Goal: Task Accomplishment & Management: Manage account settings

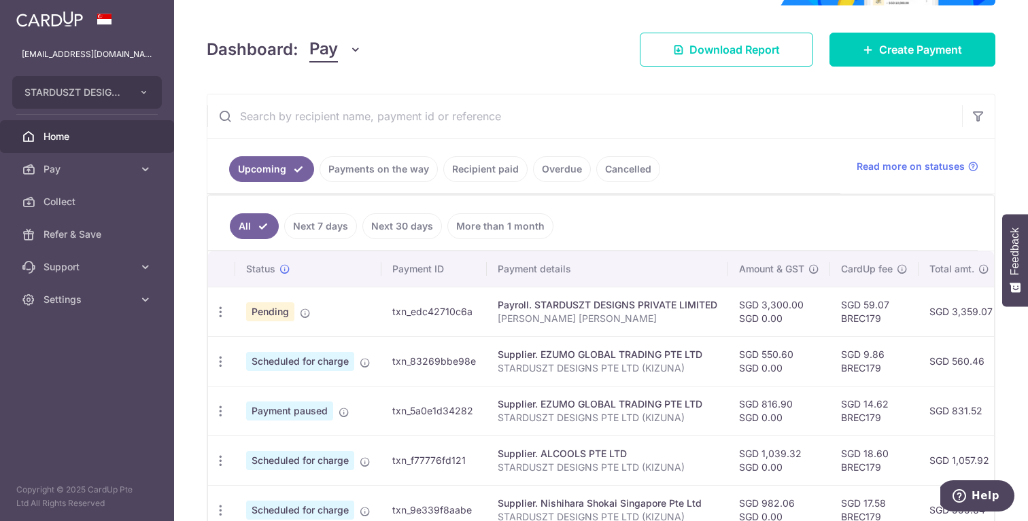
scroll to position [176, 0]
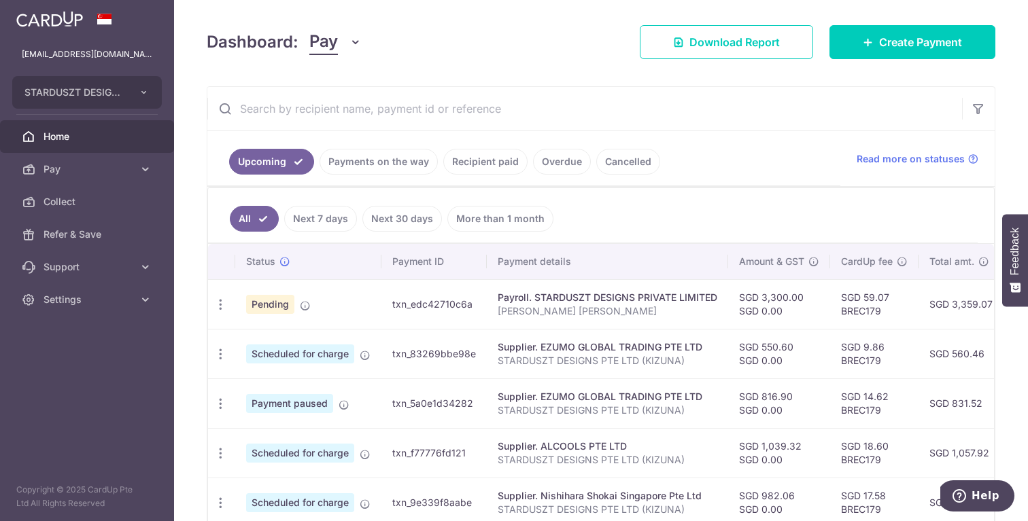
click at [397, 153] on link "Payments on the way" at bounding box center [378, 162] width 118 height 26
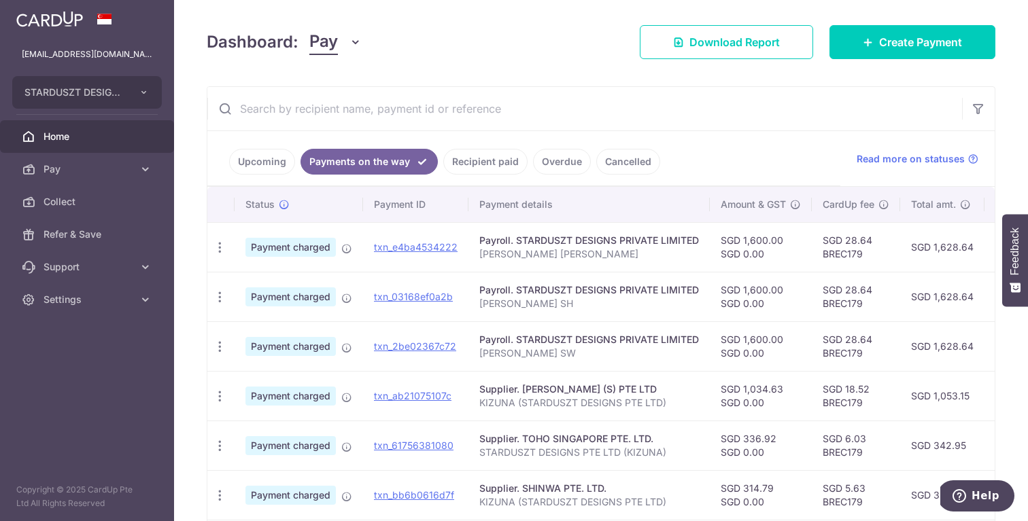
scroll to position [298, 0]
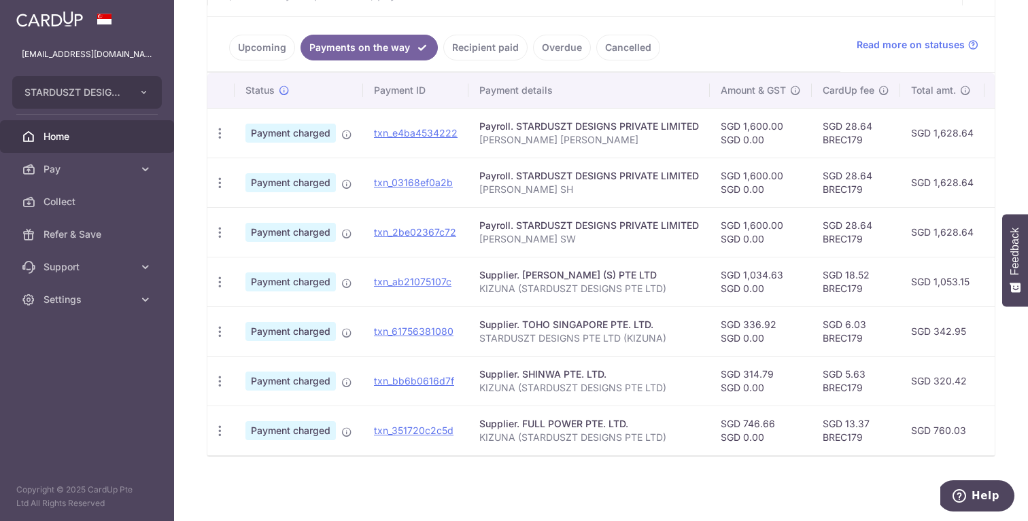
click at [495, 45] on link "Recipient paid" at bounding box center [485, 48] width 84 height 26
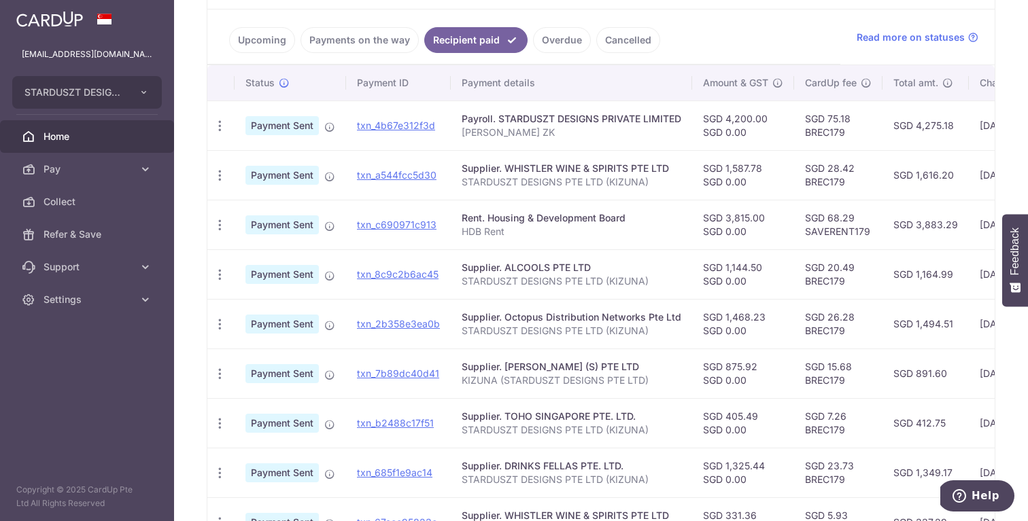
click at [933, 124] on td "SGD 4,275.18" at bounding box center [925, 126] width 86 height 50
copy td "4,275.18"
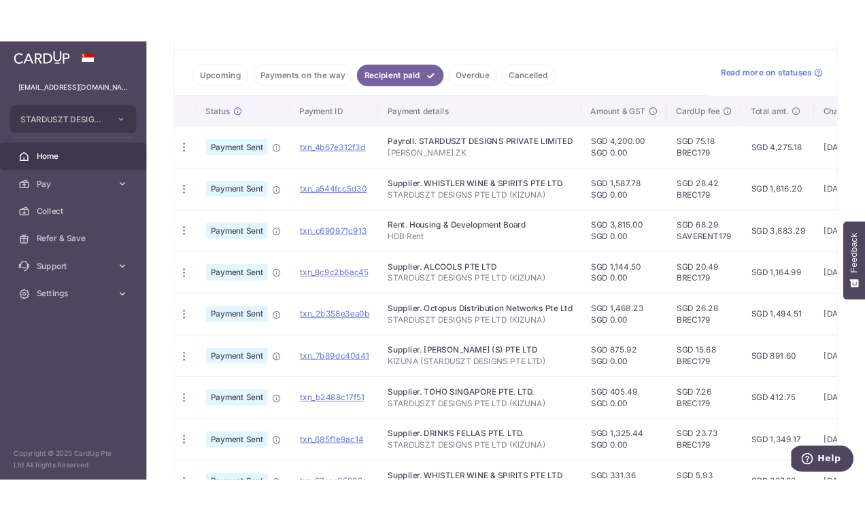
scroll to position [0, 0]
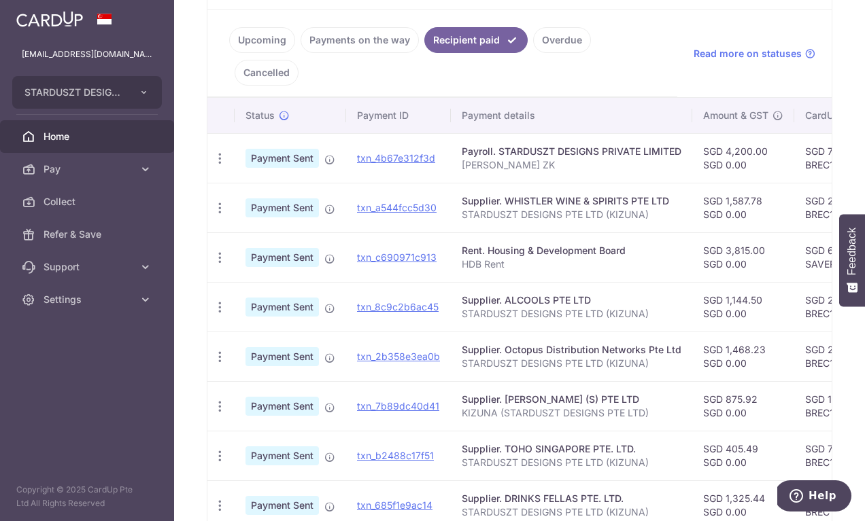
click at [362, 40] on link "Payments on the way" at bounding box center [359, 40] width 118 height 26
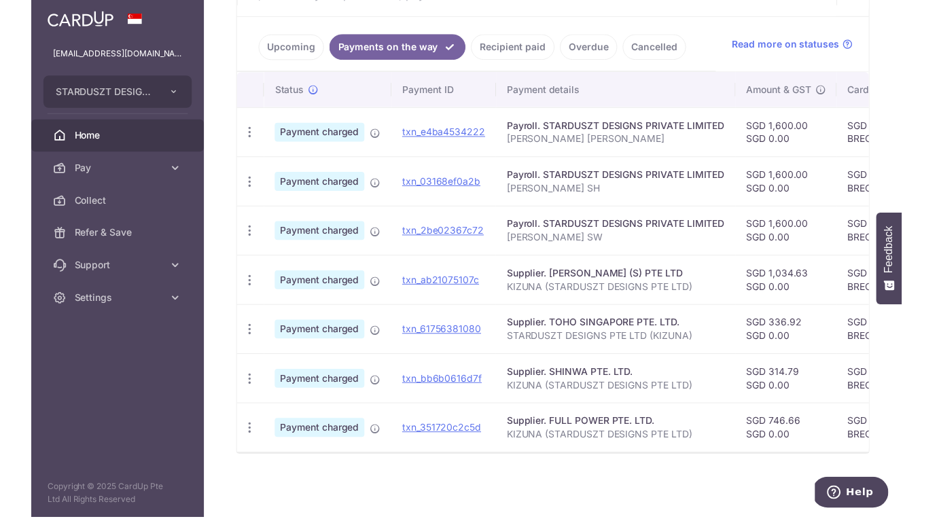
scroll to position [298, 0]
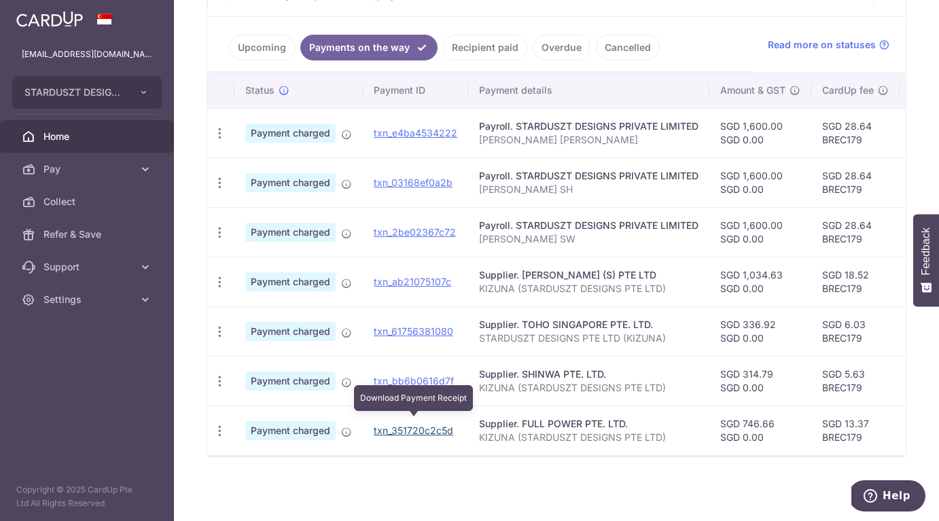
click at [420, 425] on link "txn_351720c2c5d" at bounding box center [414, 431] width 80 height 12
click at [431, 425] on link "txn_351720c2c5d" at bounding box center [414, 431] width 80 height 12
click at [266, 468] on div "× Pause Schedule Pause all future payments in this series Pause just this one p…" at bounding box center [556, 260] width 765 height 521
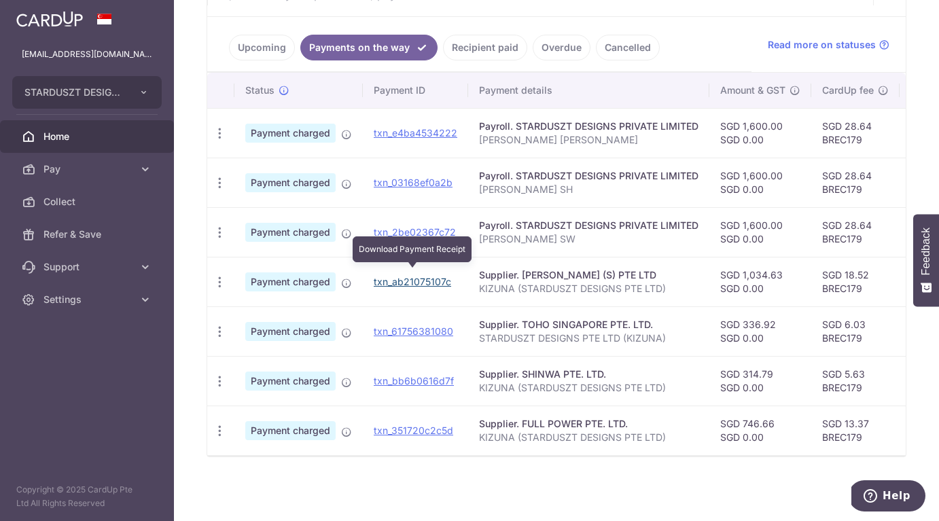
click at [420, 276] on link "txn_ab21075107c" at bounding box center [412, 282] width 77 height 12
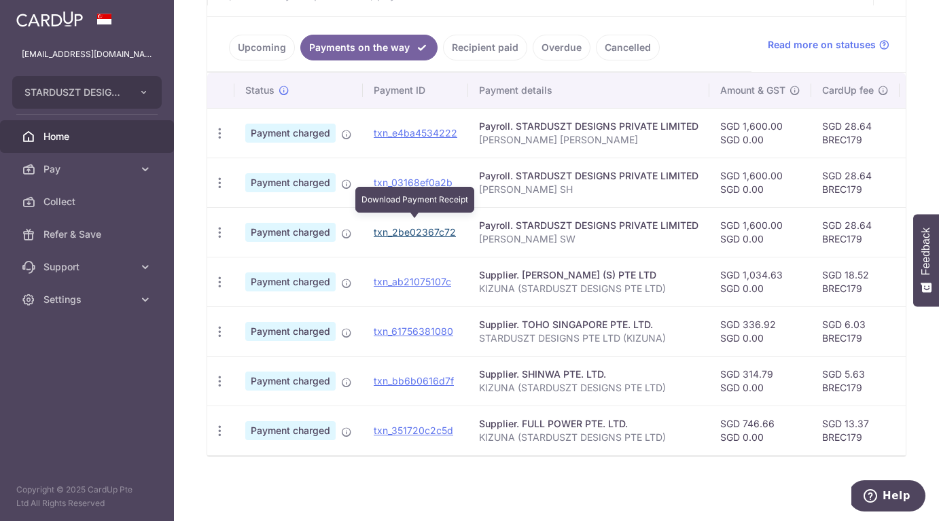
click at [434, 226] on link "txn_2be02367c72" at bounding box center [415, 232] width 82 height 12
click at [421, 160] on td "txn_03168ef0a2b" at bounding box center [415, 183] width 105 height 50
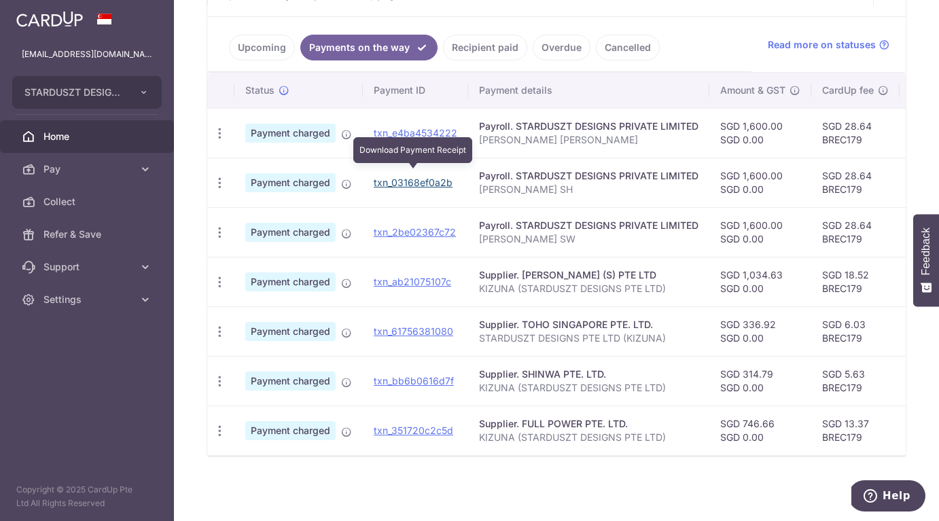
click at [419, 177] on link "txn_03168ef0a2b" at bounding box center [413, 183] width 79 height 12
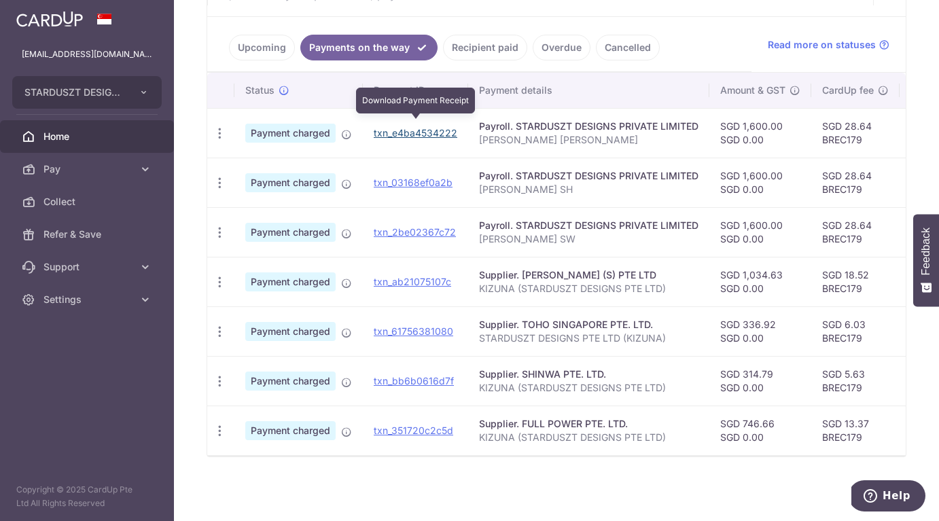
click at [421, 127] on link "txn_e4ba4534222" at bounding box center [416, 133] width 84 height 12
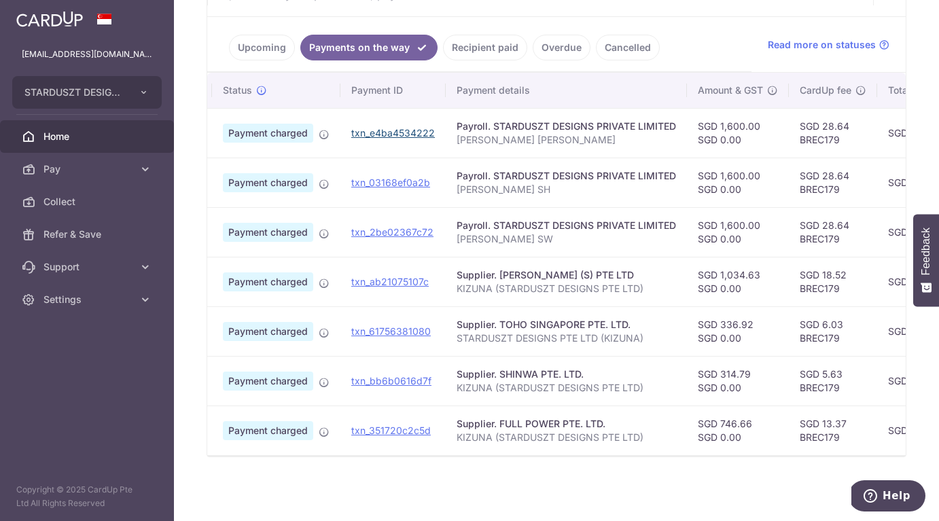
scroll to position [0, 0]
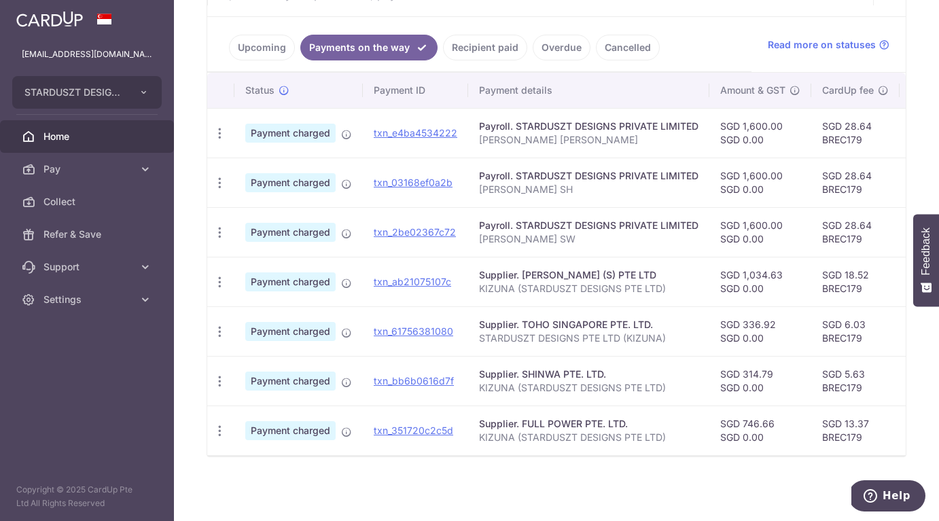
click at [275, 44] on link "Upcoming" at bounding box center [262, 48] width 66 height 26
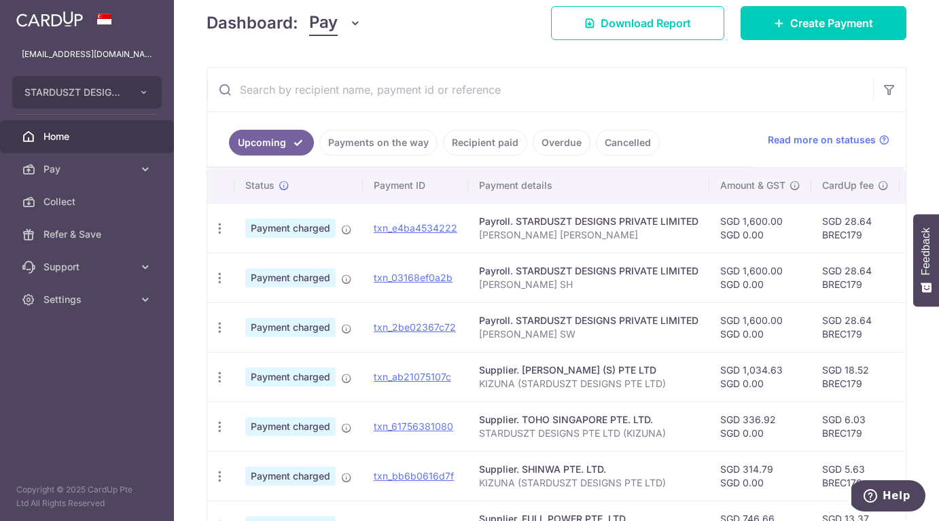
scroll to position [165, 0]
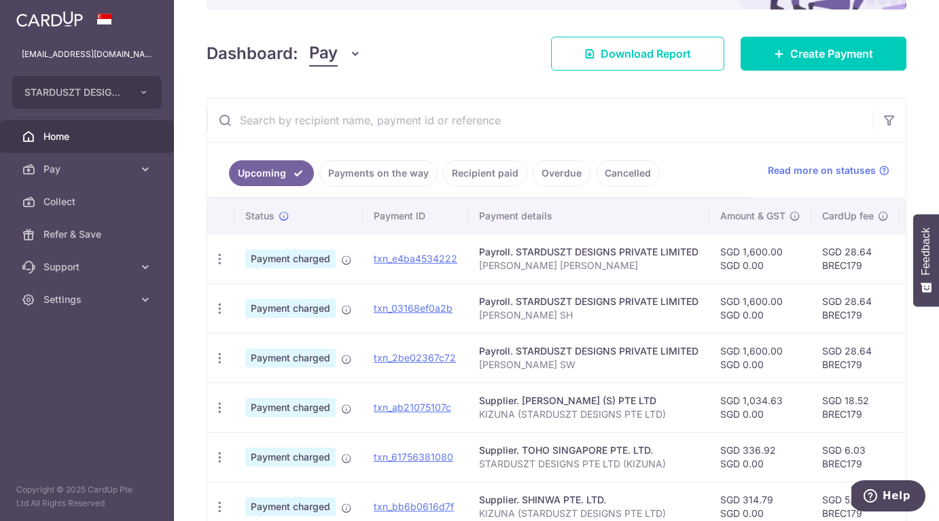
click at [269, 171] on link "Upcoming" at bounding box center [271, 173] width 85 height 26
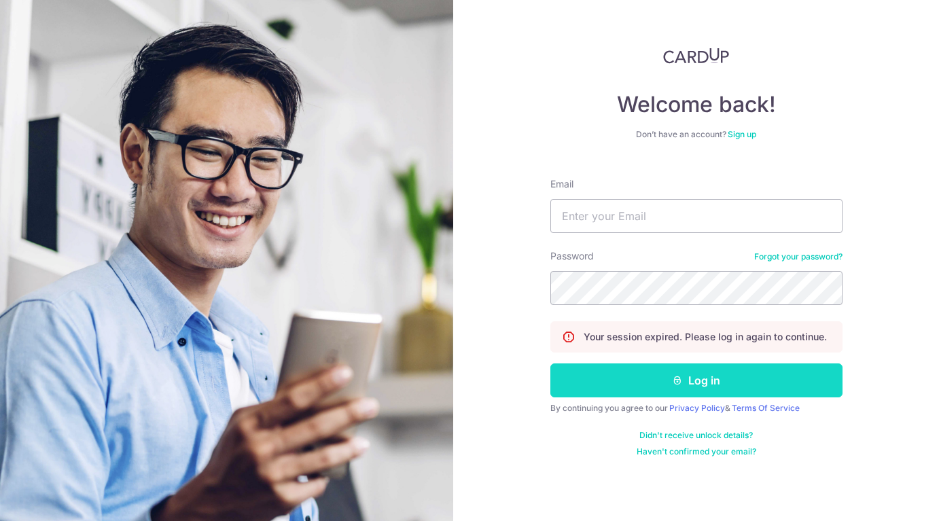
type input "[EMAIL_ADDRESS][DOMAIN_NAME]"
click at [696, 387] on button "Log in" at bounding box center [697, 381] width 292 height 34
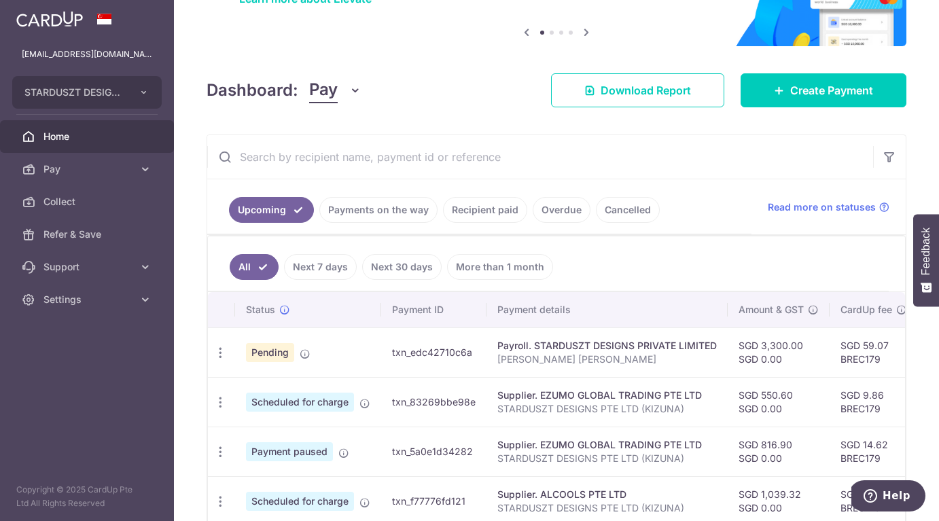
scroll to position [319, 0]
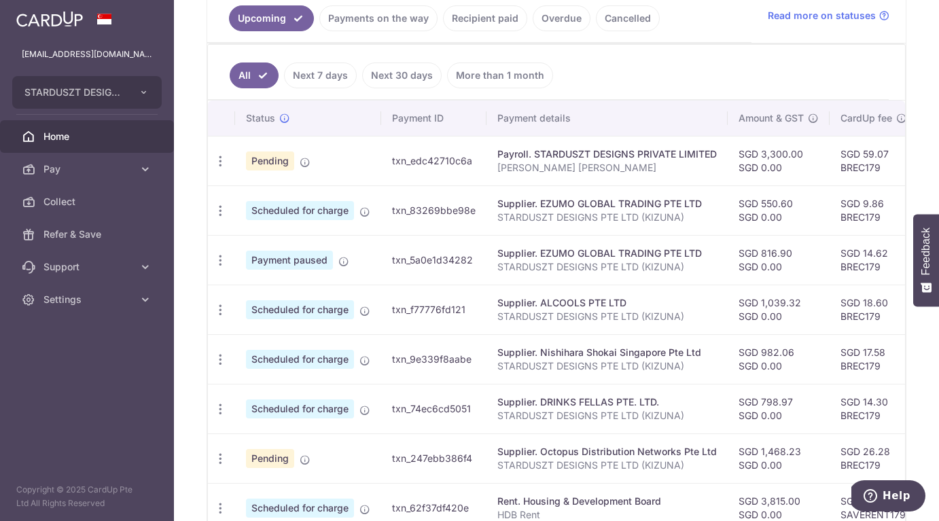
click at [383, 13] on link "Payments on the way" at bounding box center [378, 18] width 118 height 26
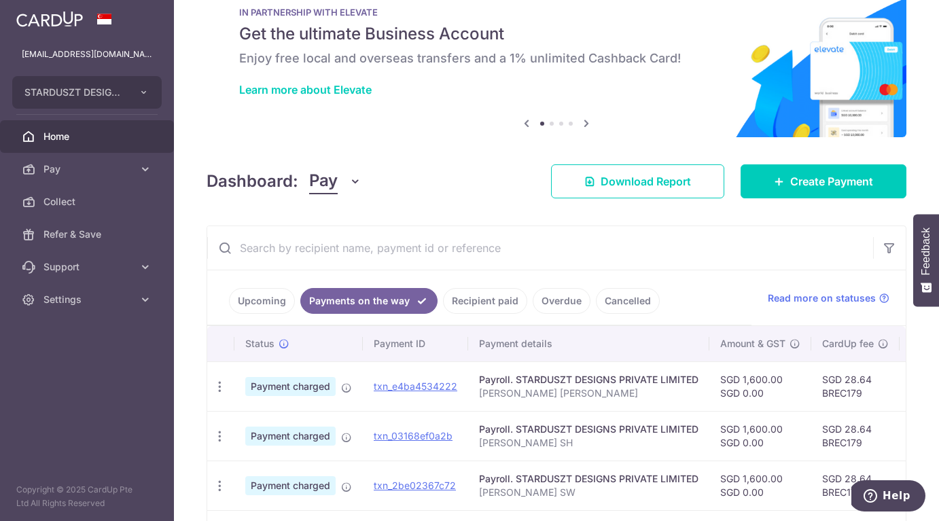
scroll to position [298, 0]
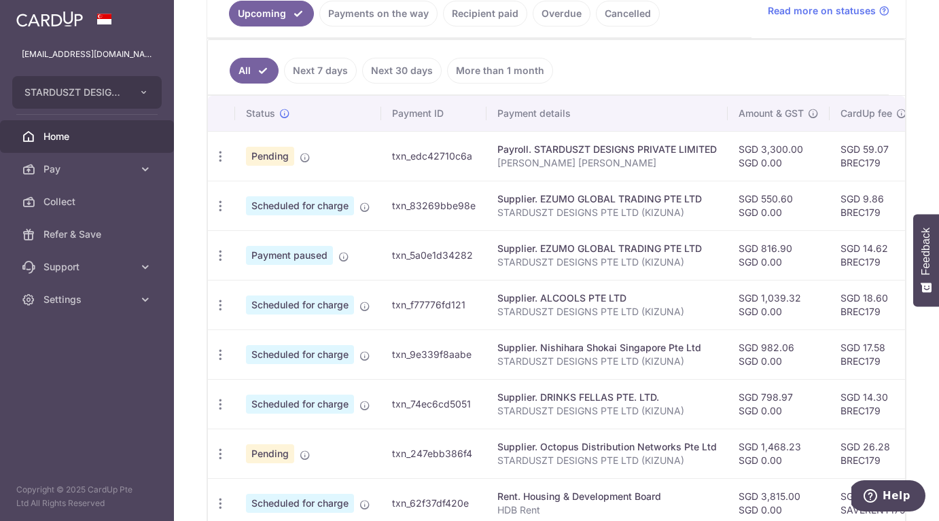
scroll to position [332, 0]
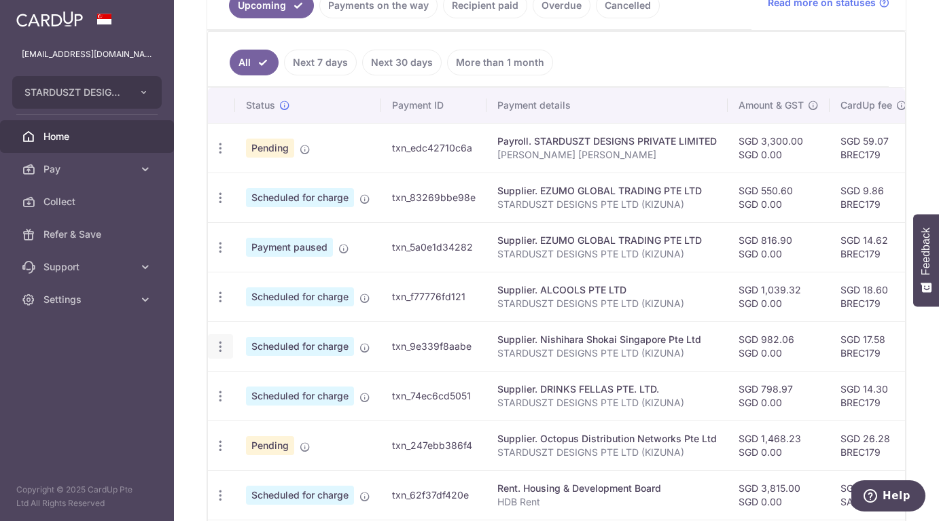
click at [220, 345] on icon "button" at bounding box center [220, 347] width 14 height 14
click at [266, 383] on span "Update payment" at bounding box center [293, 384] width 92 height 16
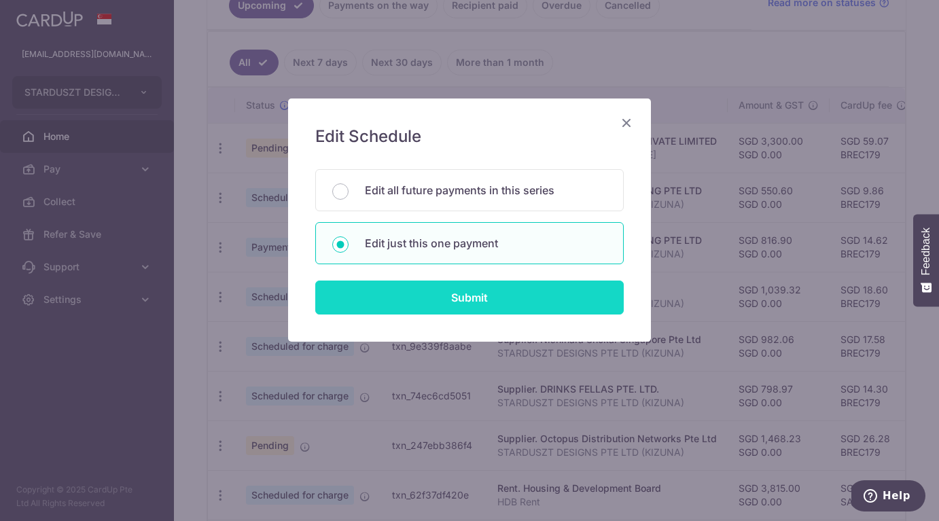
click at [428, 289] on input "Submit" at bounding box center [469, 298] width 309 height 34
radio input "true"
type input "982.06"
type input "0.00"
type input "[DATE]"
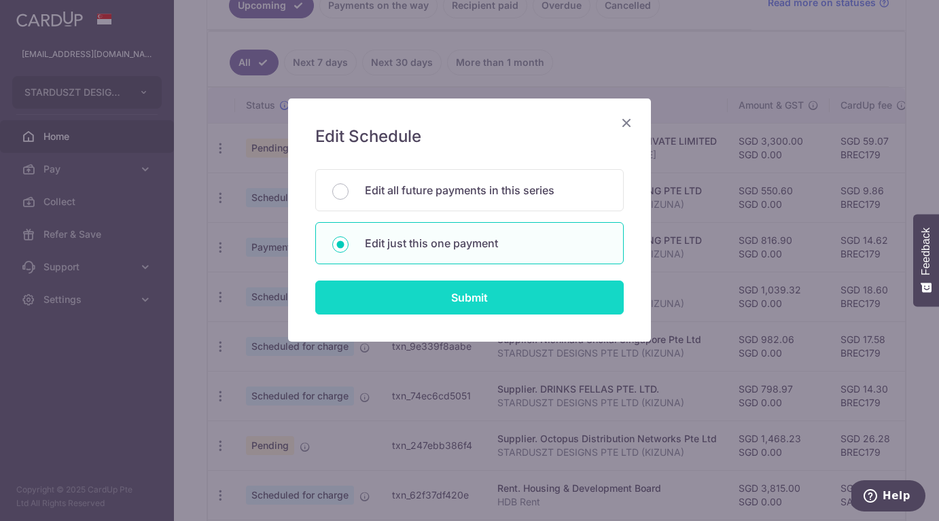
type input "STARDUSZT DESIGNS PTE LTD (KIZUNA)"
type input "BREC179"
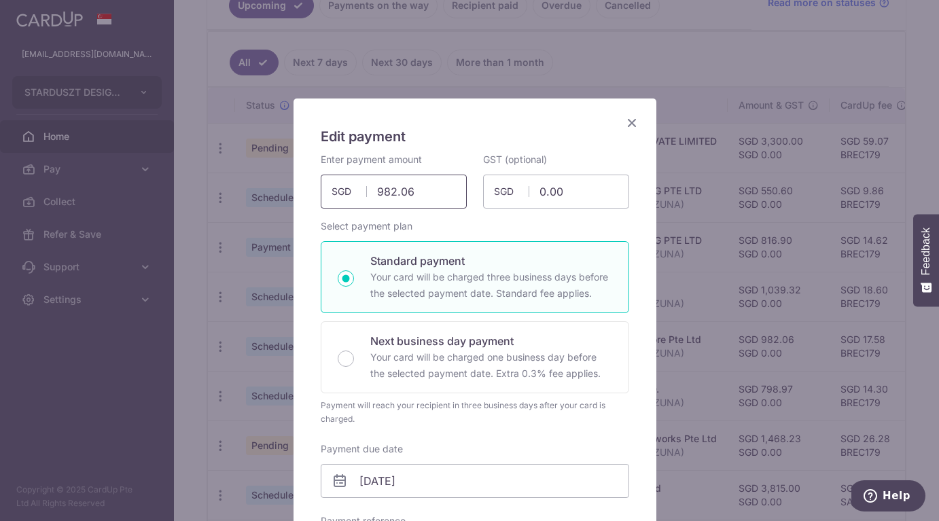
click at [394, 194] on input "982.06" at bounding box center [394, 192] width 146 height 34
paste input "1,921.32"
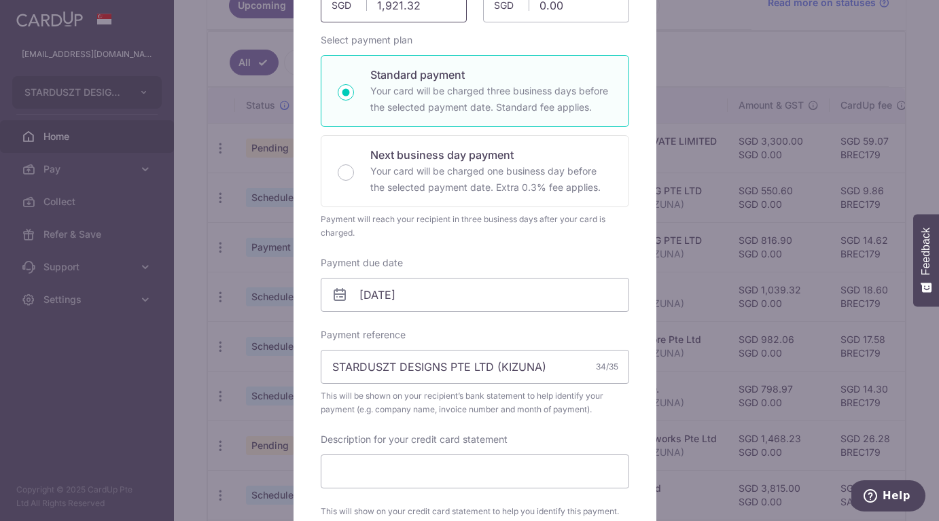
scroll to position [190, 0]
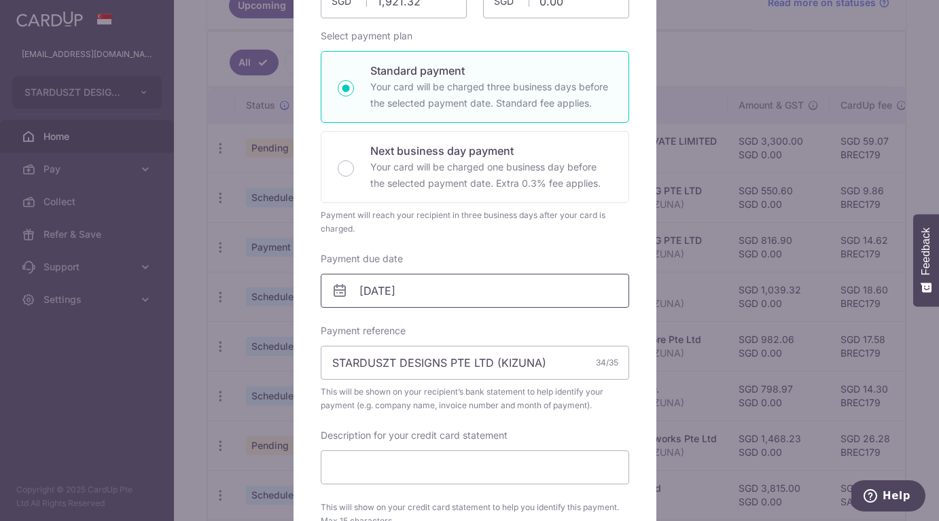
click at [407, 303] on input "[DATE]" at bounding box center [475, 291] width 309 height 34
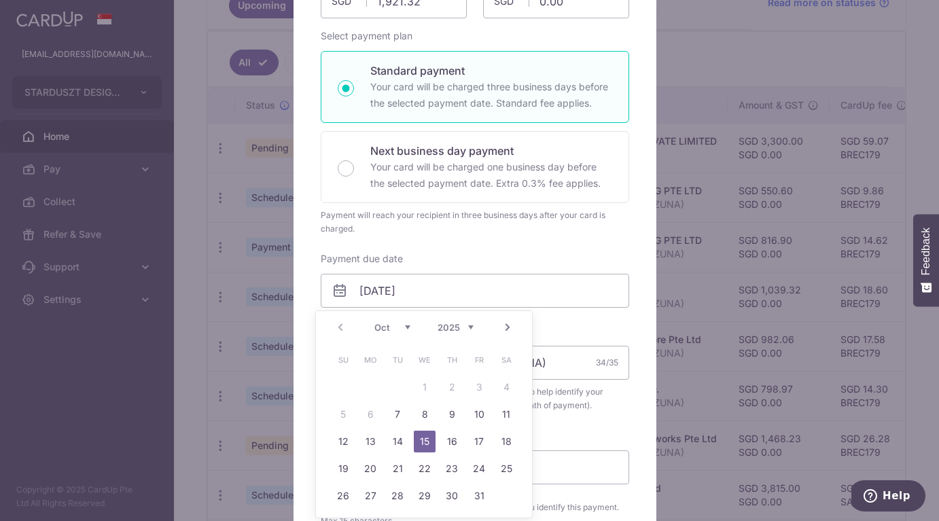
click at [610, 421] on div "Enter payment amount 1,921.32 1921.32 SGD To change the payment amount, please …" at bounding box center [475, 379] width 309 height 833
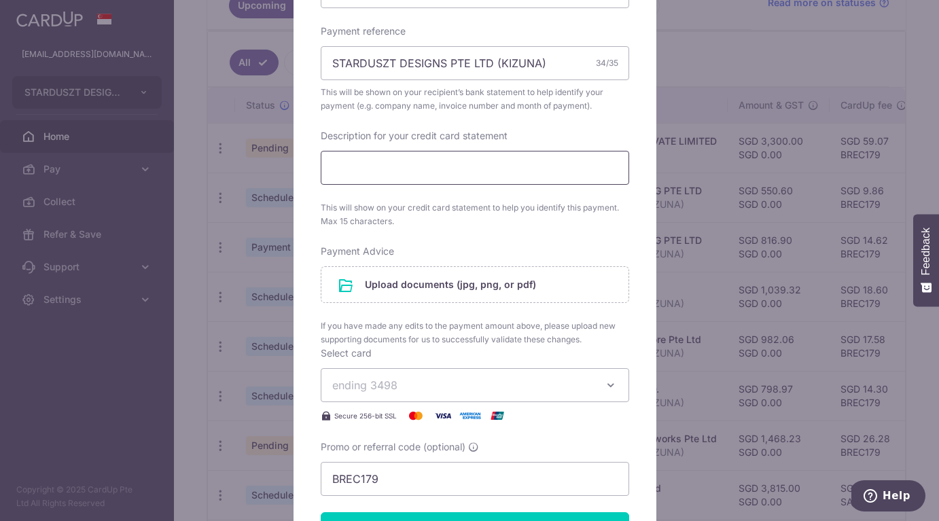
scroll to position [616, 0]
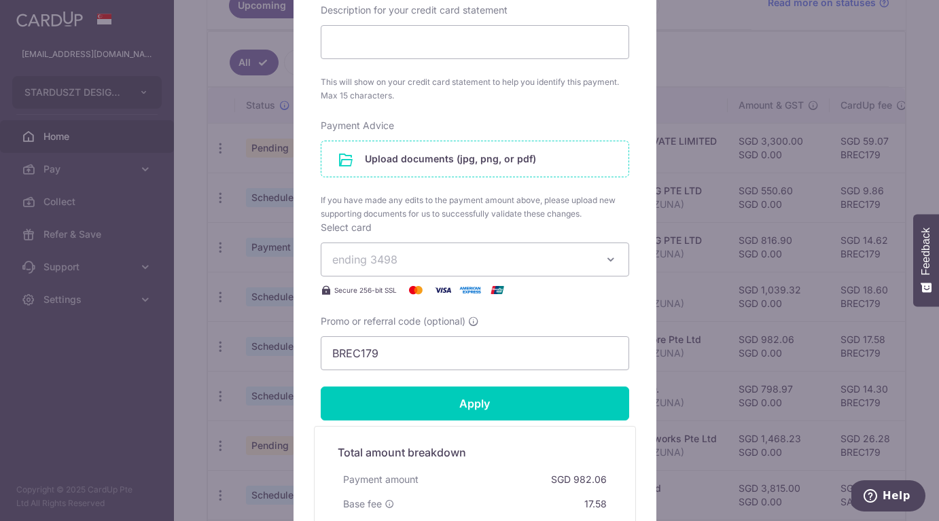
click at [421, 165] on input "file" at bounding box center [475, 158] width 307 height 35
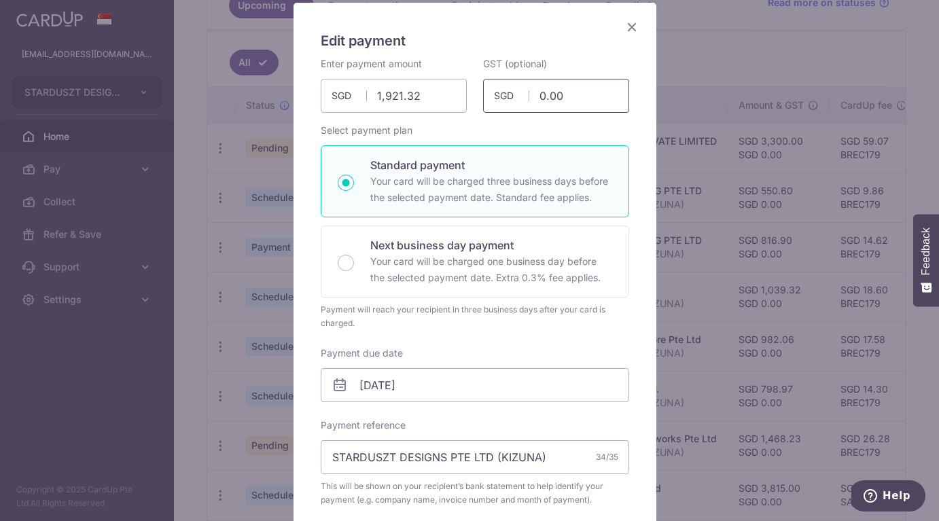
scroll to position [101, 0]
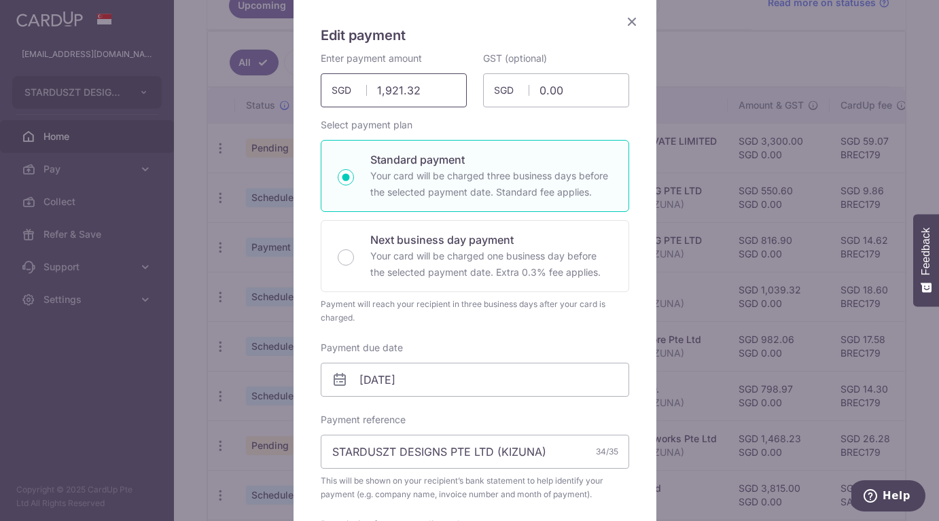
click at [421, 90] on input "1,921.32" at bounding box center [394, 90] width 146 height 34
paste input "205.97"
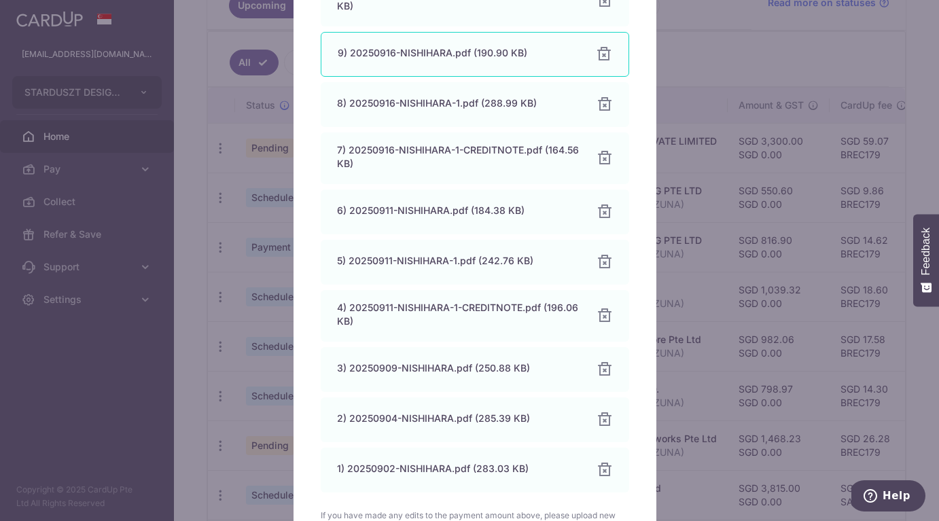
scroll to position [1278, 0]
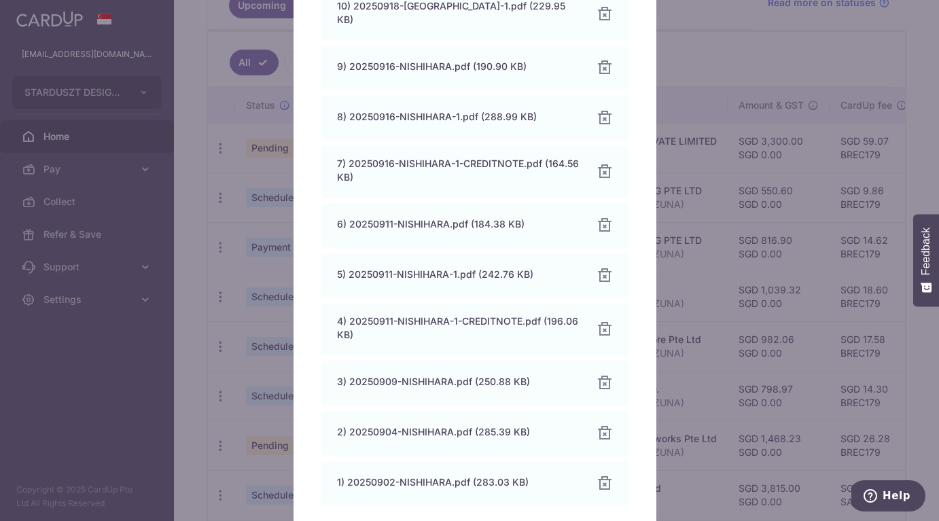
click at [202, 281] on div "Edit payment By clicking apply, you will make changes to all payments to Nishih…" at bounding box center [469, 260] width 939 height 521
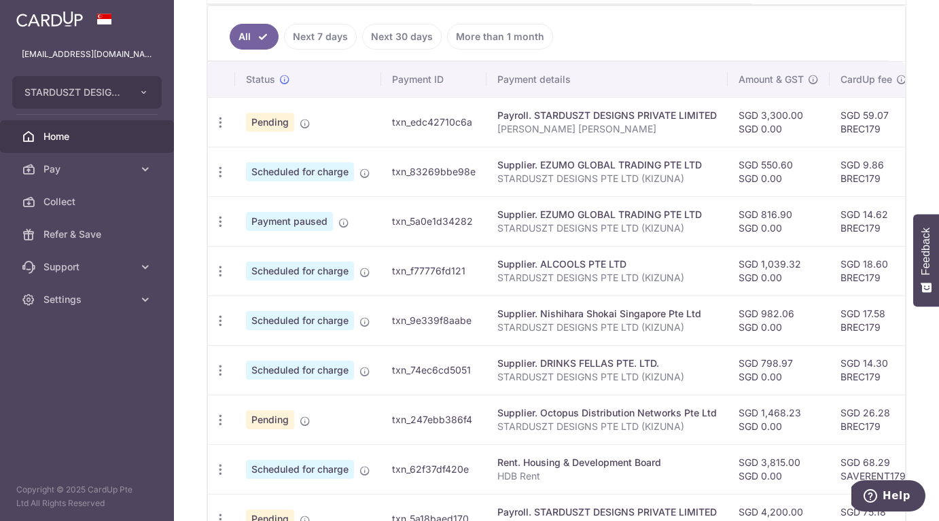
scroll to position [362, 0]
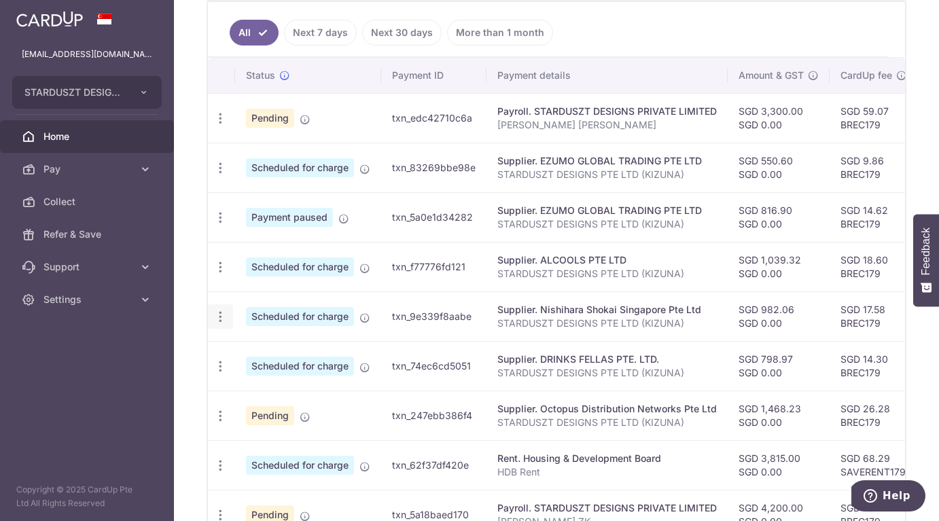
click at [217, 318] on icon "button" at bounding box center [220, 317] width 14 height 14
click at [258, 360] on span "Update payment" at bounding box center [293, 354] width 92 height 16
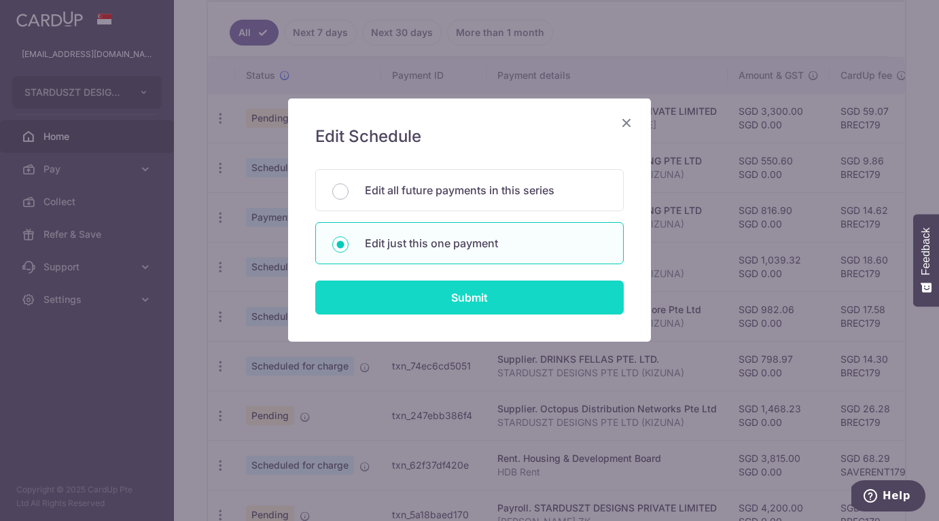
click at [494, 300] on input "Submit" at bounding box center [469, 298] width 309 height 34
type input "982.06"
radio input "true"
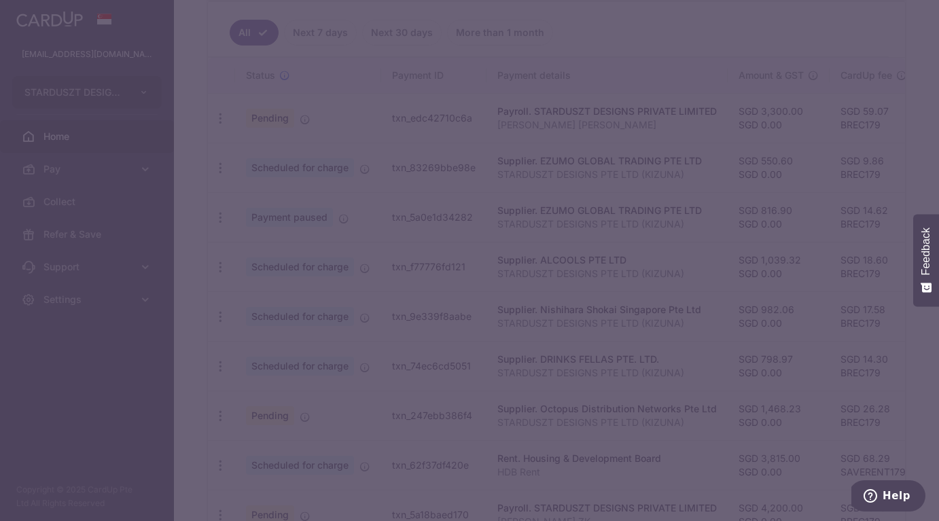
scroll to position [0, 0]
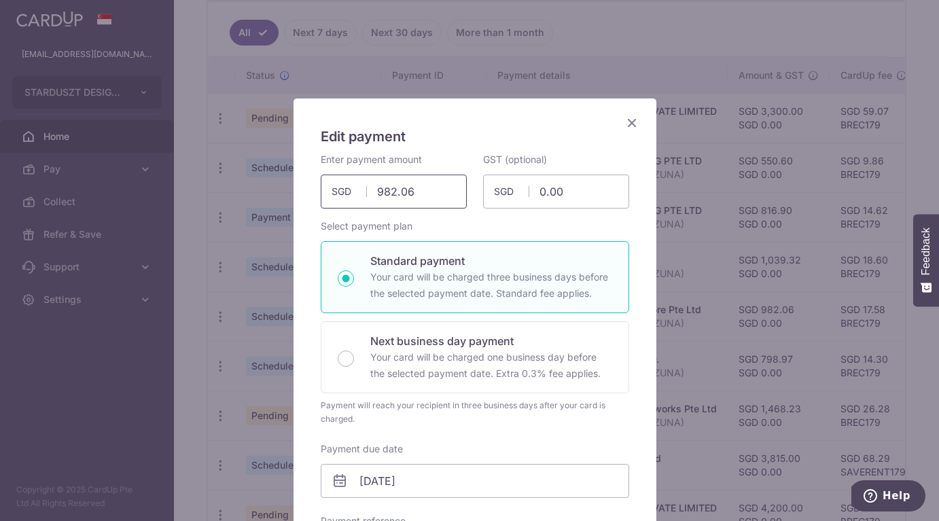
click at [442, 181] on input "982.06" at bounding box center [394, 192] width 146 height 34
paste input "26.92"
type input "926.92"
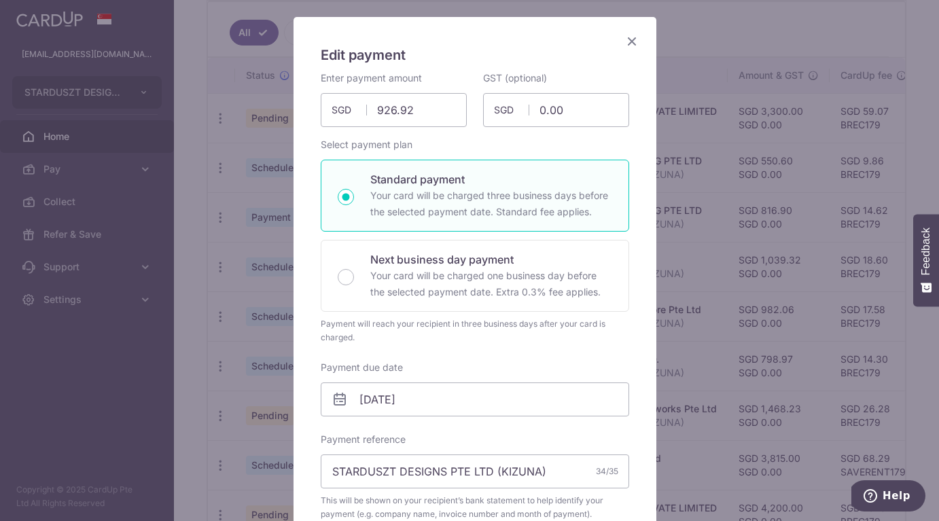
scroll to position [77, 0]
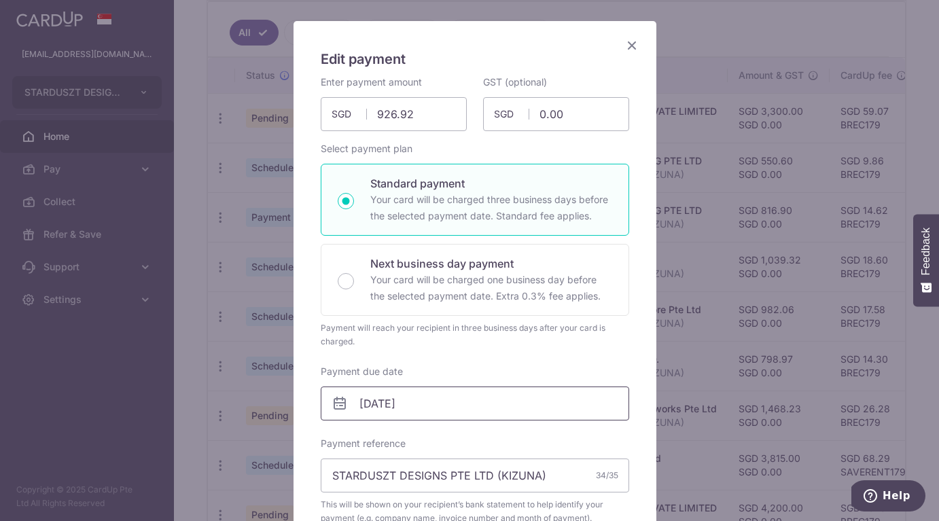
click at [400, 404] on input "[DATE]" at bounding box center [475, 404] width 309 height 34
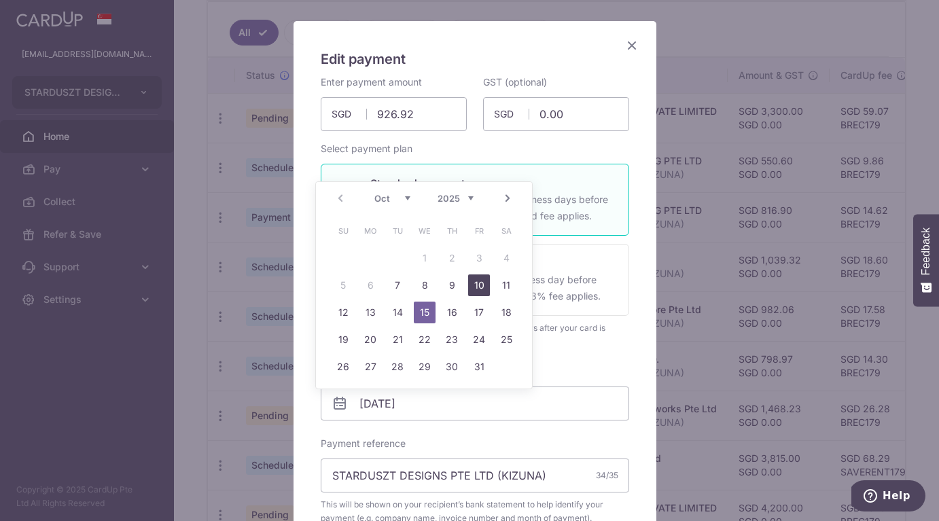
click at [472, 281] on link "10" at bounding box center [479, 286] width 22 height 22
type input "[DATE]"
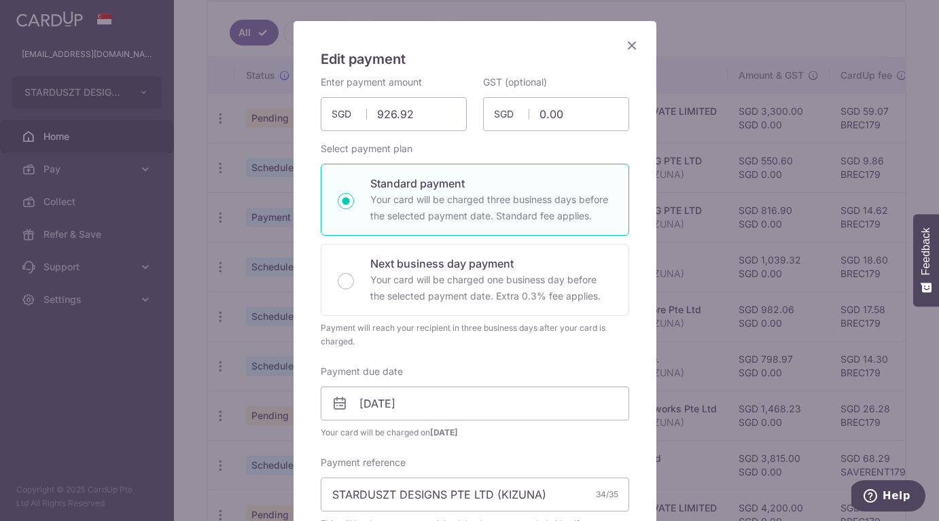
click at [333, 407] on icon at bounding box center [340, 404] width 16 height 16
click at [360, 404] on input "[DATE]" at bounding box center [475, 404] width 309 height 34
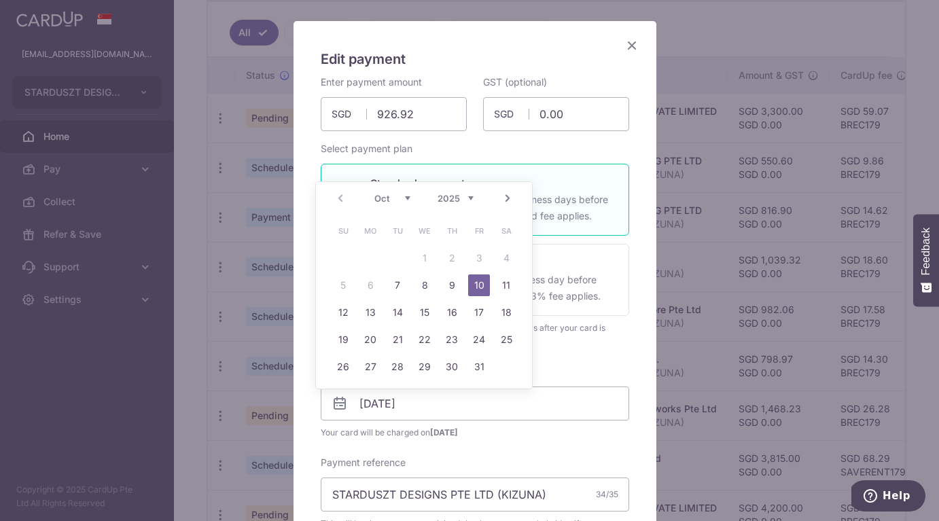
click at [519, 440] on div "Enter payment amount 926.92 926.92 SGD To change the payment amount, please can…" at bounding box center [475, 450] width 309 height 750
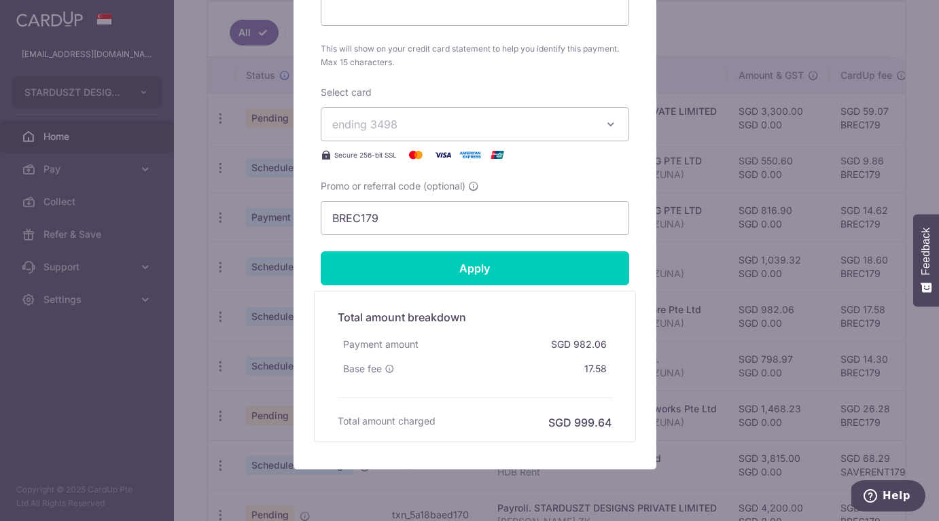
scroll to position [625, 0]
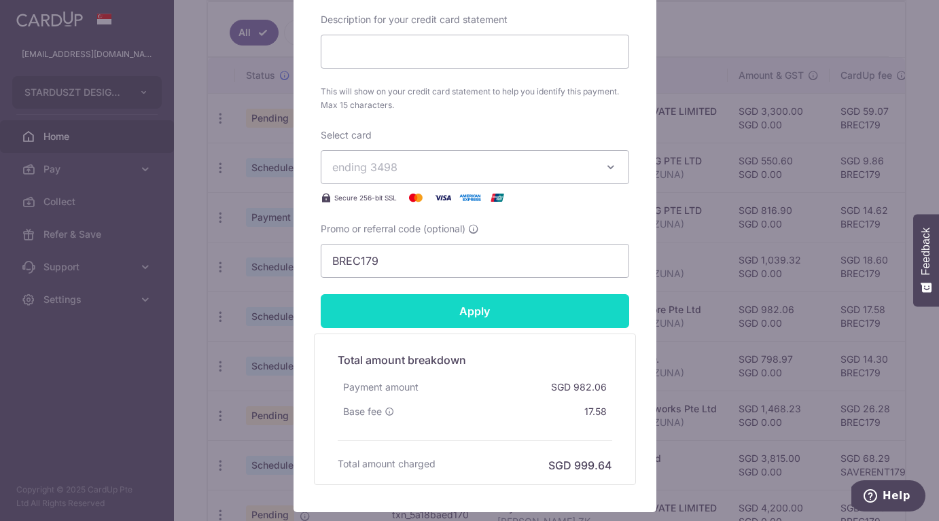
click at [501, 315] on input "Apply" at bounding box center [475, 311] width 309 height 34
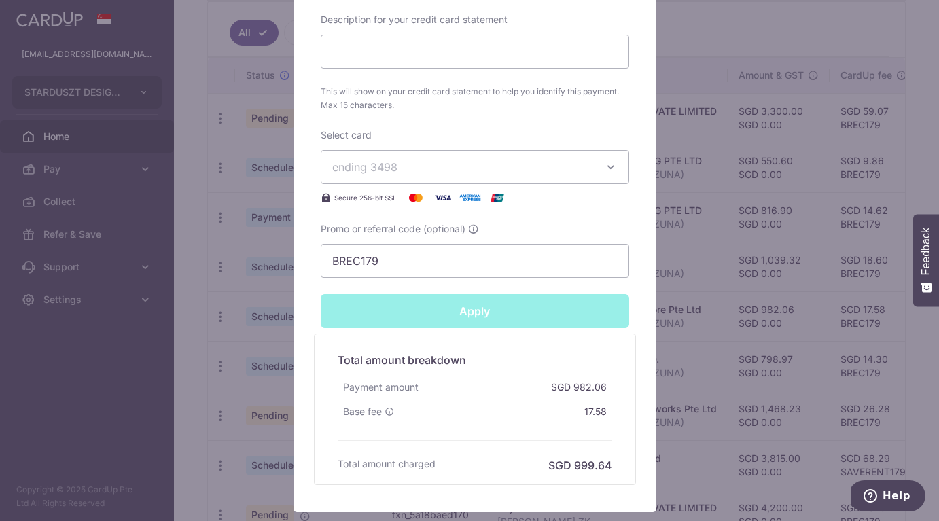
type input "Successfully Applied"
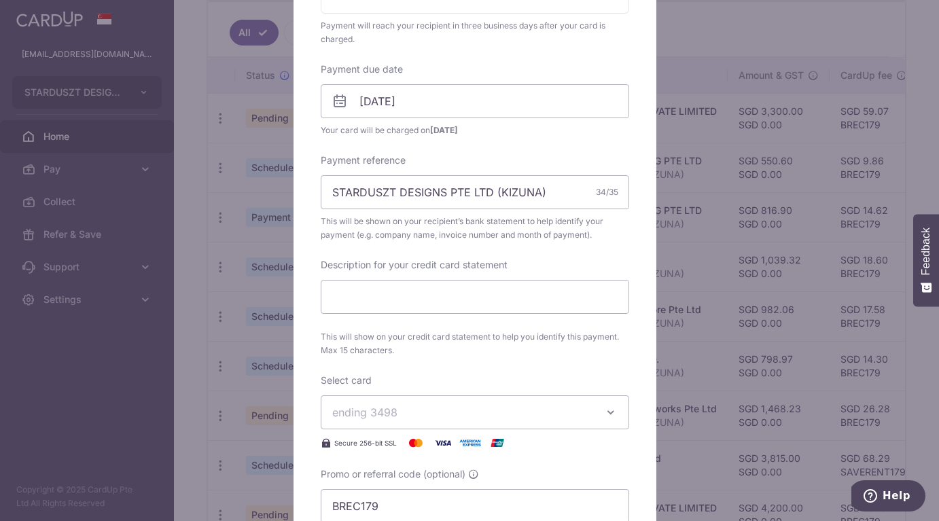
scroll to position [0, 0]
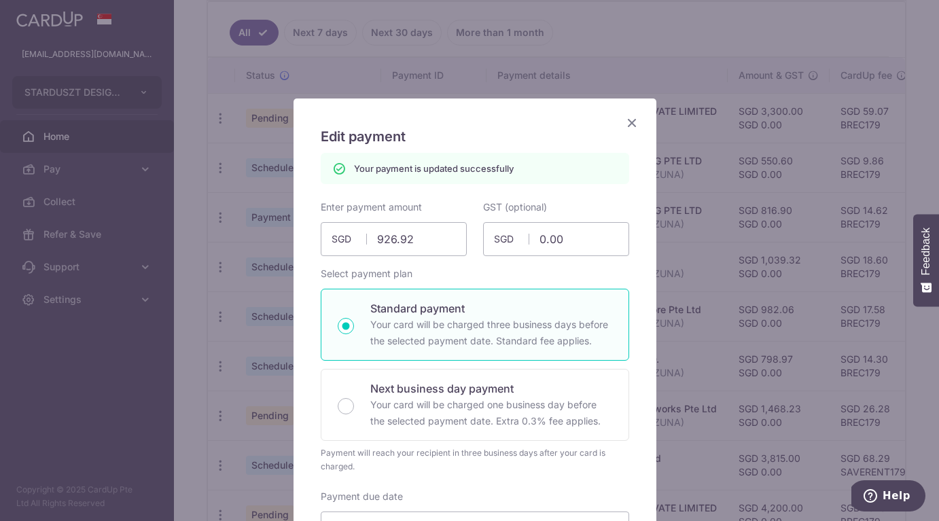
click at [627, 124] on icon "Close" at bounding box center [632, 122] width 16 height 17
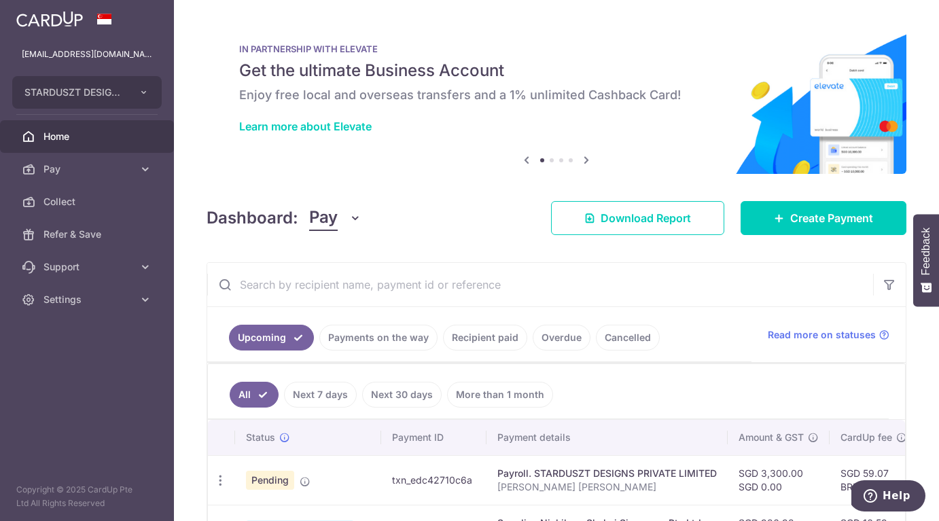
click at [415, 279] on input "text" at bounding box center [540, 285] width 666 height 44
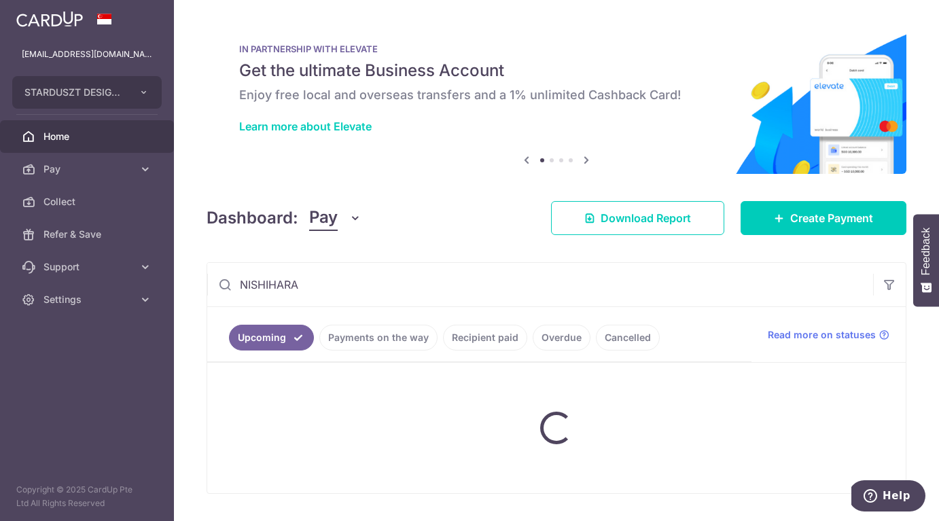
type input "NISHIHARA"
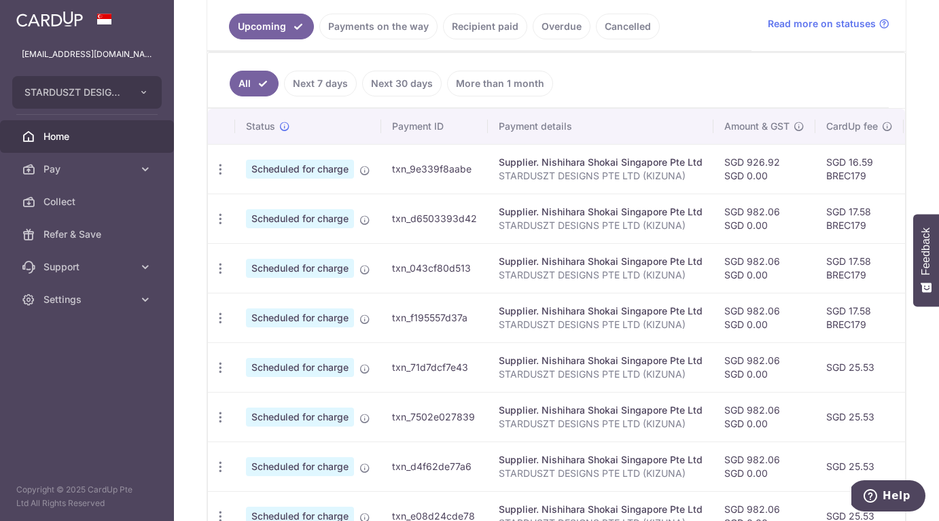
scroll to position [326, 0]
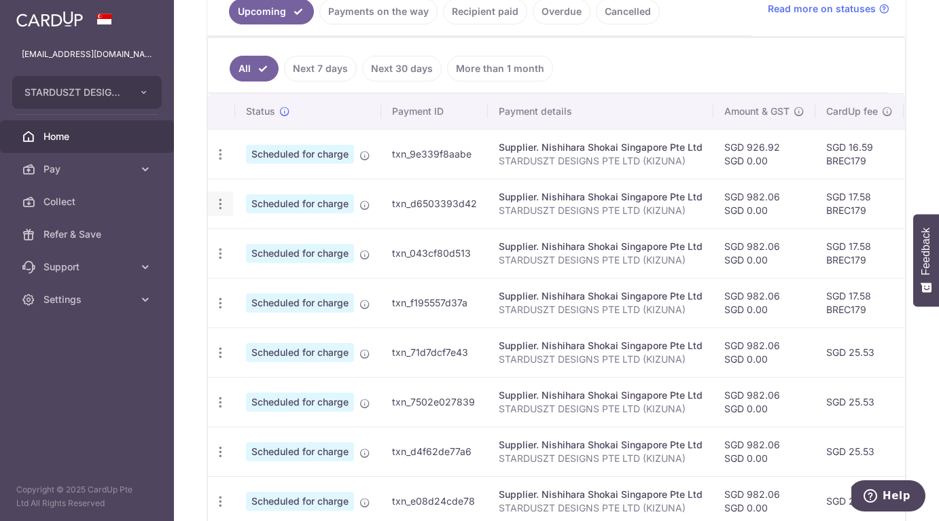
click at [220, 200] on icon "button" at bounding box center [220, 204] width 14 height 14
click at [245, 245] on link "Update payment" at bounding box center [279, 241] width 141 height 33
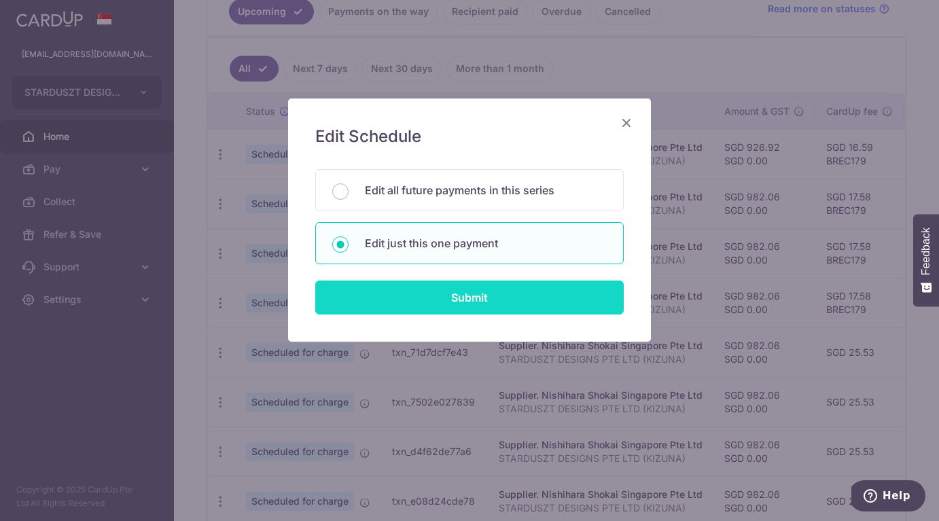
click at [449, 299] on input "Submit" at bounding box center [469, 298] width 309 height 34
radio input "true"
type input "982.06"
type input "0.00"
type input "15/11/2025"
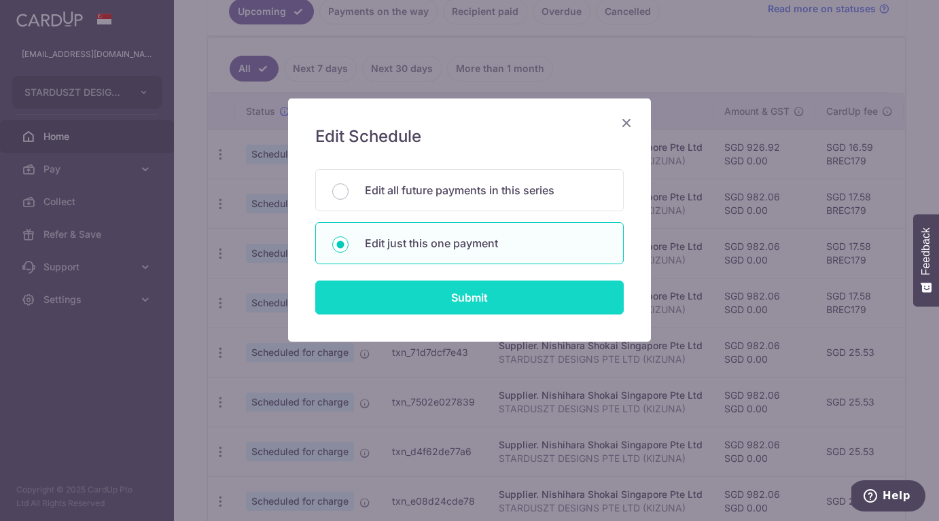
type input "STARDUSZT DESIGNS PTE LTD (KIZUNA)"
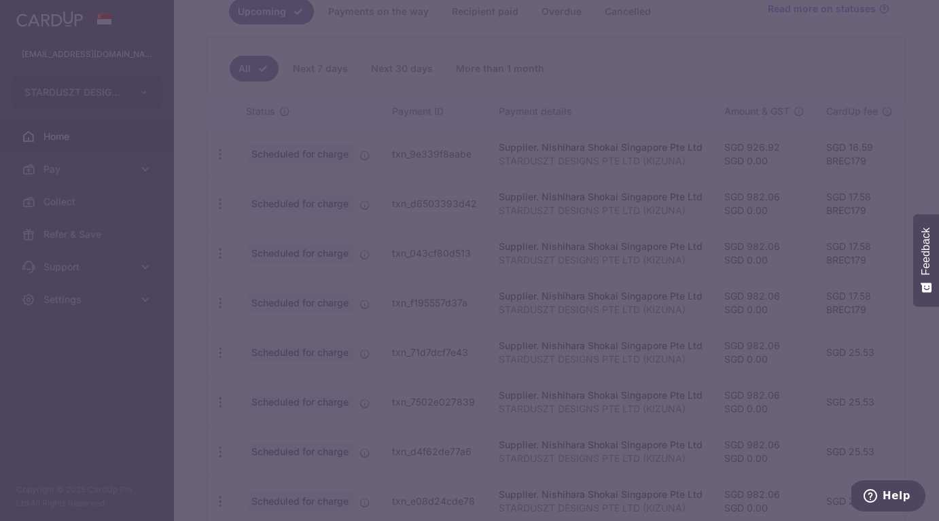
type input "BREC179"
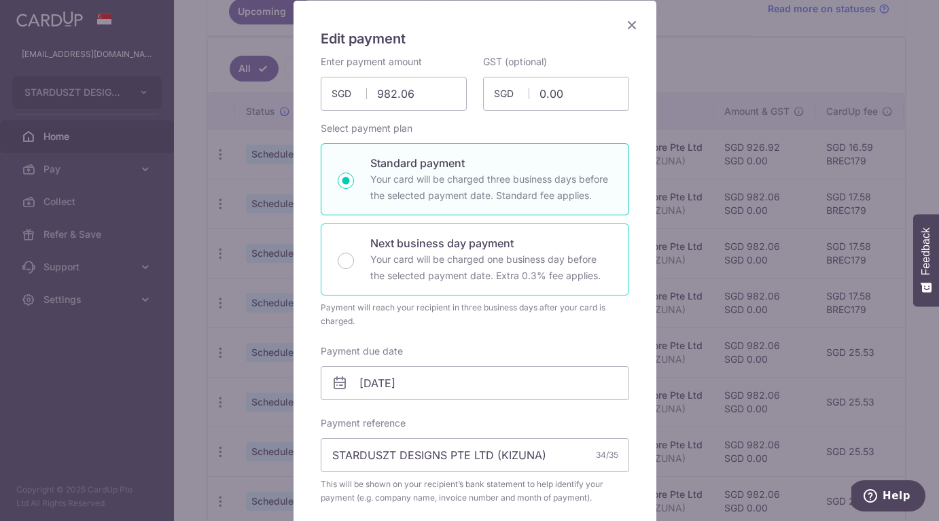
scroll to position [138, 0]
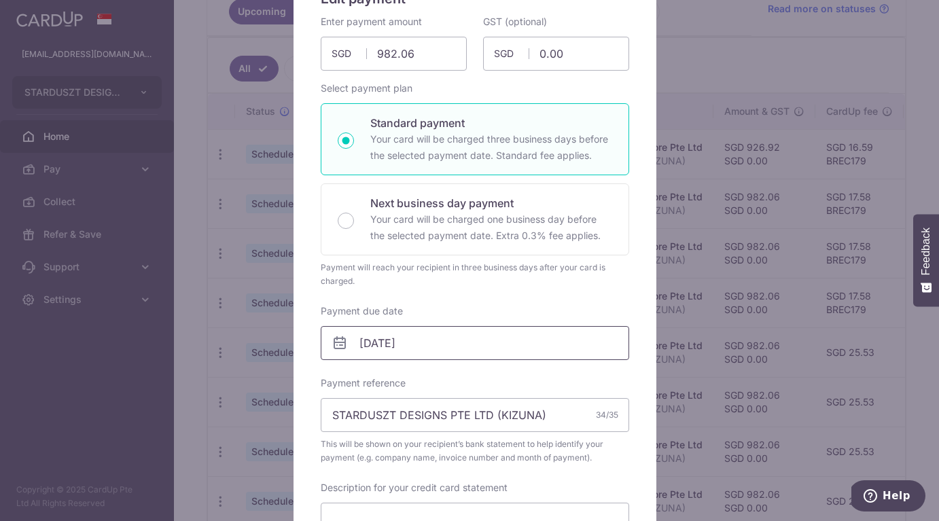
click at [387, 351] on input "15/11/2025" at bounding box center [475, 343] width 309 height 34
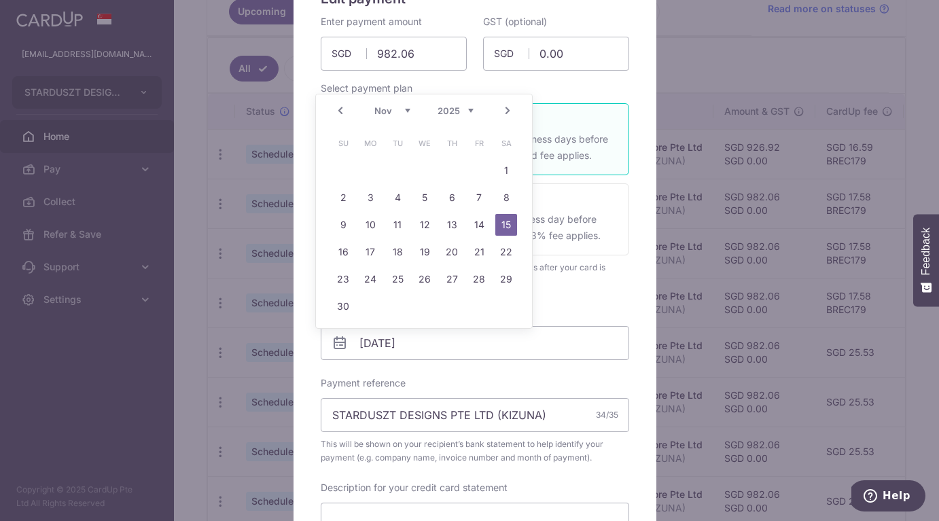
click at [344, 111] on link "Prev" at bounding box center [340, 111] width 16 height 16
click at [504, 197] on link "11" at bounding box center [507, 198] width 22 height 22
type input "[DATE]"
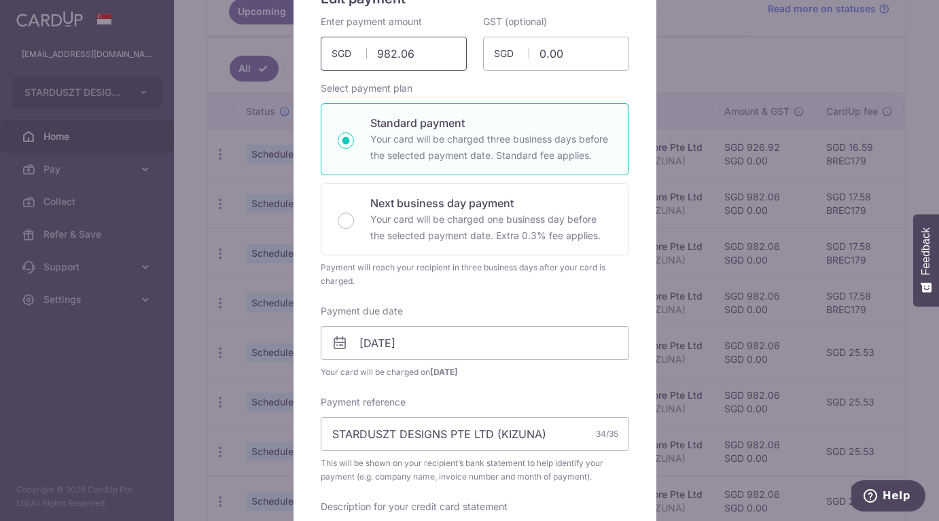
click at [400, 58] on input "982.06" at bounding box center [394, 54] width 146 height 34
paste input "94.40"
type input "994.40"
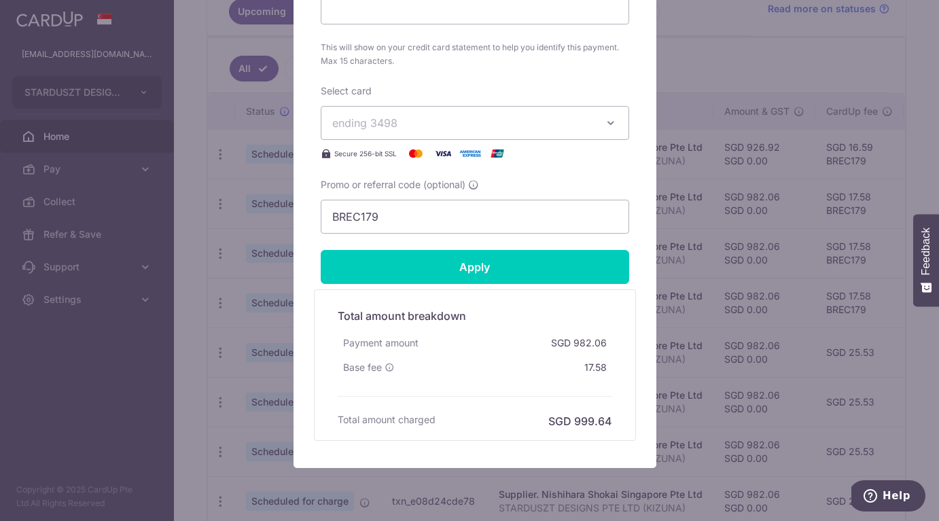
scroll to position [715, 0]
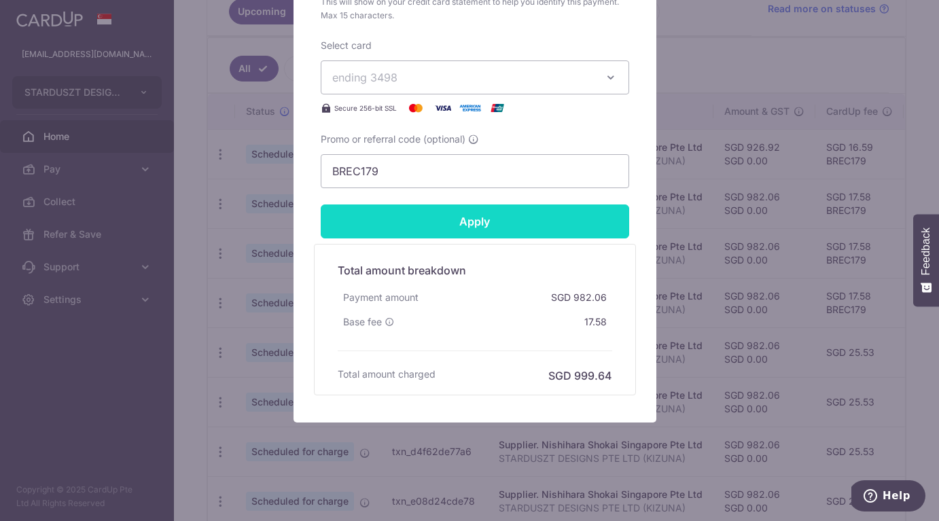
click at [427, 222] on input "Apply" at bounding box center [475, 222] width 309 height 34
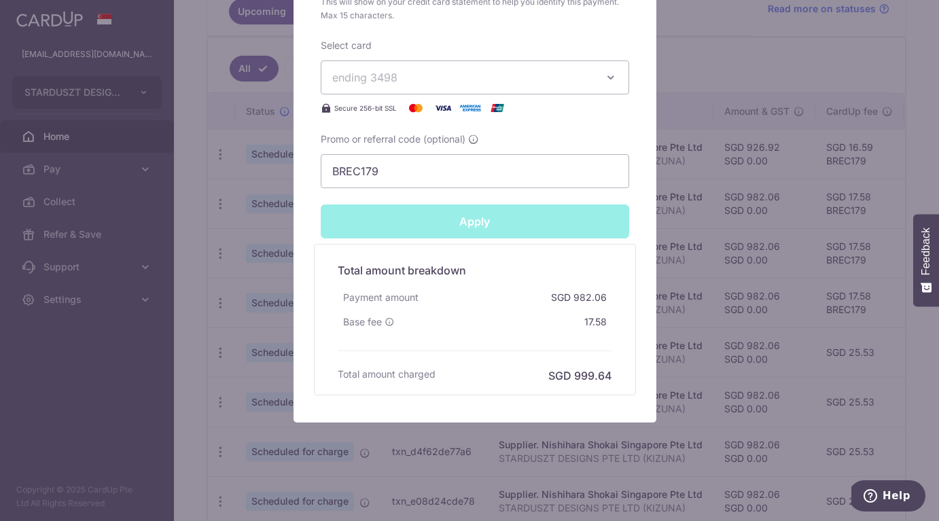
type input "Successfully Applied"
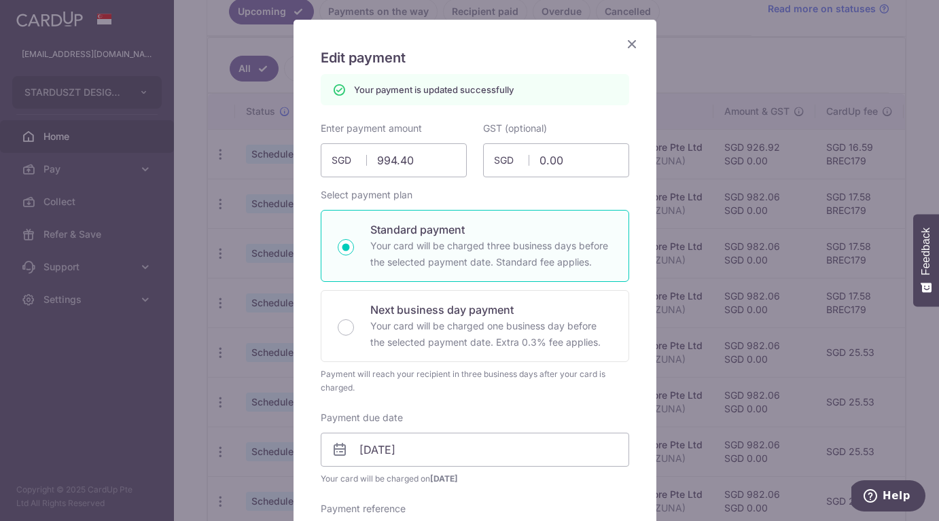
scroll to position [0, 0]
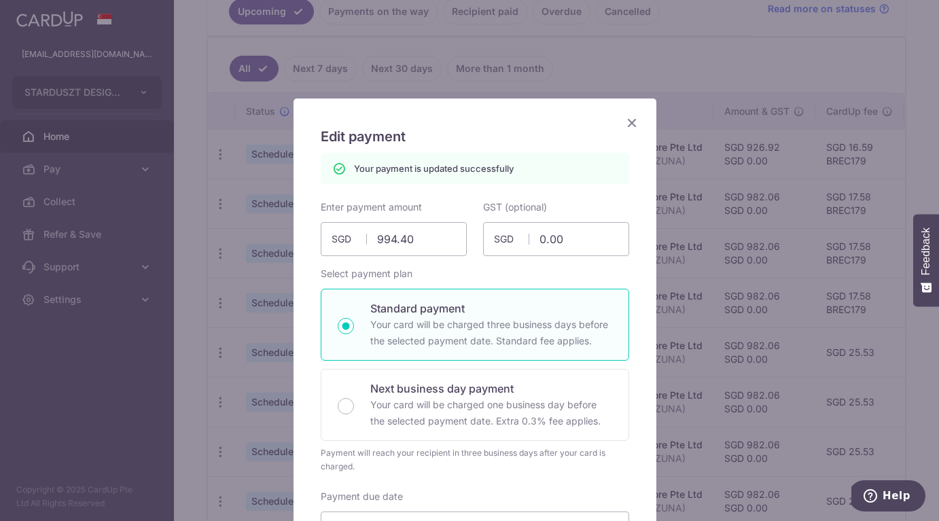
click at [632, 120] on icon "Close" at bounding box center [632, 122] width 16 height 17
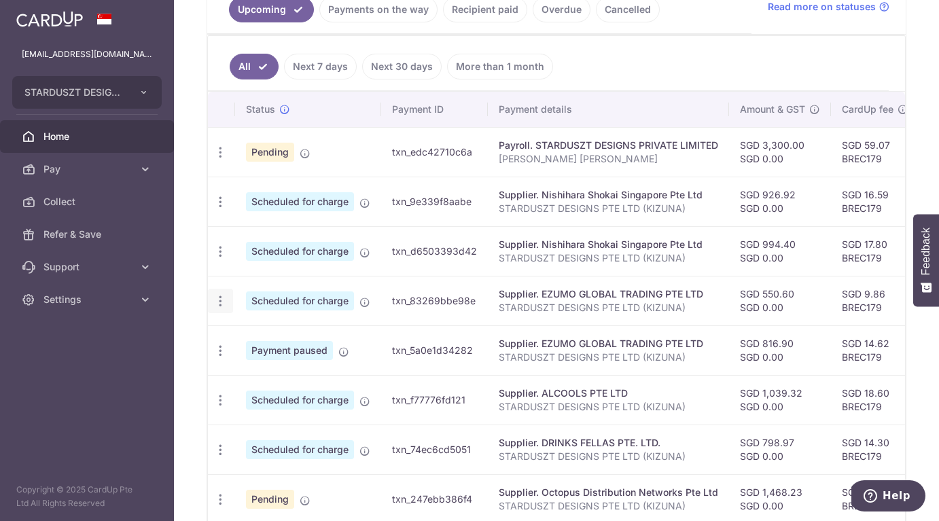
click at [222, 298] on icon "button" at bounding box center [220, 301] width 14 height 14
click at [263, 333] on span "Update payment" at bounding box center [293, 338] width 92 height 16
radio input "true"
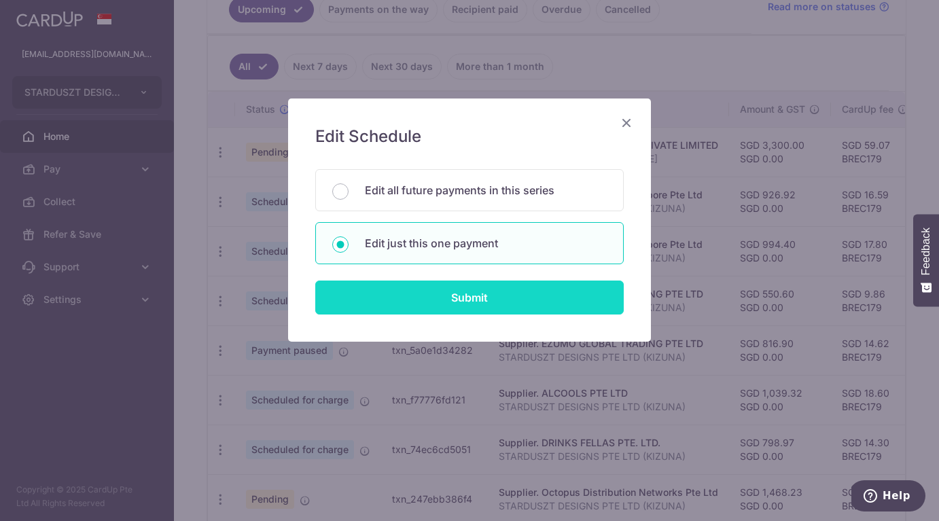
click at [512, 302] on input "Submit" at bounding box center [469, 298] width 309 height 34
radio input "true"
type input "550.60"
type input "0.00"
type input "[DATE]"
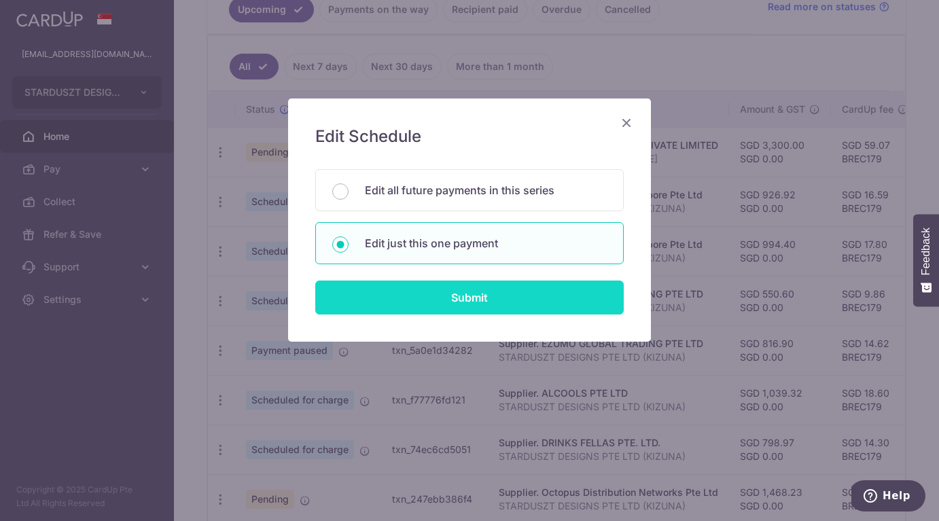
type input "STARDUSZT DESIGNS PTE LTD (KIZUNA)"
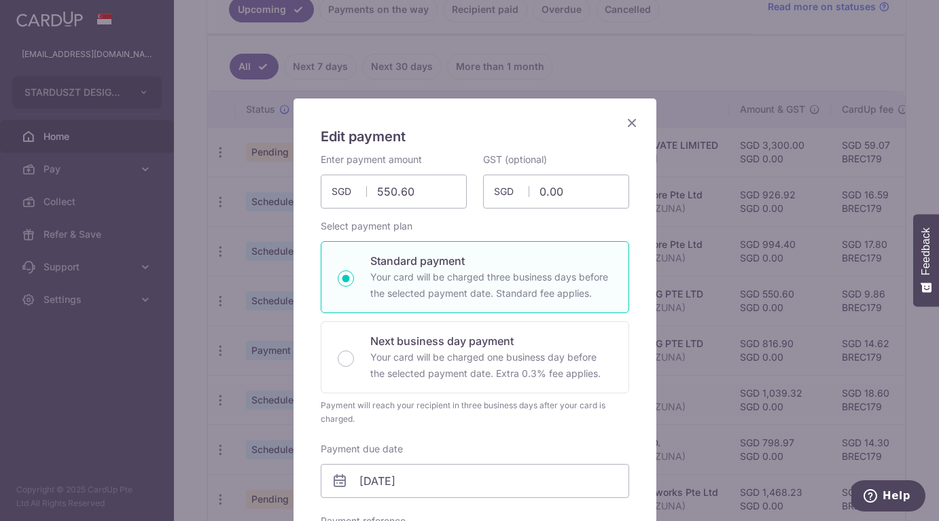
type input "BREC179"
click at [413, 194] on input "550.60" at bounding box center [394, 192] width 146 height 34
paste input "898.4"
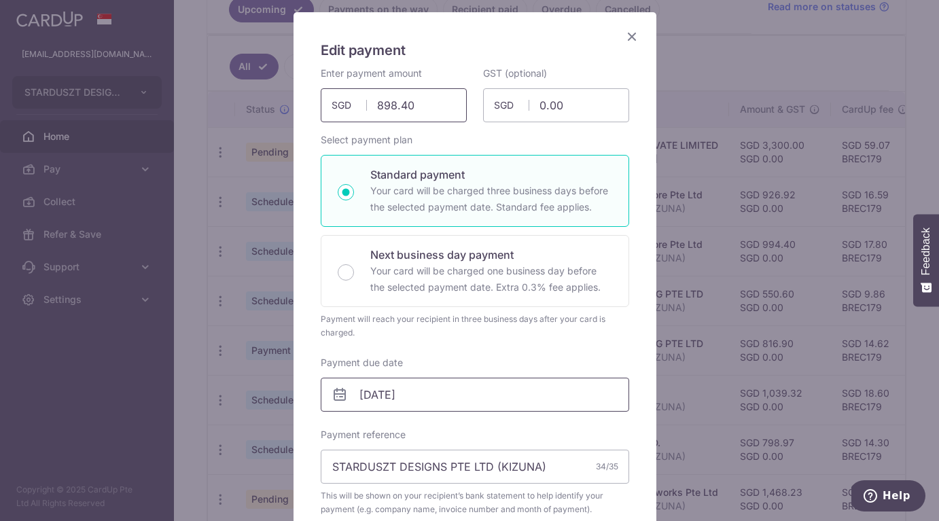
scroll to position [131, 0]
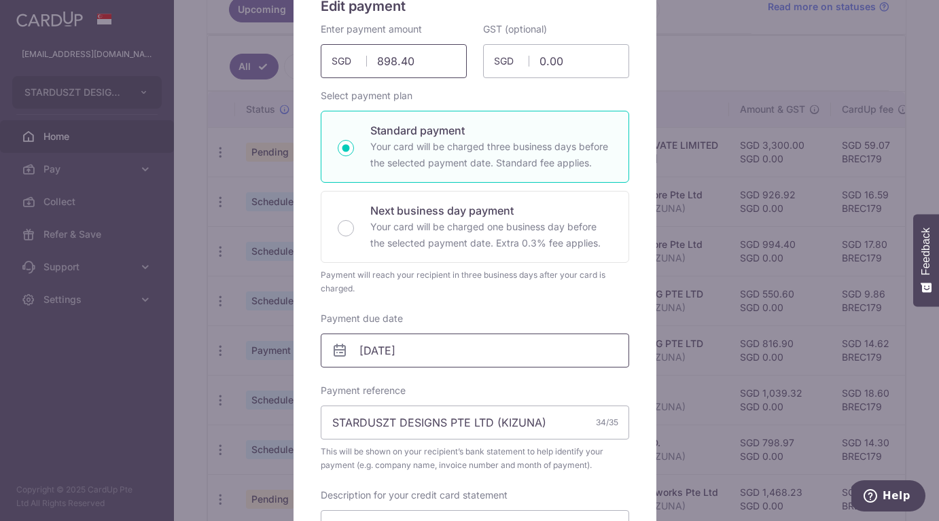
type input "898.40"
click at [404, 346] on input "[DATE]" at bounding box center [475, 351] width 309 height 34
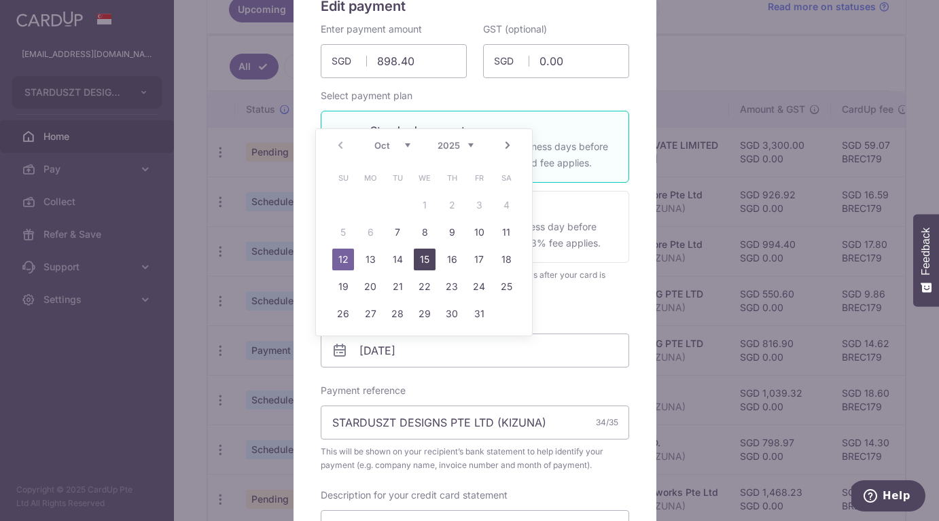
click at [426, 255] on link "15" at bounding box center [425, 260] width 22 height 22
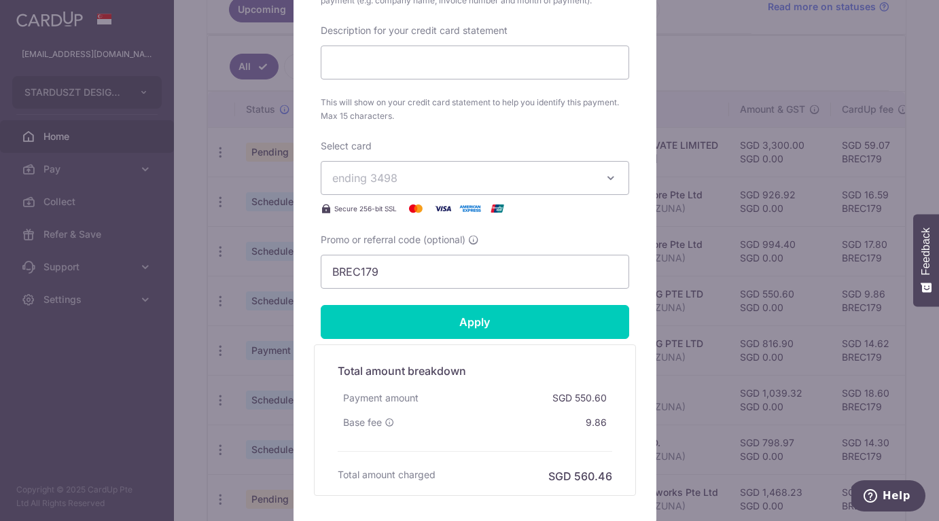
scroll to position [715, 0]
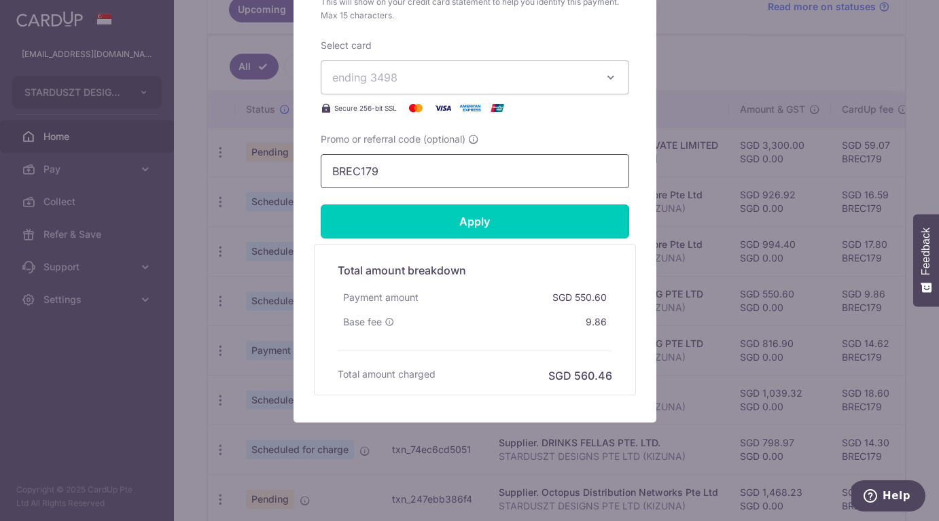
drag, startPoint x: 523, startPoint y: 234, endPoint x: 598, endPoint y: 155, distance: 108.7
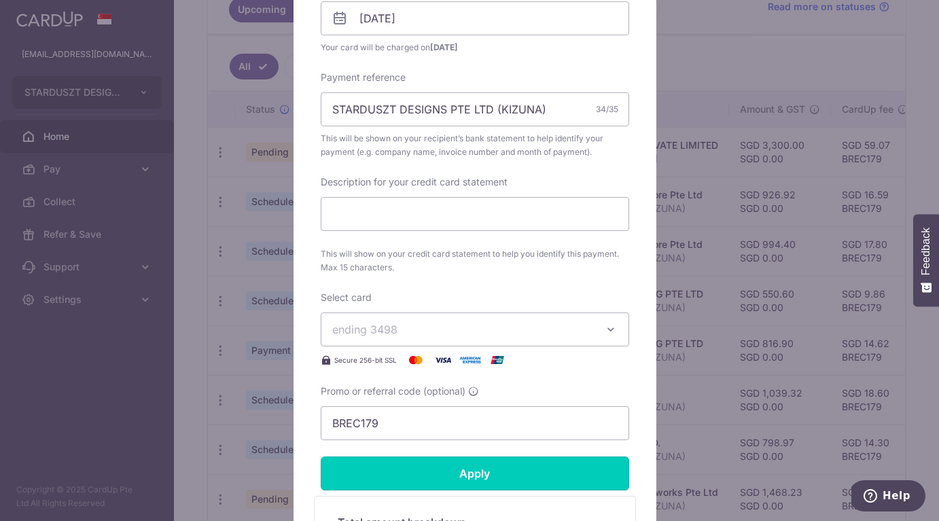
scroll to position [440, 0]
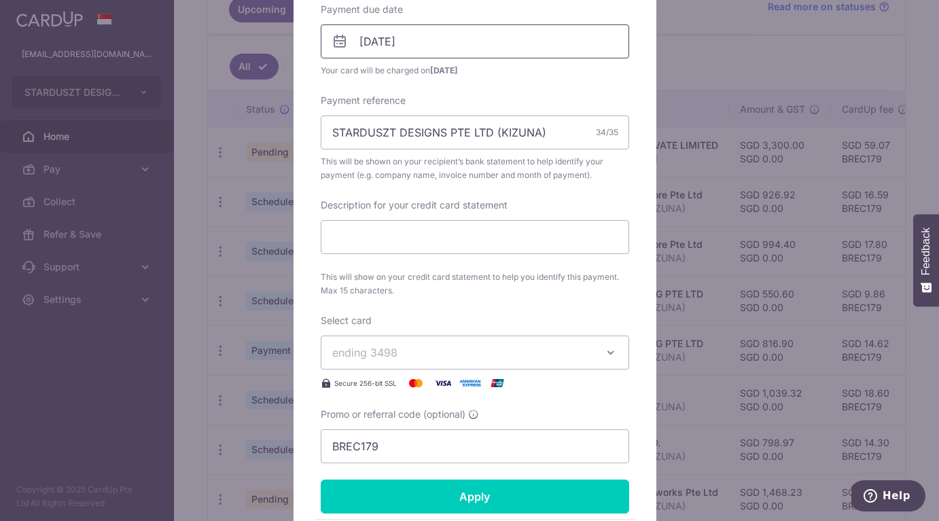
click at [482, 41] on input "[DATE]" at bounding box center [475, 41] width 309 height 34
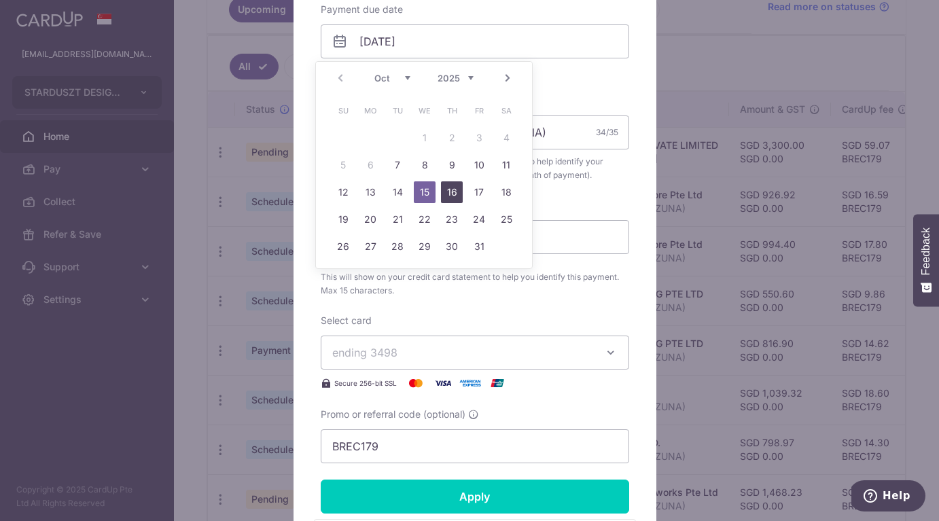
click at [457, 193] on link "16" at bounding box center [452, 193] width 22 height 22
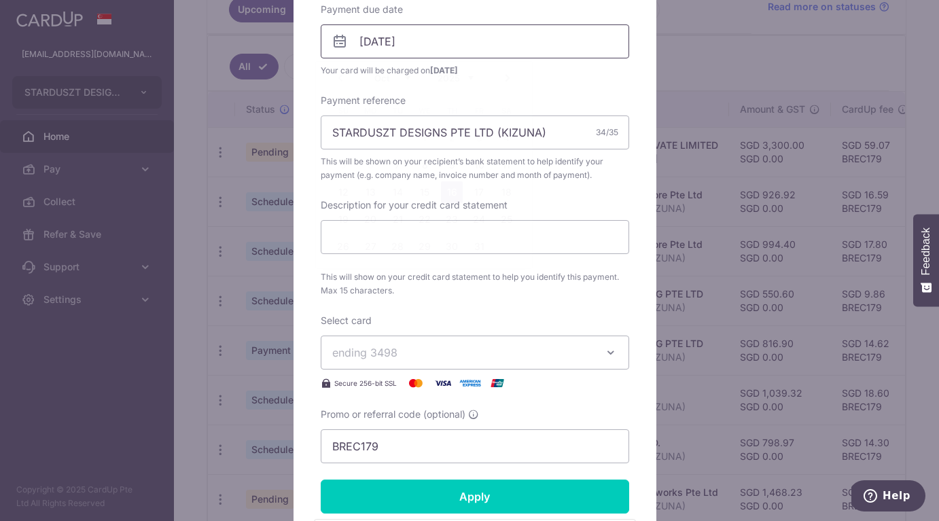
click at [400, 33] on input "16/10/2025" at bounding box center [475, 41] width 309 height 34
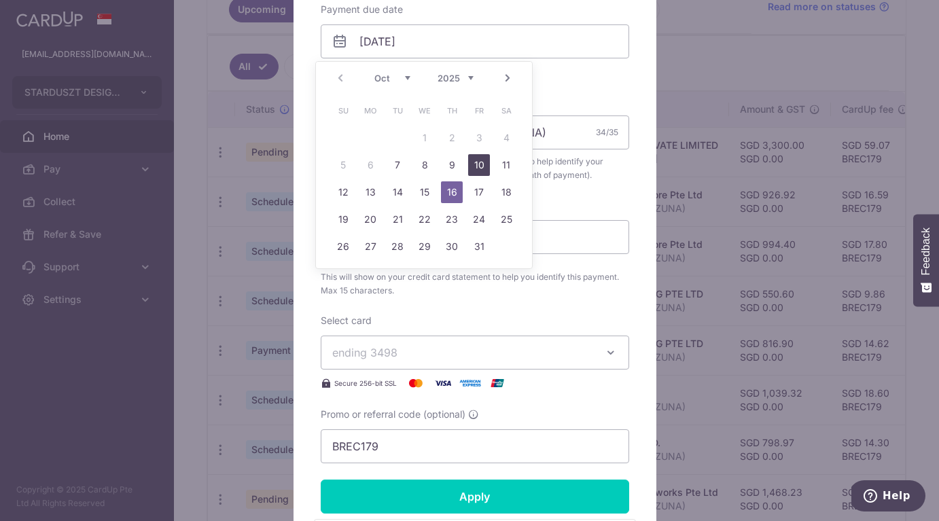
click at [477, 161] on link "10" at bounding box center [479, 165] width 22 height 22
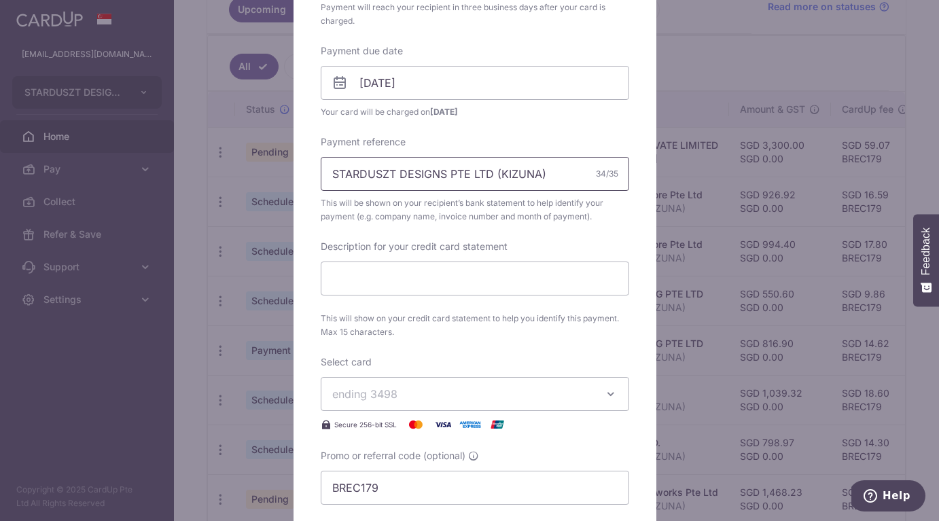
scroll to position [420, 0]
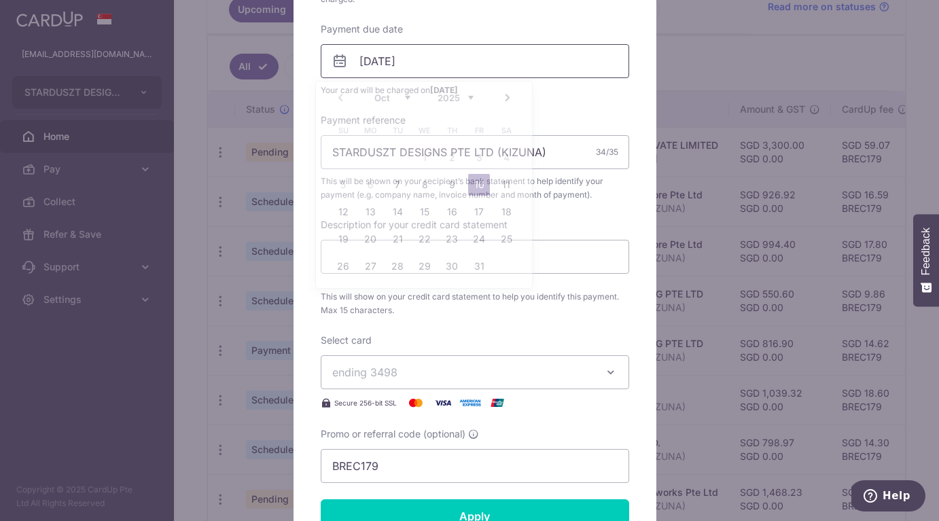
click at [371, 59] on input "[DATE]" at bounding box center [475, 61] width 309 height 34
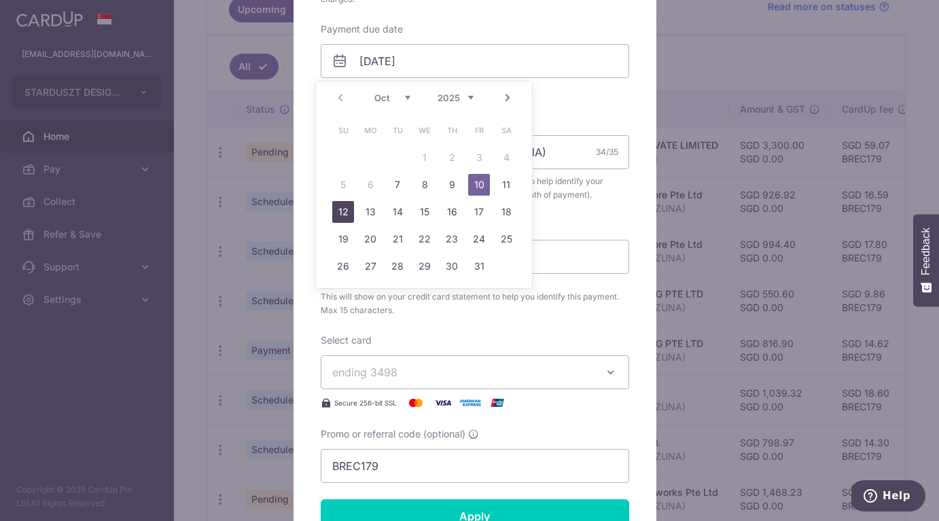
click at [336, 209] on link "12" at bounding box center [343, 212] width 22 height 22
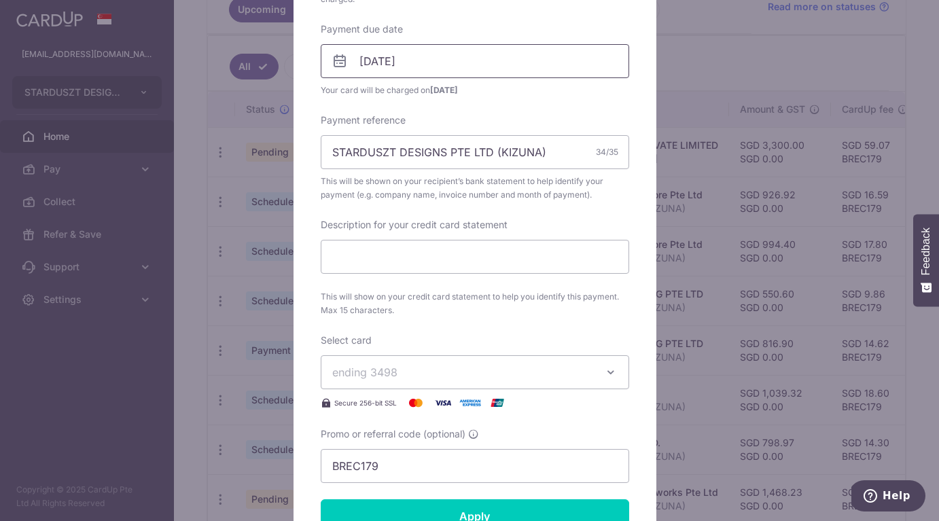
click at [387, 65] on input "[DATE]" at bounding box center [475, 61] width 309 height 34
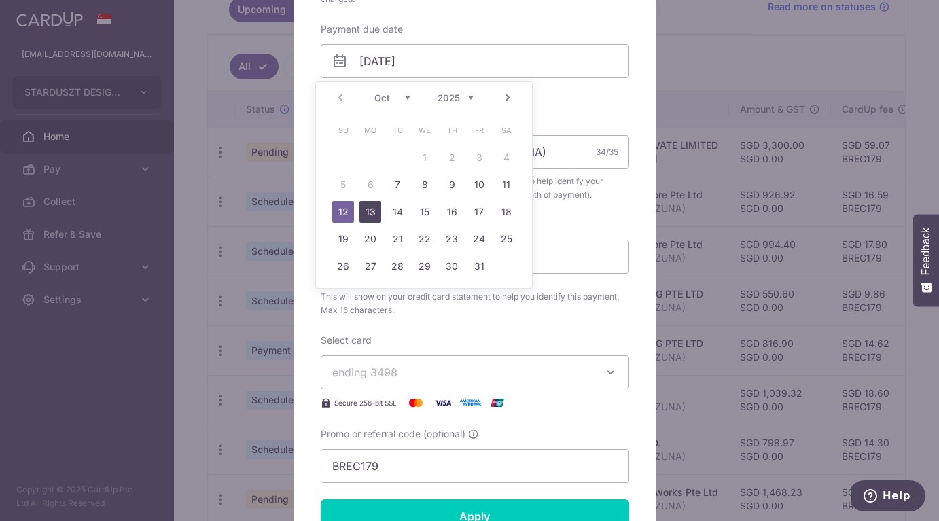
click at [377, 216] on link "13" at bounding box center [371, 212] width 22 height 22
click at [451, 69] on input "13/10/2025" at bounding box center [475, 61] width 309 height 34
click at [432, 217] on link "15" at bounding box center [425, 212] width 22 height 22
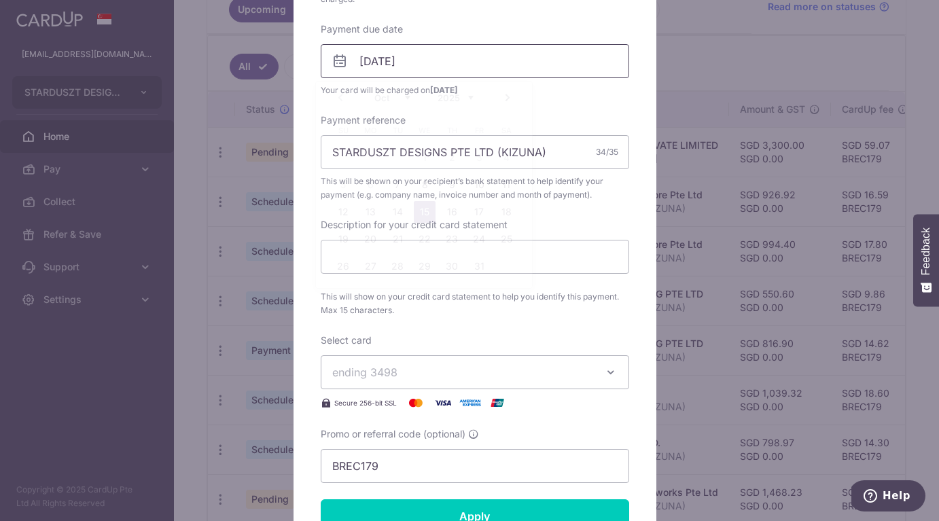
click at [483, 54] on input "[DATE]" at bounding box center [475, 61] width 309 height 34
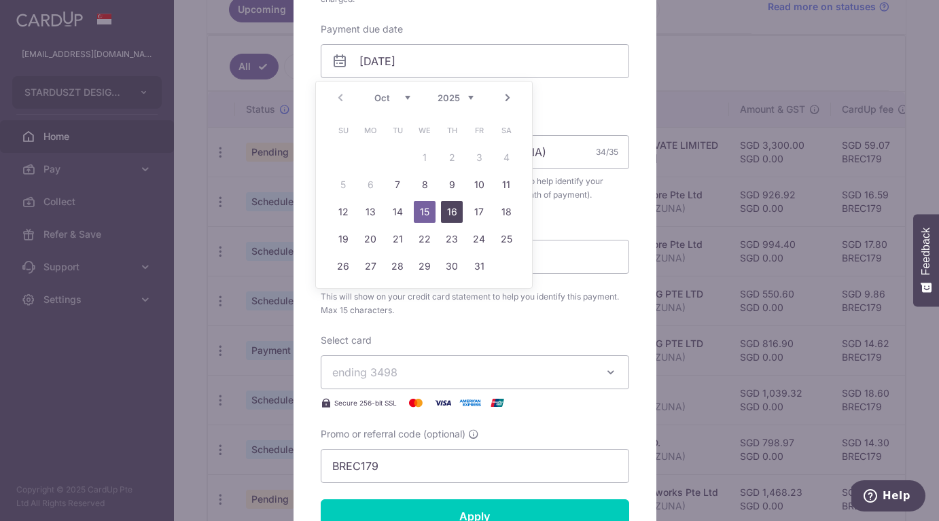
click at [455, 211] on link "16" at bounding box center [452, 212] width 22 height 22
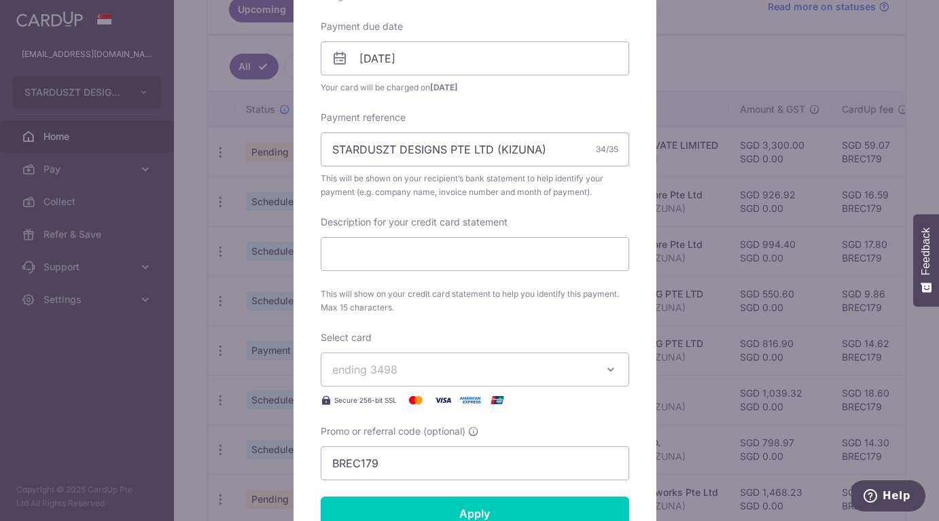
scroll to position [415, 0]
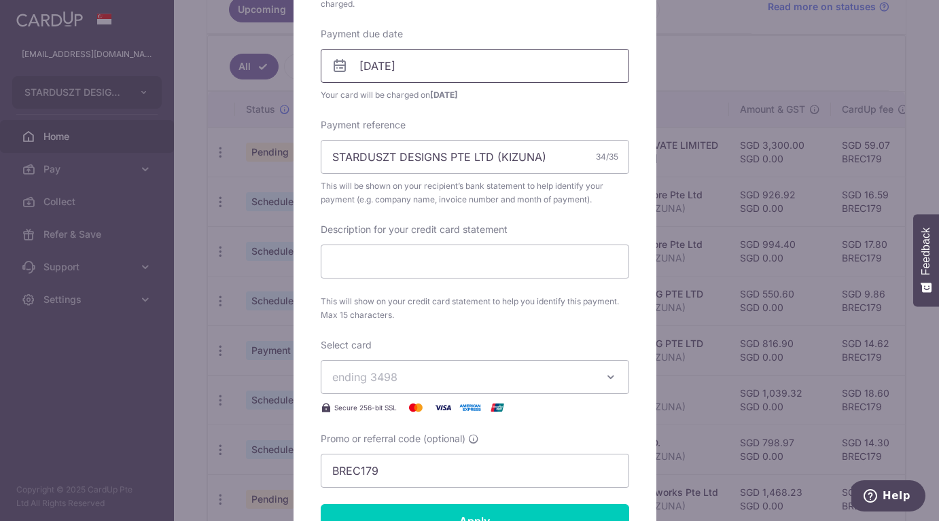
click at [466, 50] on input "16/10/2025" at bounding box center [475, 66] width 309 height 34
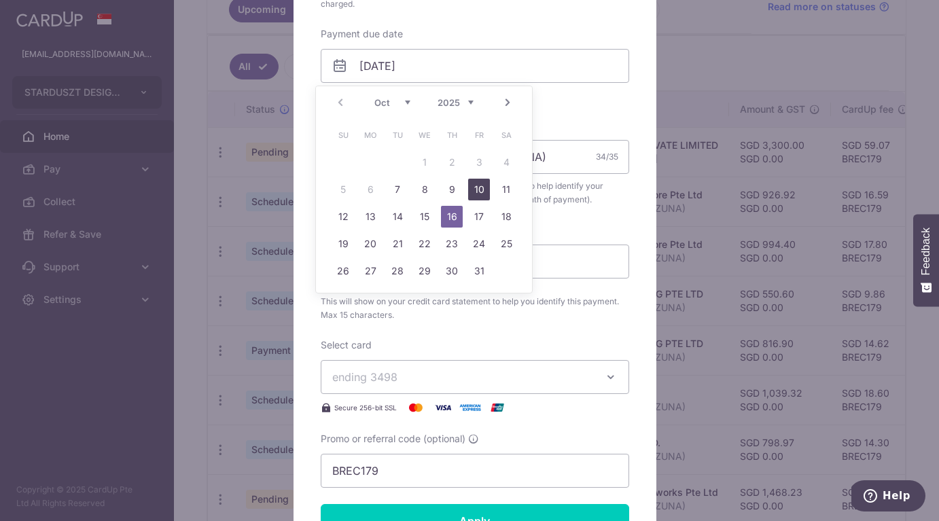
click at [479, 184] on link "10" at bounding box center [479, 190] width 22 height 22
type input "[DATE]"
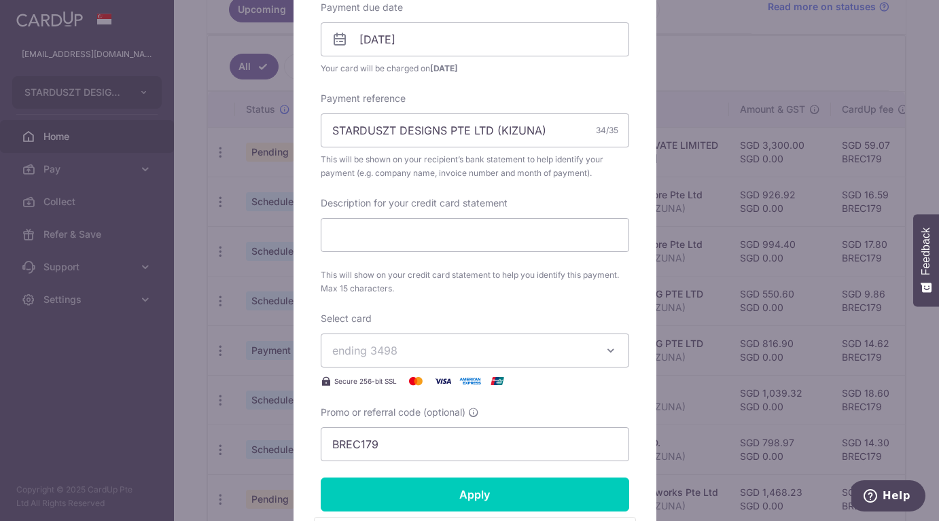
scroll to position [493, 0]
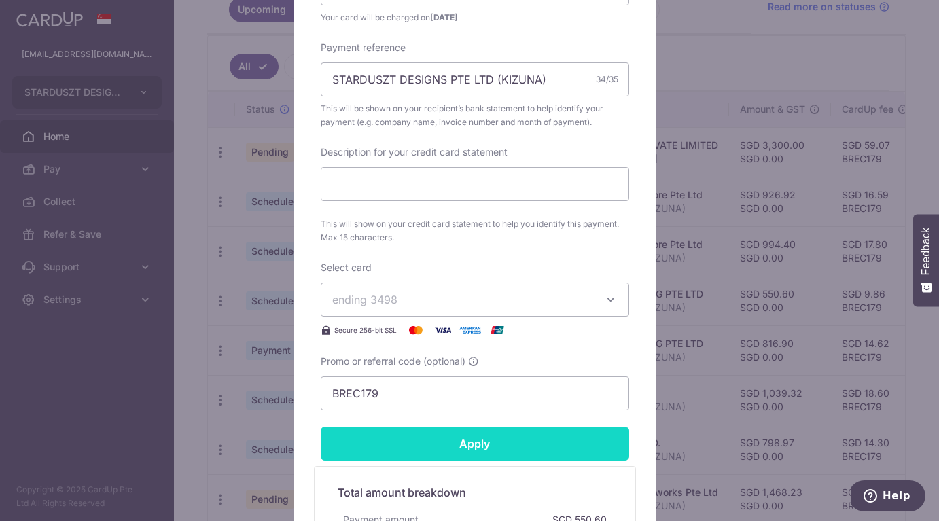
click at [538, 438] on input "Apply" at bounding box center [475, 444] width 309 height 34
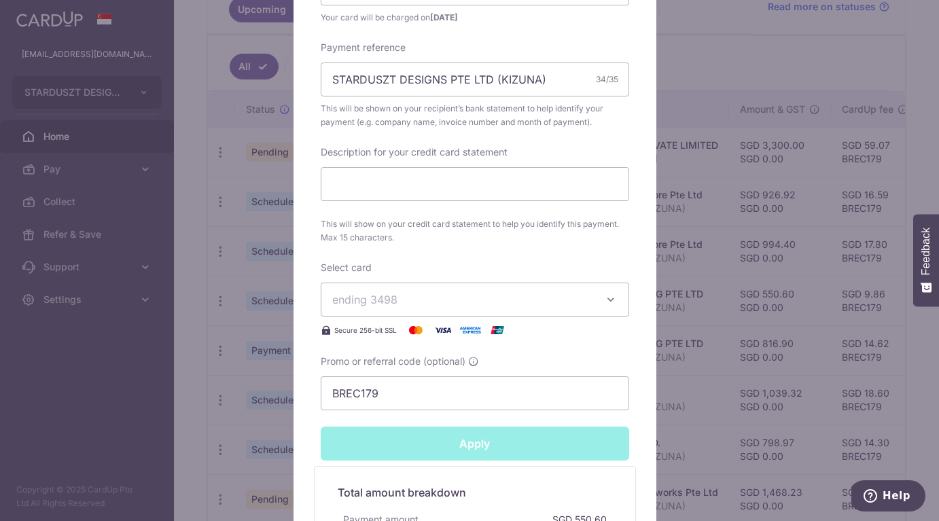
type input "Successfully Applied"
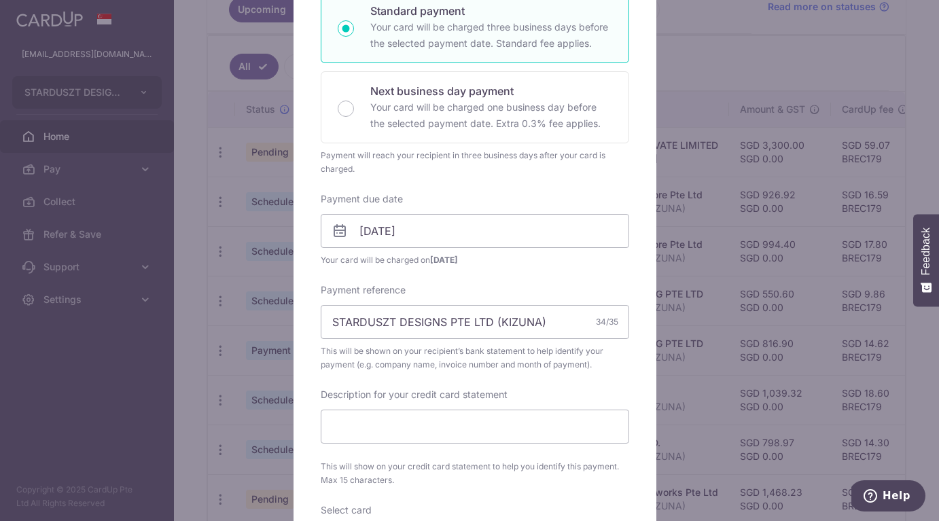
scroll to position [35, 0]
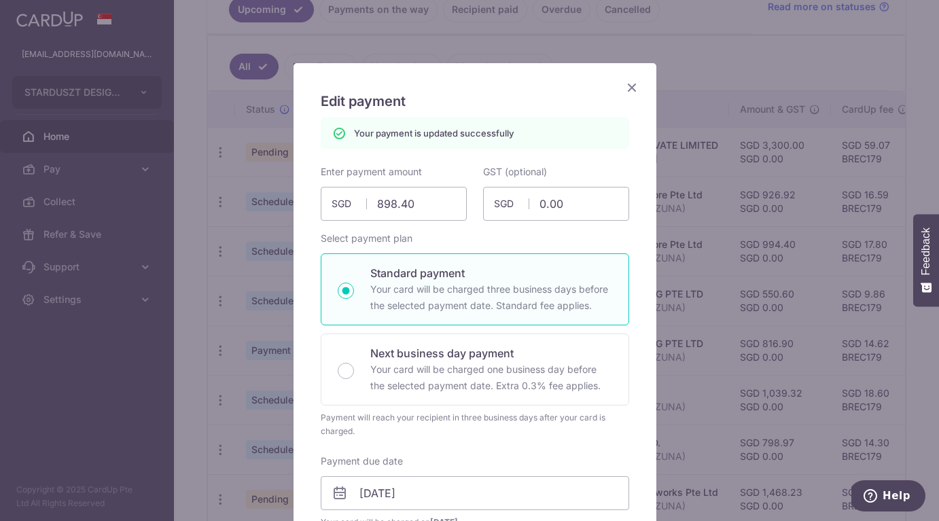
click at [624, 85] on icon "Close" at bounding box center [632, 87] width 16 height 17
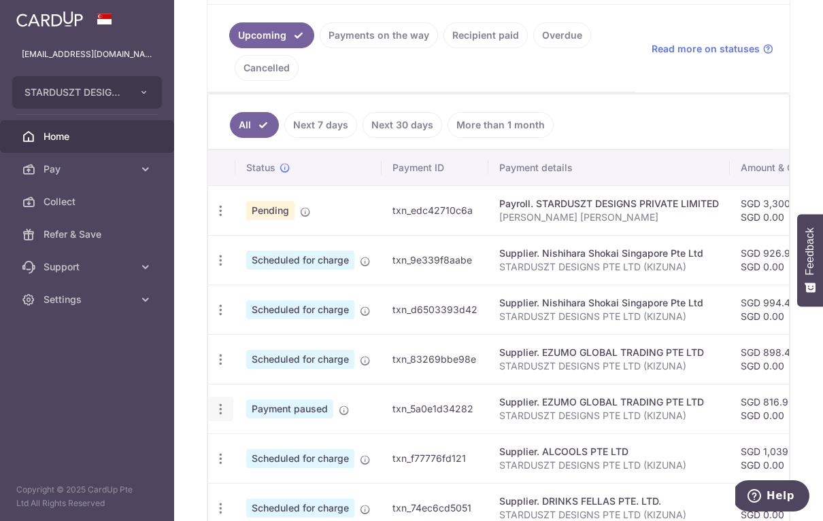
click at [220, 409] on icon "button" at bounding box center [220, 409] width 14 height 14
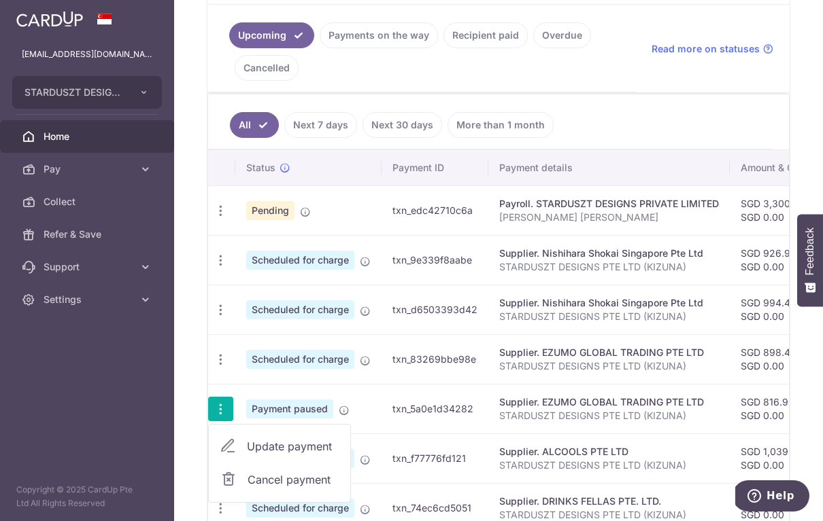
click at [247, 443] on span "Update payment" at bounding box center [293, 446] width 92 height 16
radio input "true"
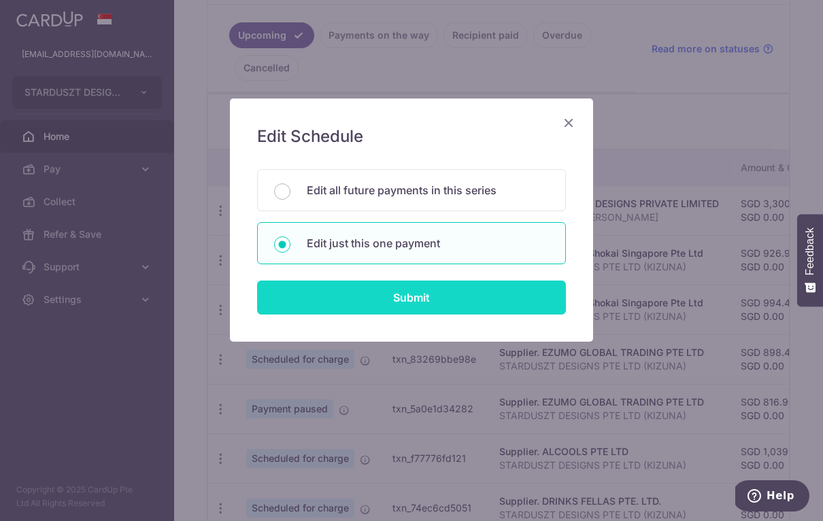
click at [378, 297] on input "Submit" at bounding box center [411, 298] width 309 height 34
radio input "true"
type input "816.90"
type input "0.00"
type input "[DATE]"
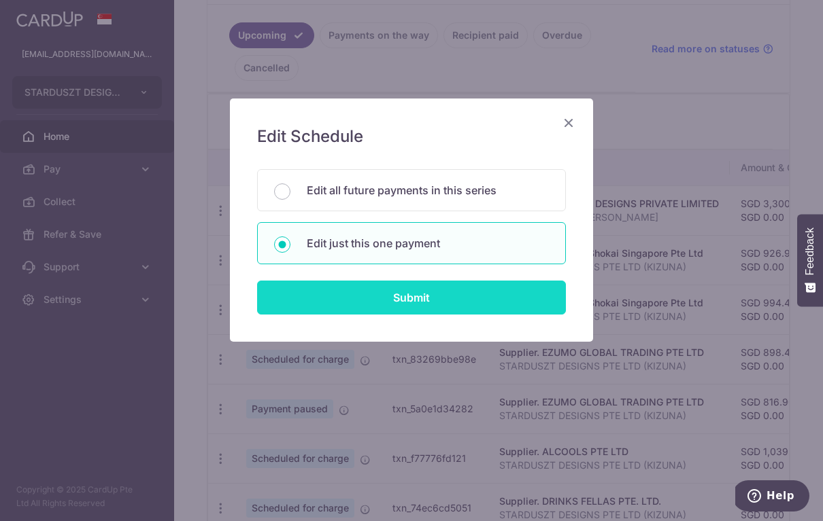
type input "STARDUSZT DESIGNS PTE LTD (KIZUNA)"
type input "BREC179"
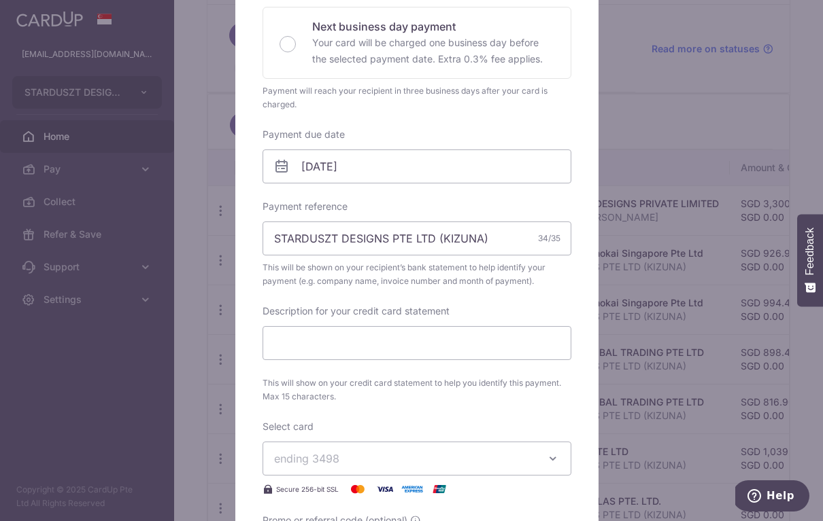
scroll to position [345, 0]
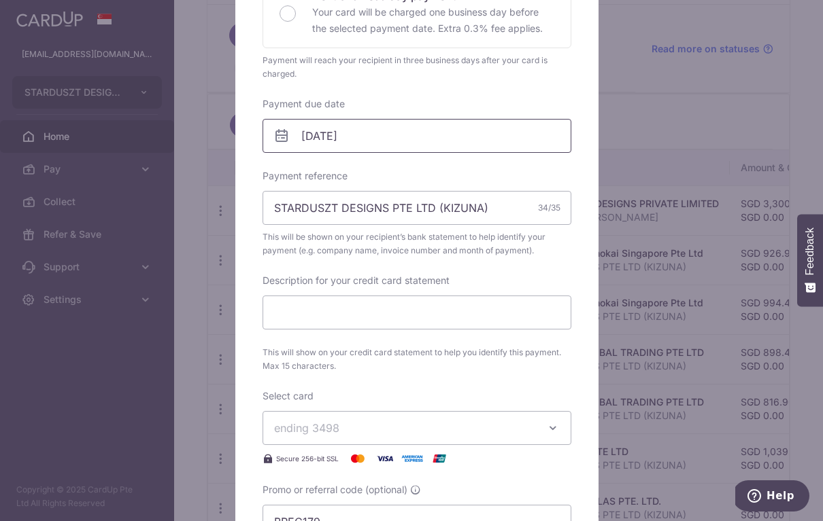
click at [336, 139] on input "[DATE]" at bounding box center [416, 136] width 309 height 34
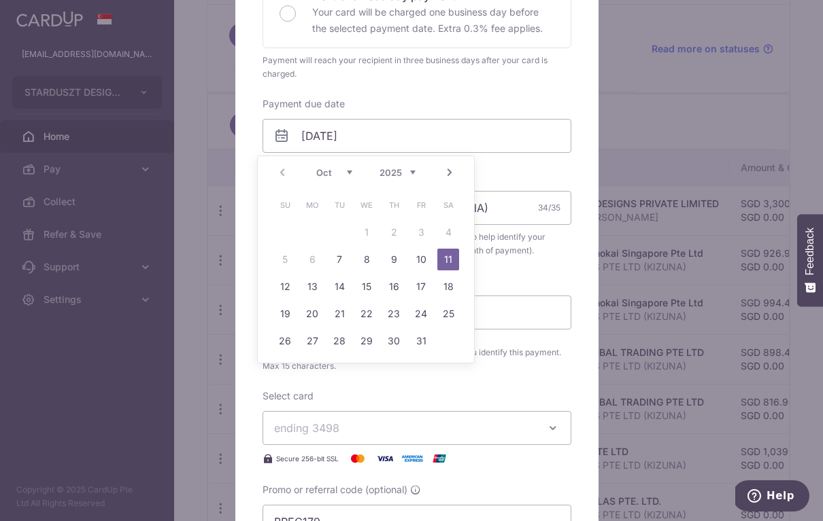
click at [452, 170] on link "Next" at bounding box center [449, 173] width 16 height 16
click at [446, 259] on link "8" at bounding box center [448, 260] width 22 height 22
type input "[DATE]"
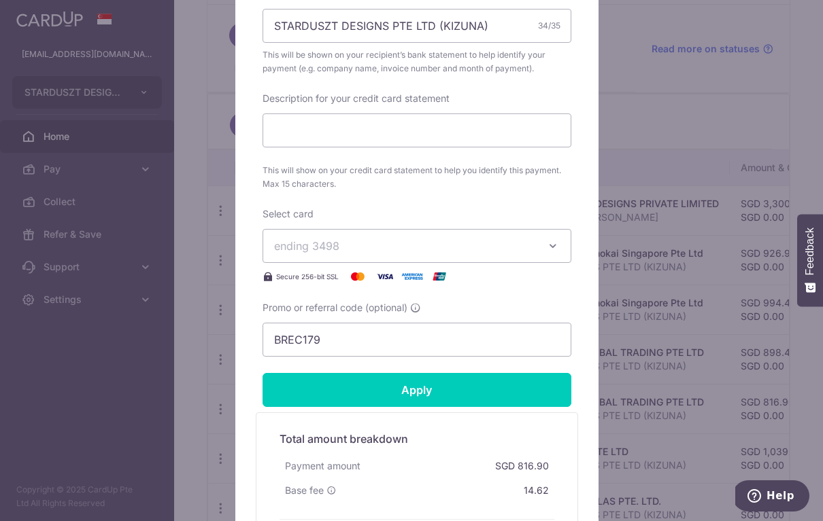
scroll to position [715, 0]
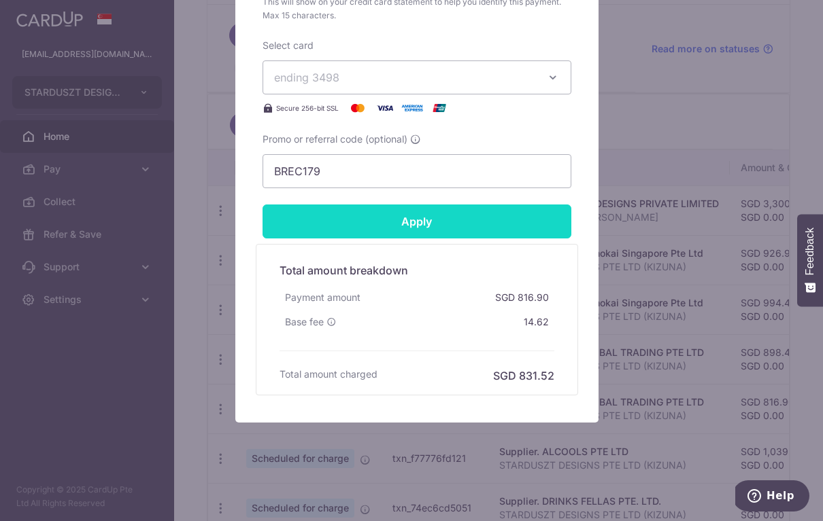
click at [451, 218] on input "Apply" at bounding box center [416, 222] width 309 height 34
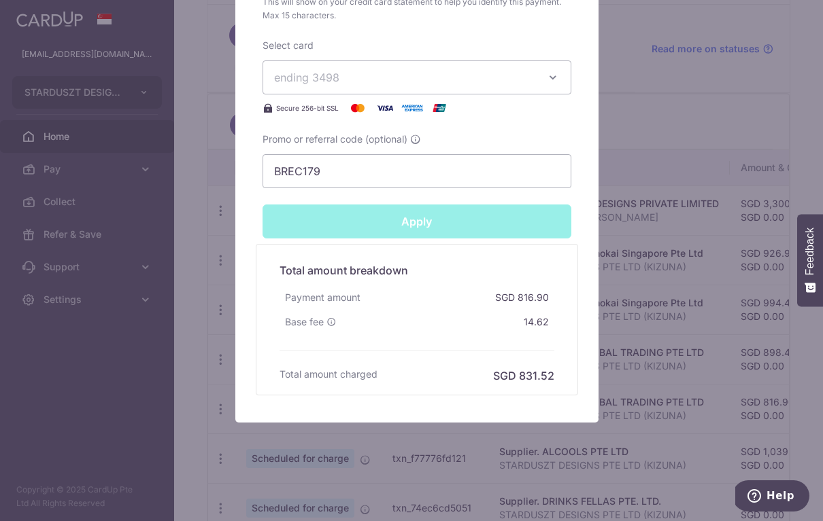
type input "Successfully Applied"
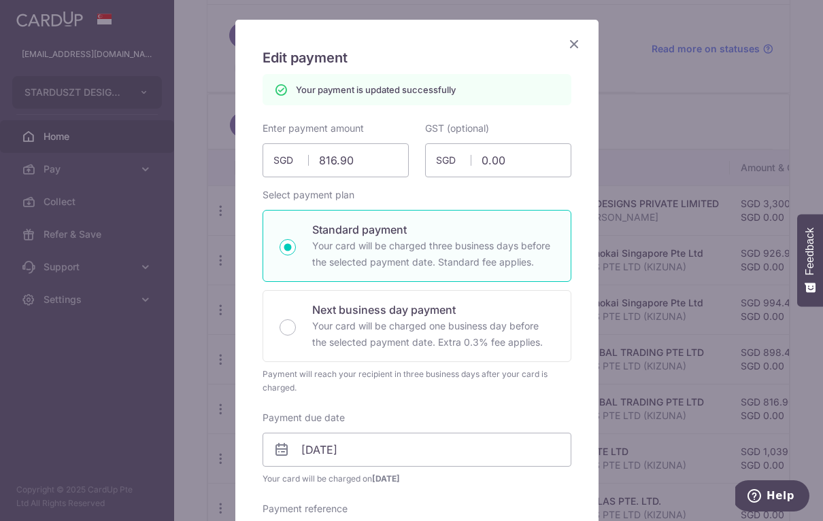
scroll to position [0, 0]
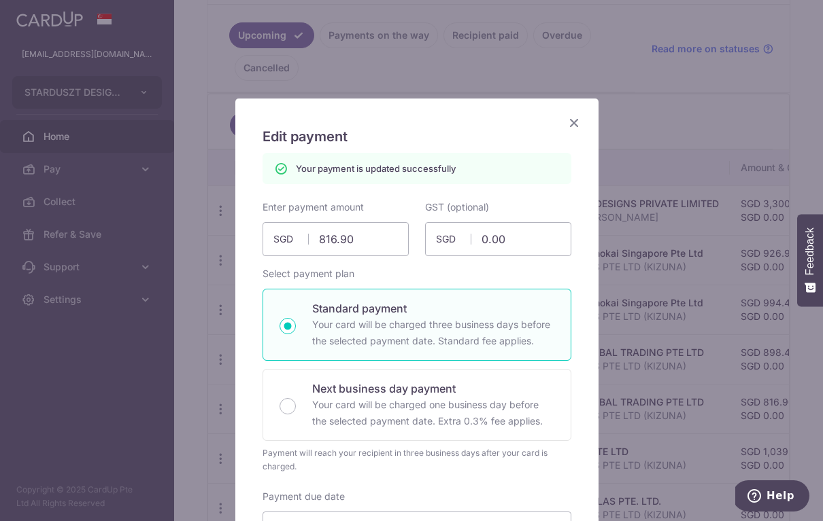
click at [566, 122] on icon "Close" at bounding box center [574, 122] width 16 height 17
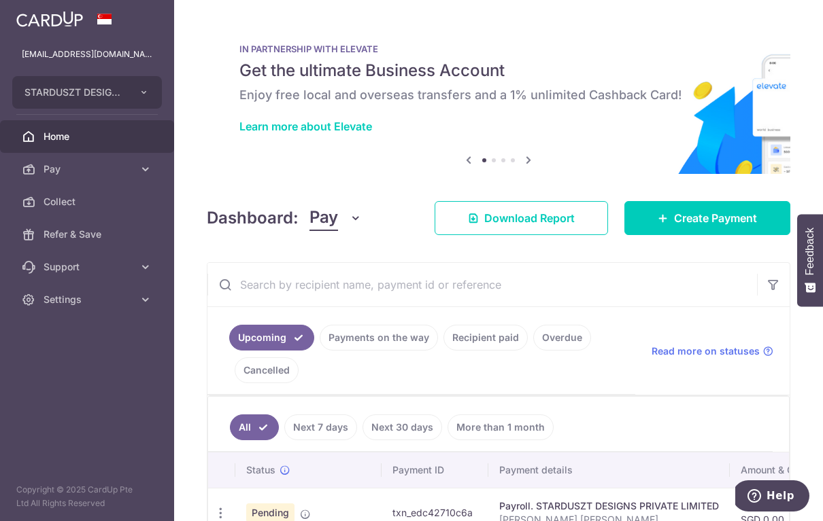
click at [373, 337] on link "Payments on the way" at bounding box center [378, 338] width 118 height 26
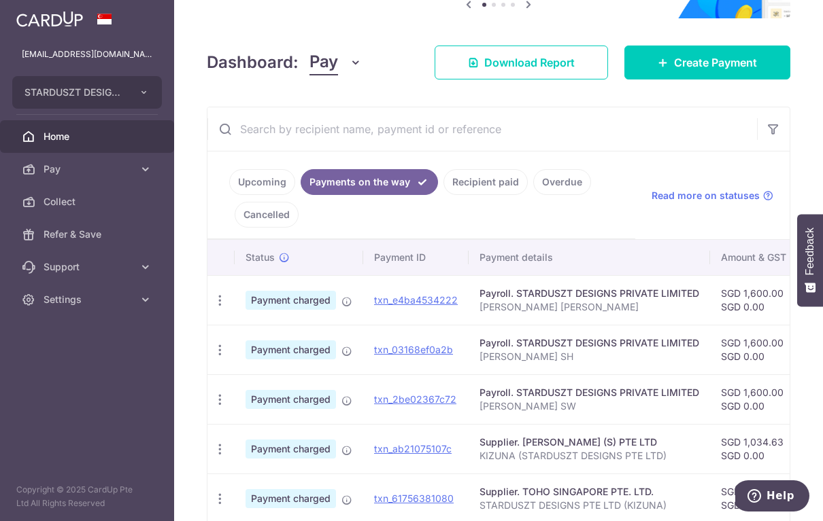
scroll to position [330, 0]
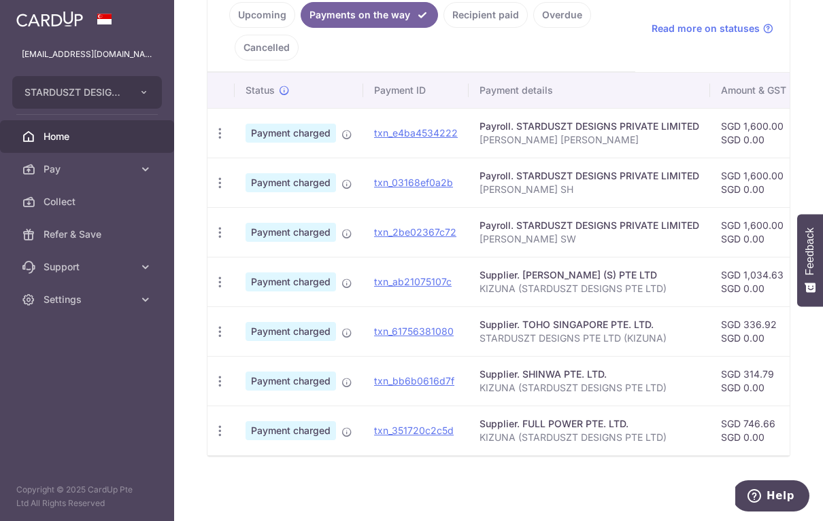
click at [281, 14] on link "Upcoming" at bounding box center [262, 15] width 66 height 26
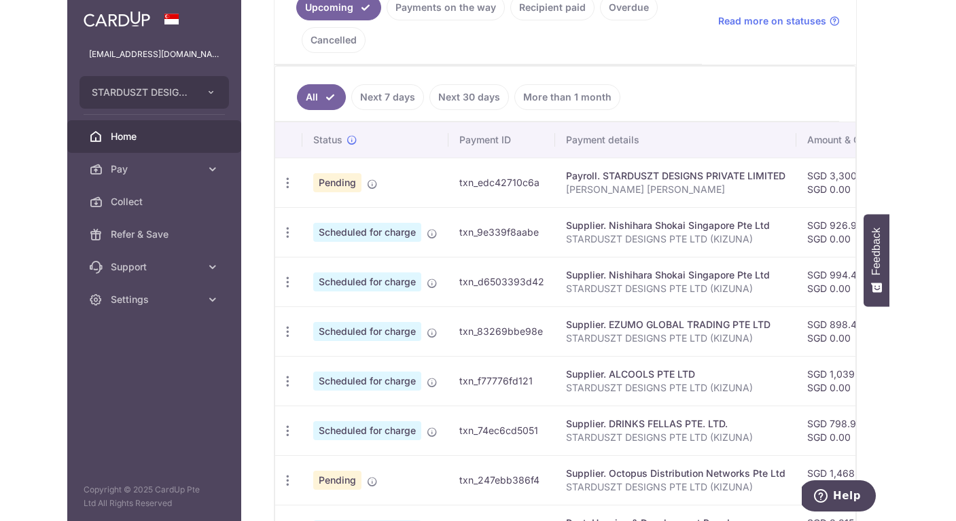
scroll to position [346, 0]
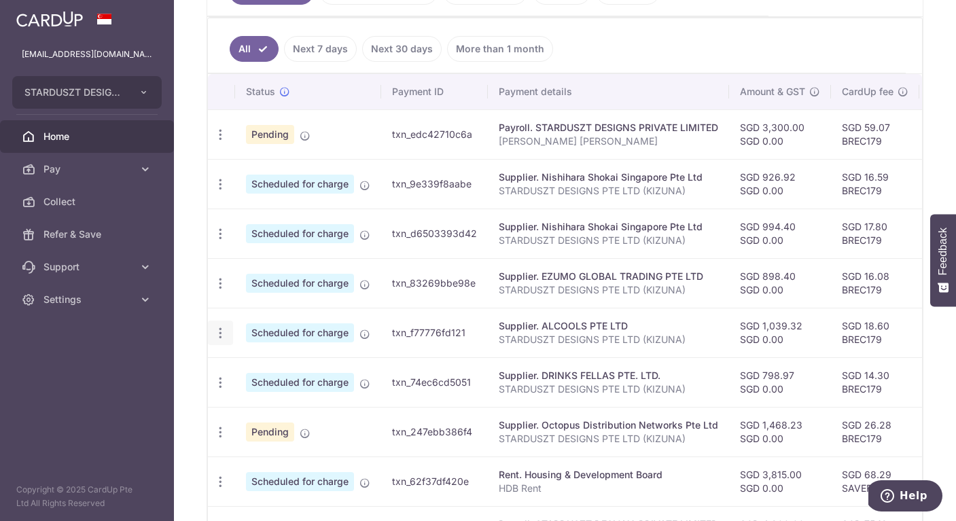
click at [216, 332] on icon "button" at bounding box center [220, 333] width 14 height 14
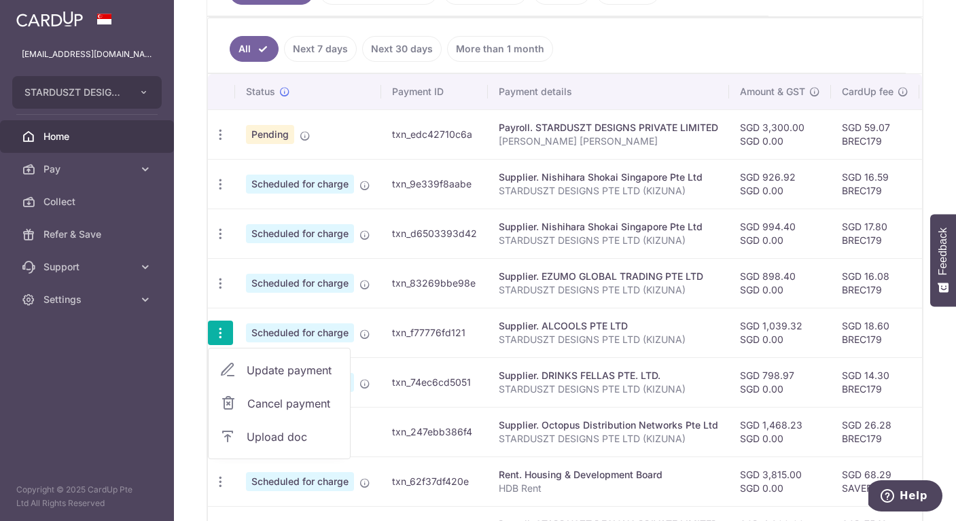
click at [247, 370] on span "Update payment" at bounding box center [293, 370] width 92 height 16
radio input "true"
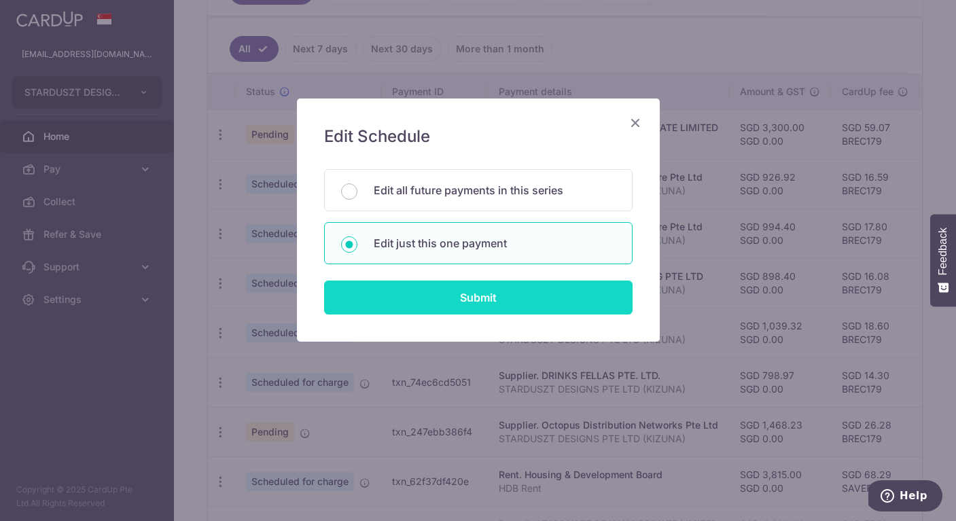
click at [467, 309] on input "Submit" at bounding box center [478, 298] width 309 height 34
radio input "true"
type input "1,039.32"
type input "0.00"
type input "[DATE]"
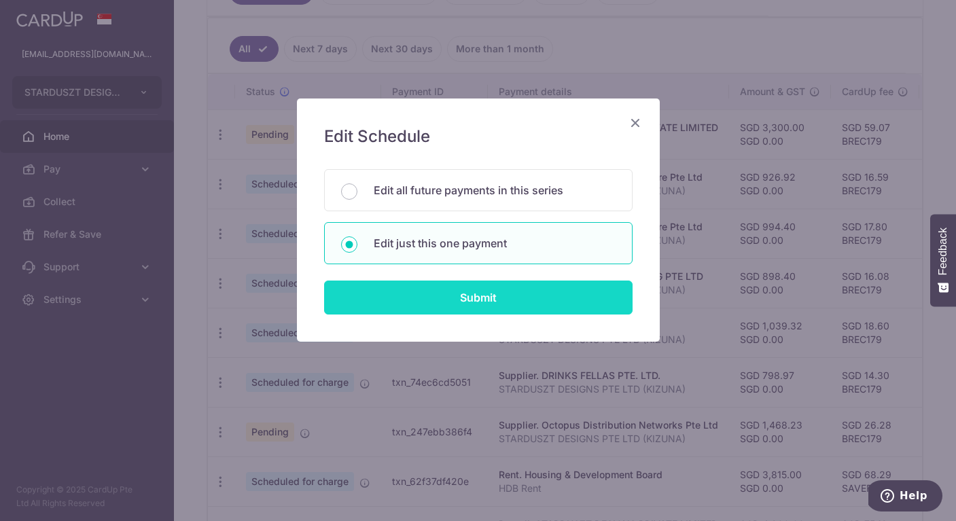
type input "STARDUSZT DESIGNS PTE LTD (KIZUNA)"
type input "BREC179"
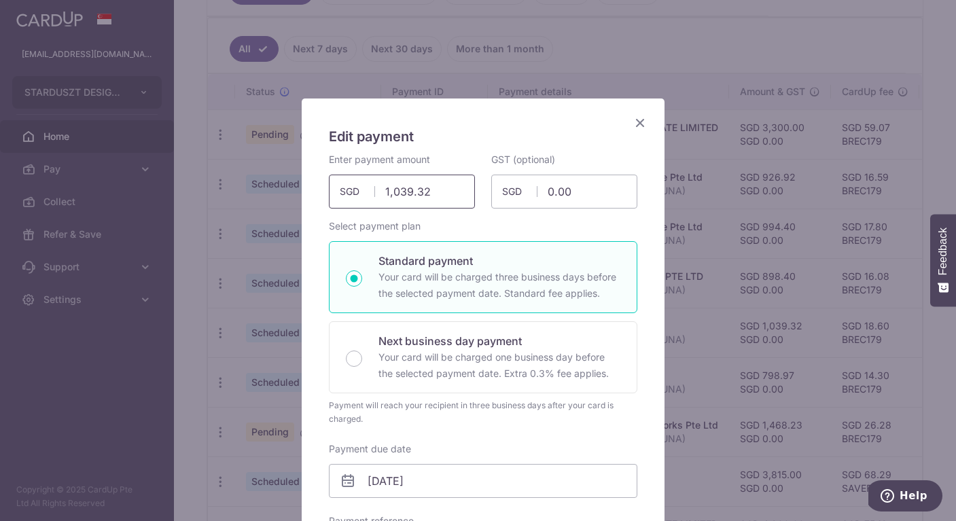
click at [441, 193] on input "1,039.32" at bounding box center [402, 192] width 146 height 34
paste input "135.77"
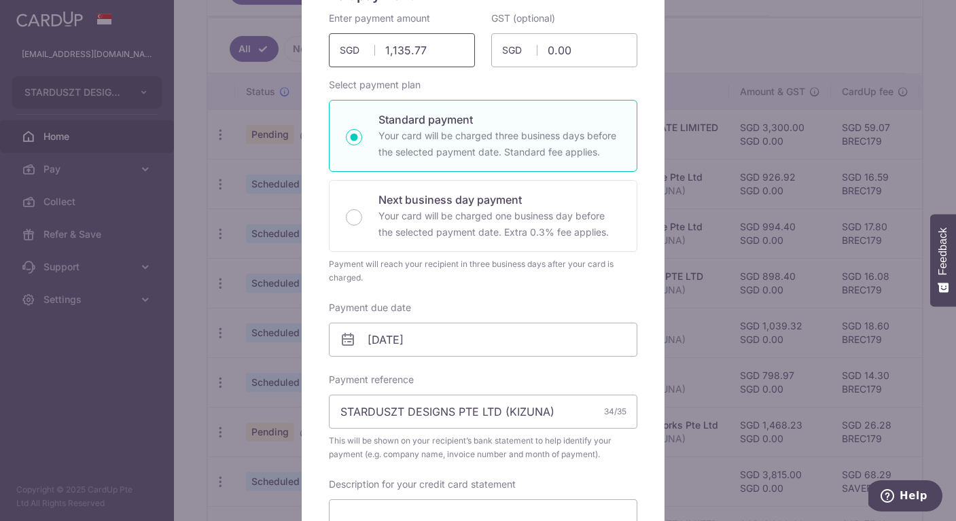
scroll to position [120, 0]
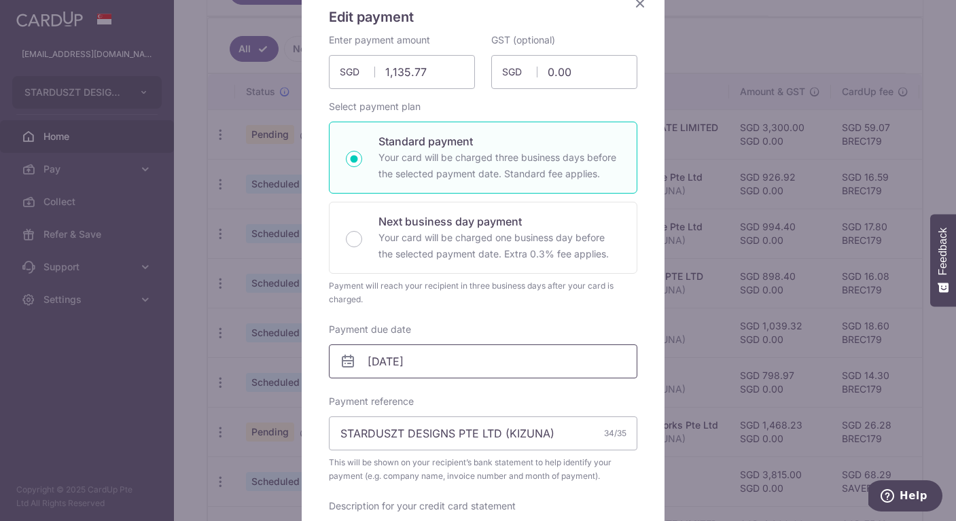
type input "1,135.77"
click at [453, 360] on input "[DATE]" at bounding box center [483, 362] width 309 height 34
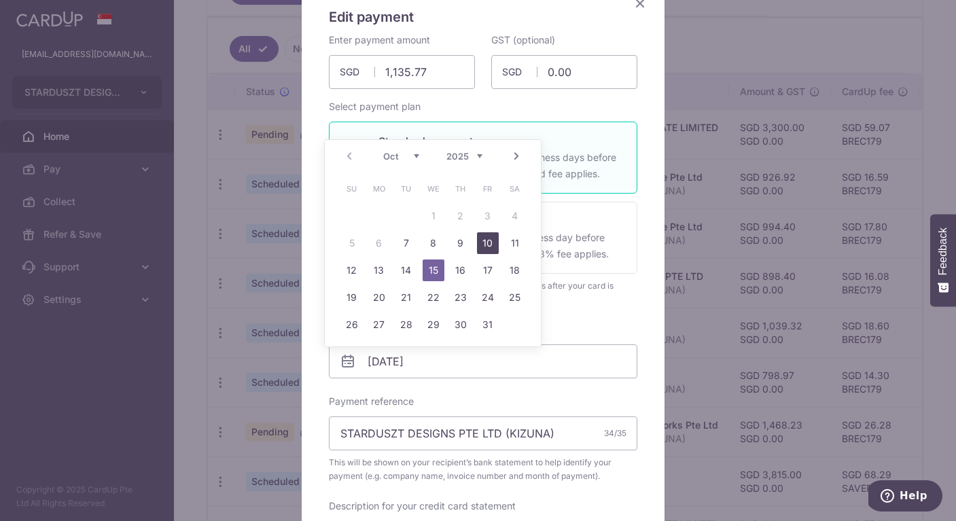
click at [481, 242] on link "10" at bounding box center [488, 243] width 22 height 22
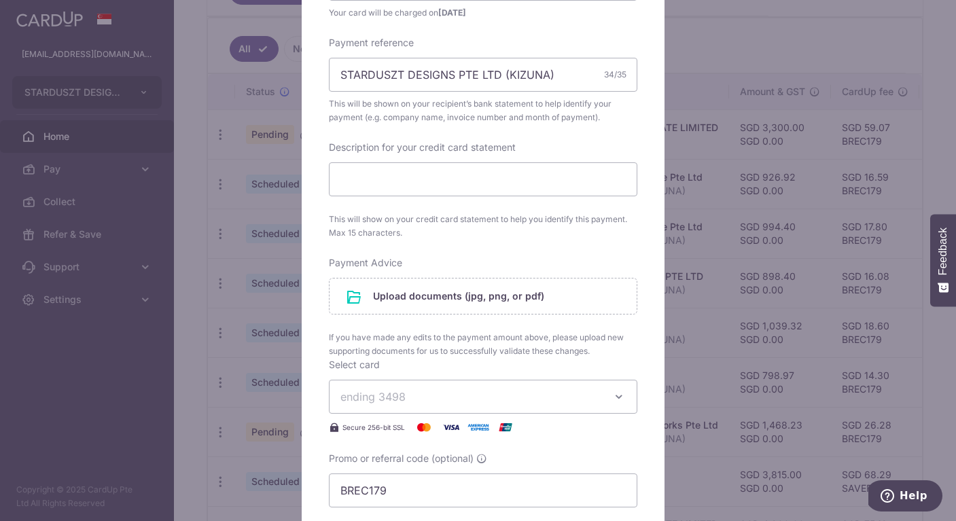
scroll to position [664, 0]
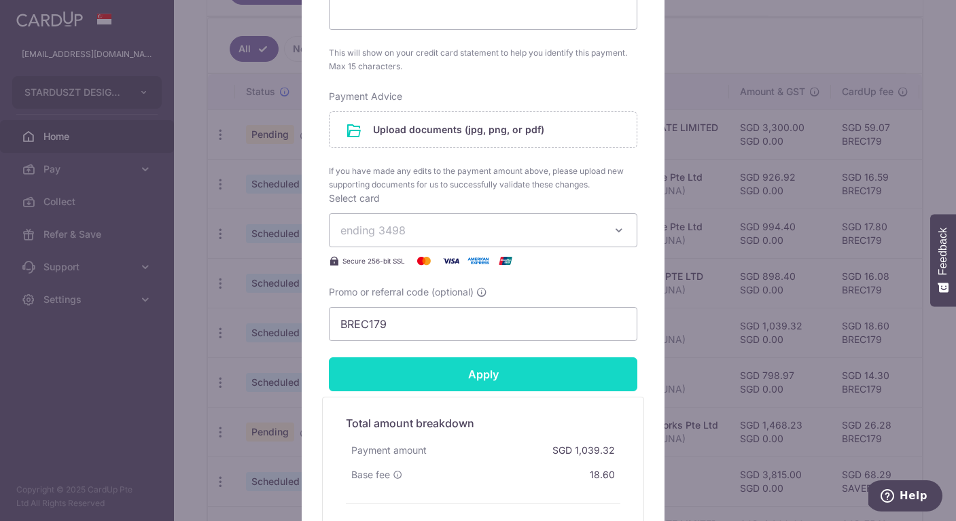
click at [502, 381] on input "Apply" at bounding box center [483, 375] width 309 height 34
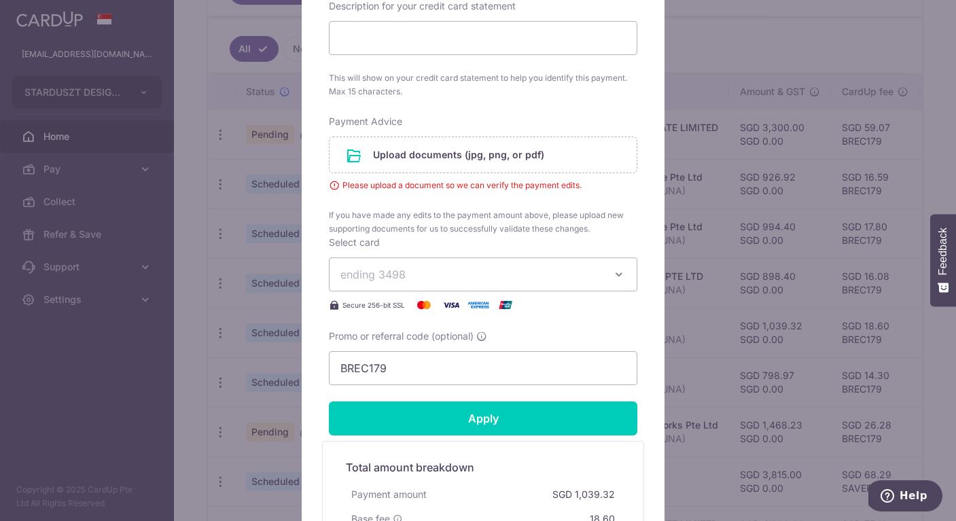
scroll to position [414, 0]
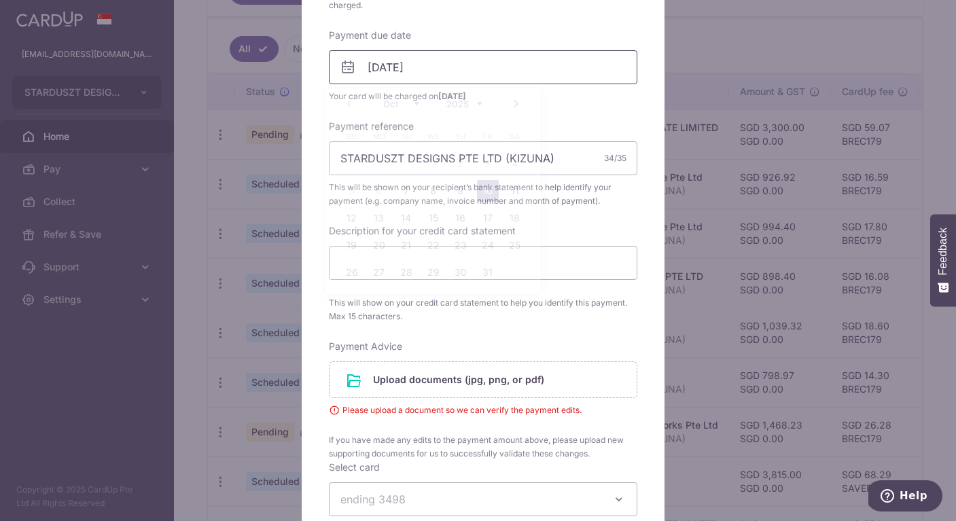
click at [427, 73] on input "[DATE]" at bounding box center [483, 67] width 309 height 34
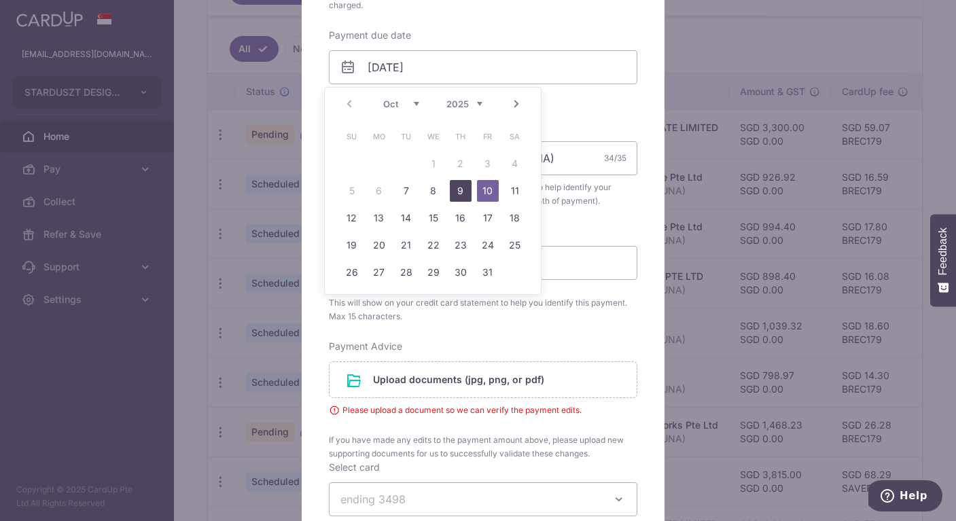
click at [457, 192] on link "9" at bounding box center [461, 191] width 22 height 22
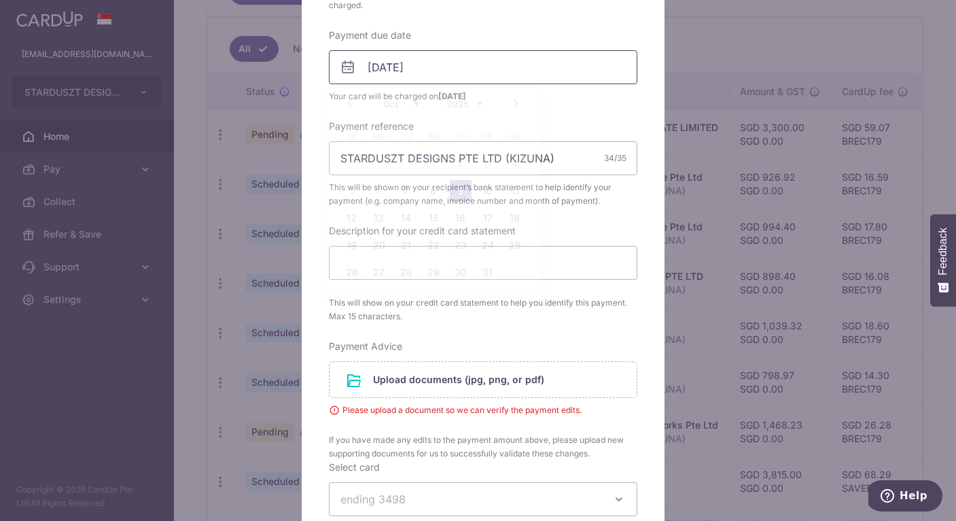
click at [426, 72] on input "09/10/2025" at bounding box center [483, 67] width 309 height 34
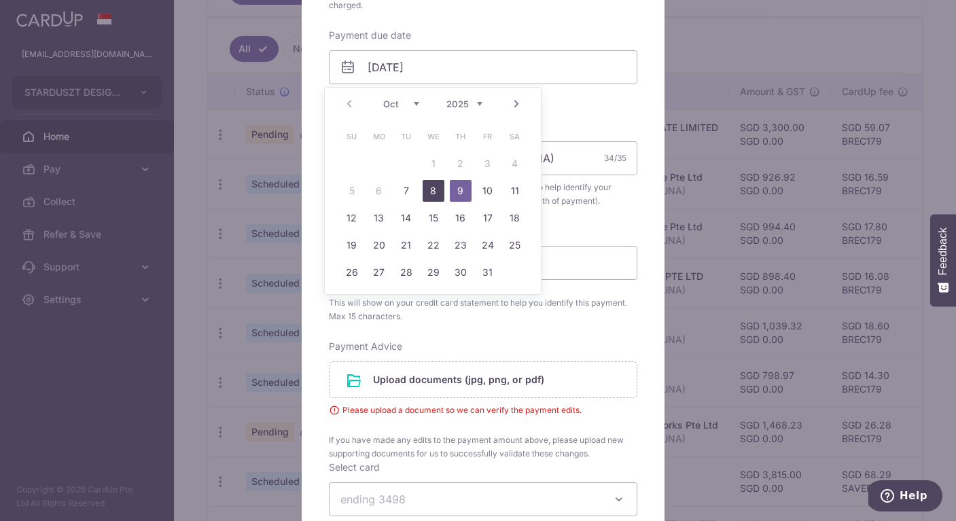
click at [435, 184] on link "8" at bounding box center [434, 191] width 22 height 22
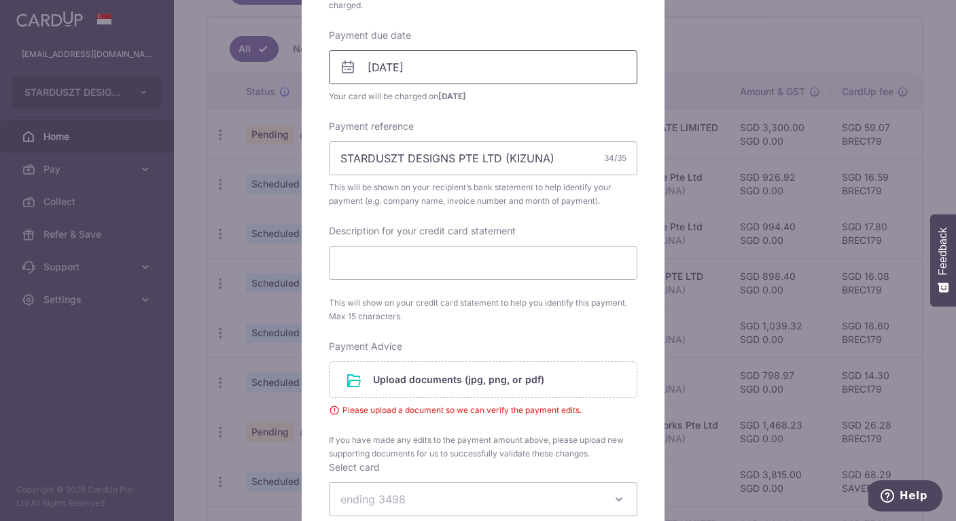
click at [419, 64] on input "08/10/2025" at bounding box center [483, 67] width 309 height 34
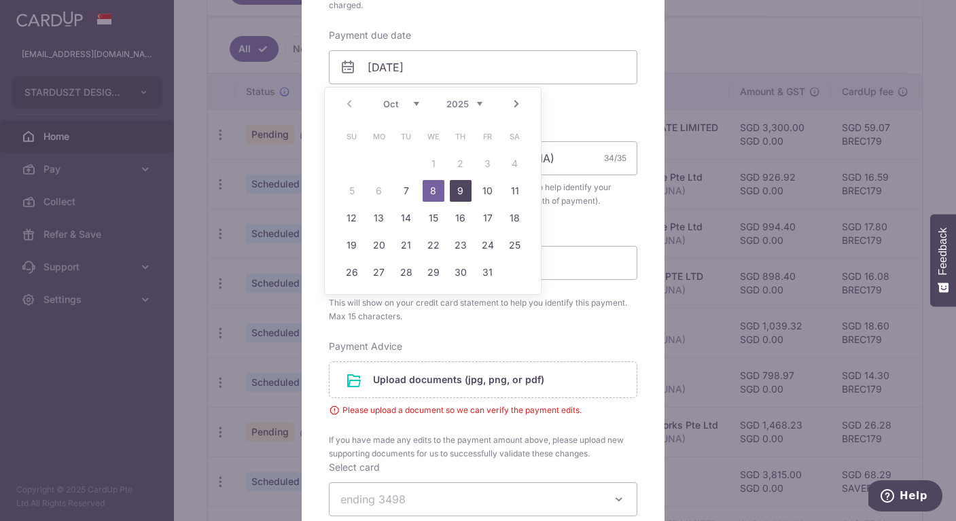
click at [462, 197] on link "9" at bounding box center [461, 191] width 22 height 22
type input "09/10/2025"
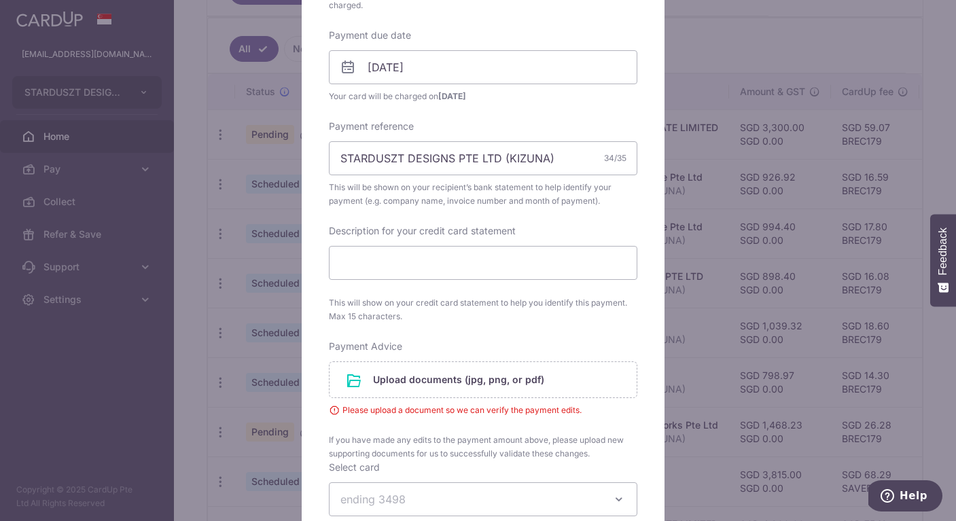
click at [254, 136] on div "Edit payment By clicking apply, you will make changes to all payments to ALCOOL…" at bounding box center [478, 260] width 956 height 521
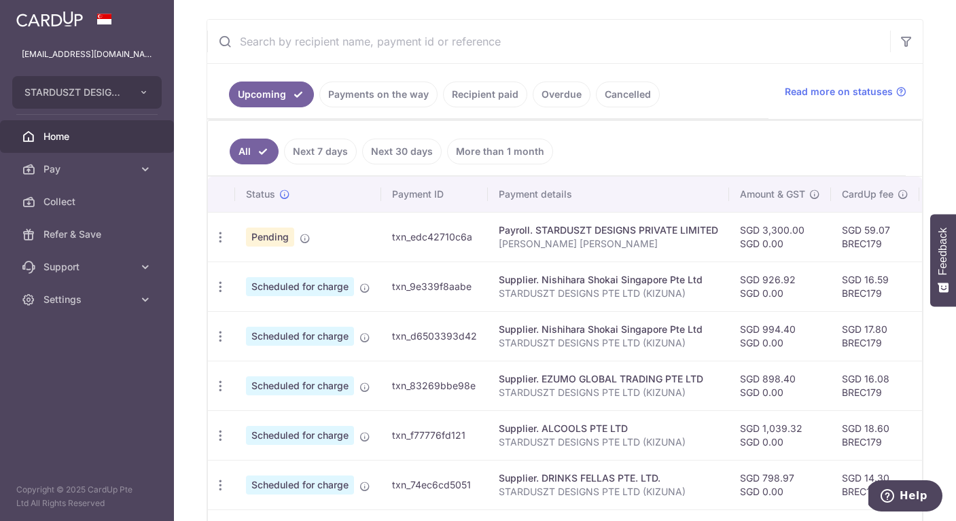
scroll to position [288, 0]
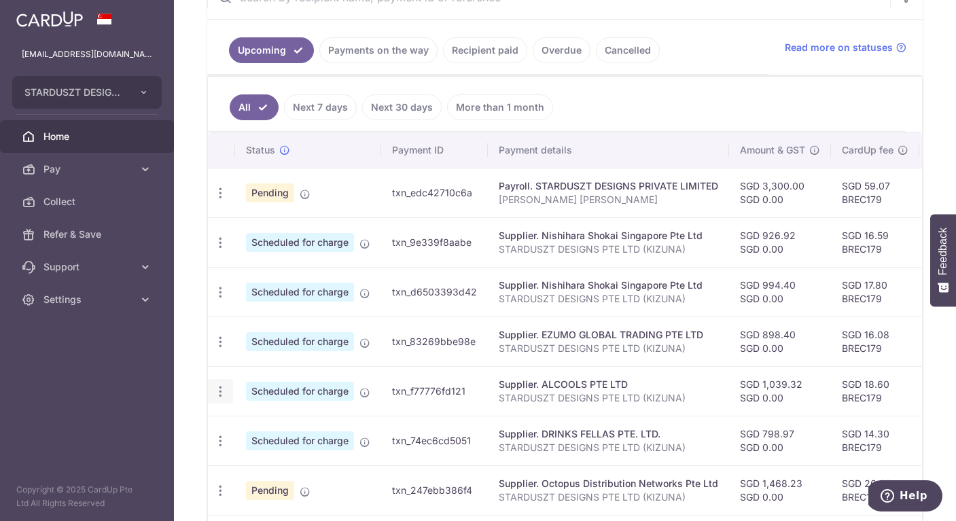
click at [222, 395] on icon "button" at bounding box center [220, 392] width 14 height 14
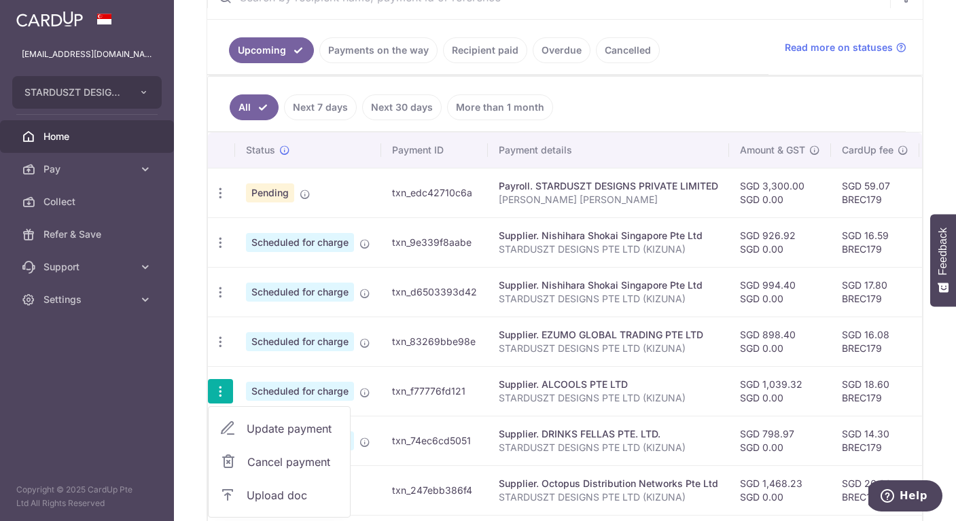
click at [271, 426] on span "Update payment" at bounding box center [293, 429] width 92 height 16
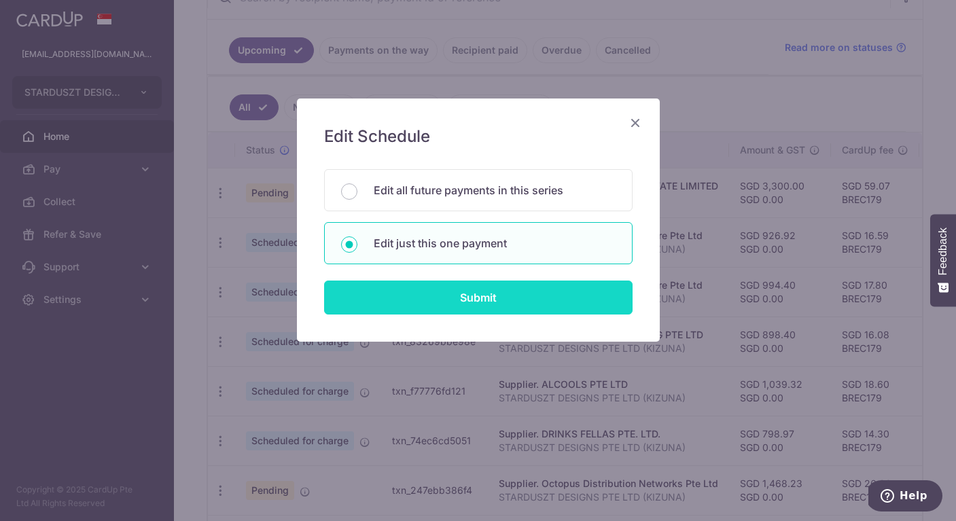
click at [428, 288] on input "Submit" at bounding box center [478, 298] width 309 height 34
radio input "true"
type input "1,039.32"
type input "0.00"
type input "[DATE]"
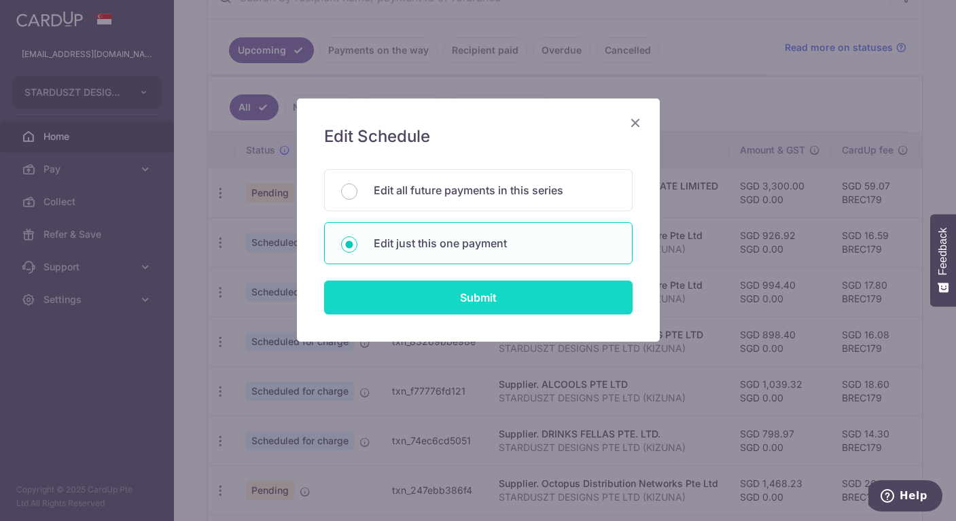
type input "STARDUSZT DESIGNS PTE LTD (KIZUNA)"
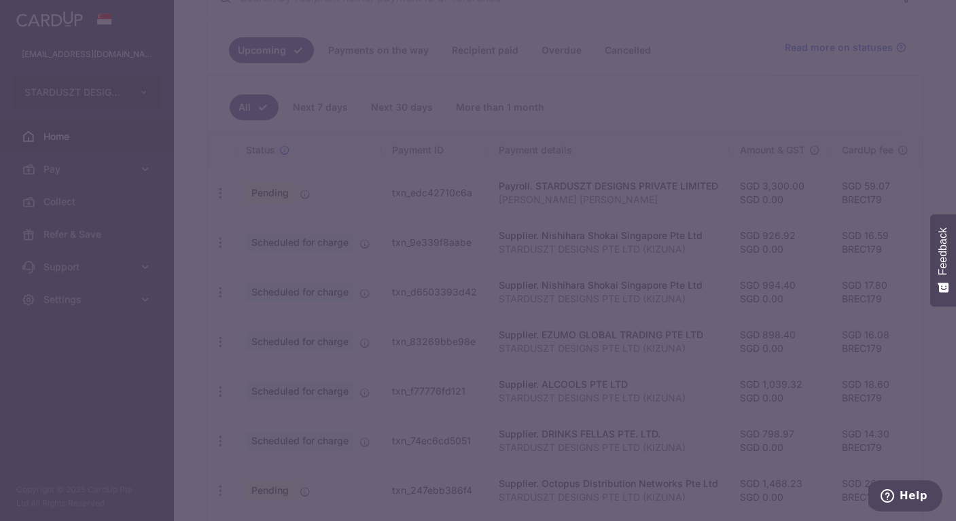
type input "BREC179"
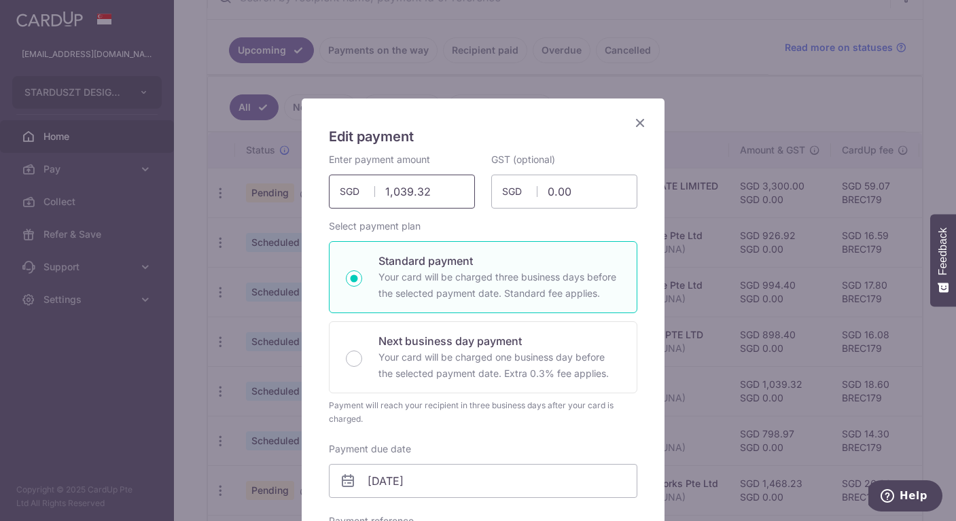
click at [436, 196] on input "1,039.32" at bounding box center [402, 192] width 146 height 34
paste input "135.77"
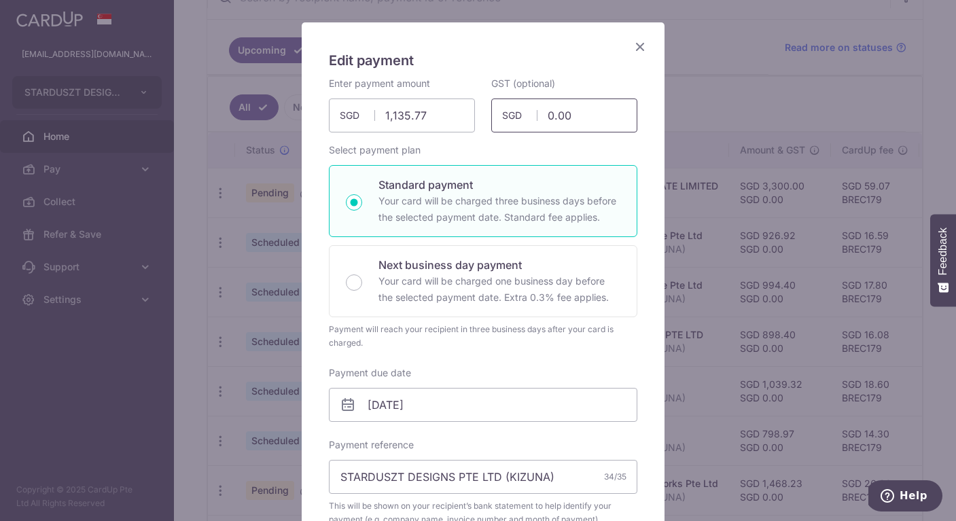
type input "1,135.77"
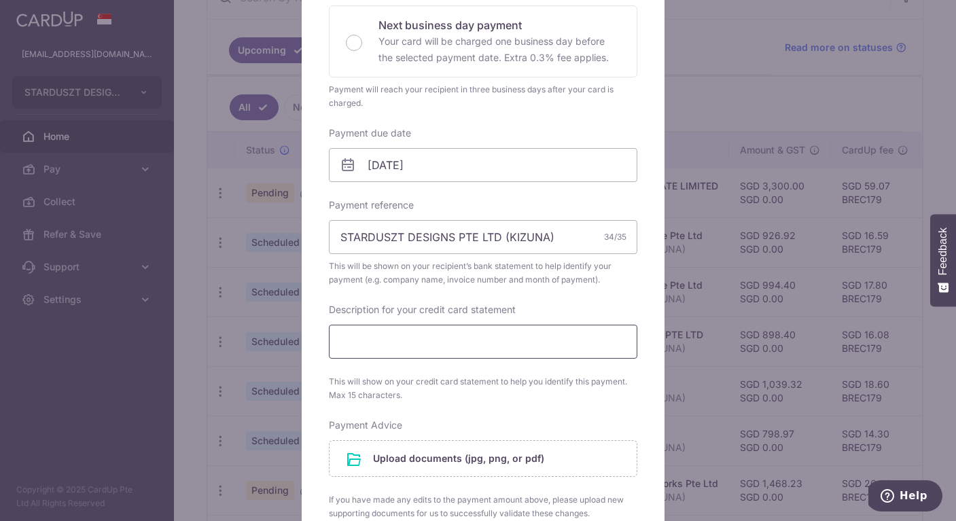
scroll to position [464, 0]
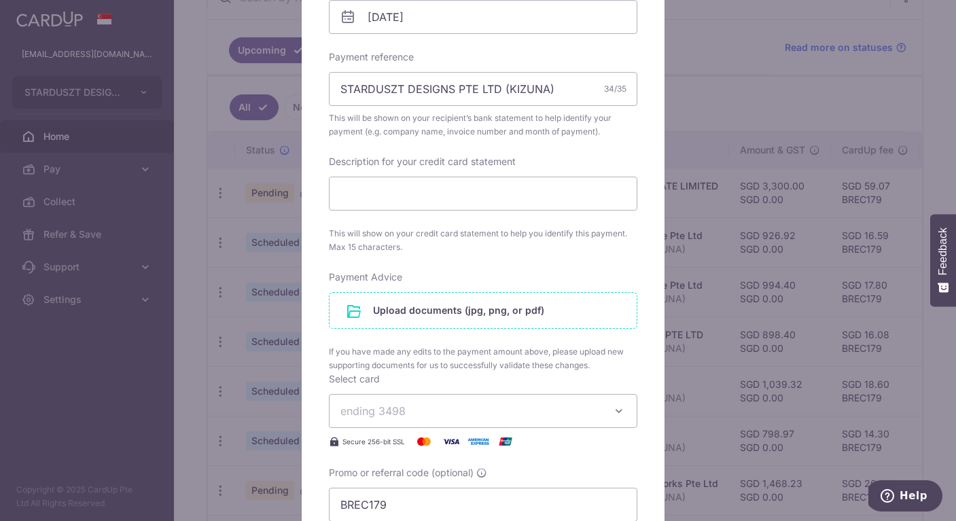
click at [465, 307] on input "file" at bounding box center [483, 310] width 307 height 35
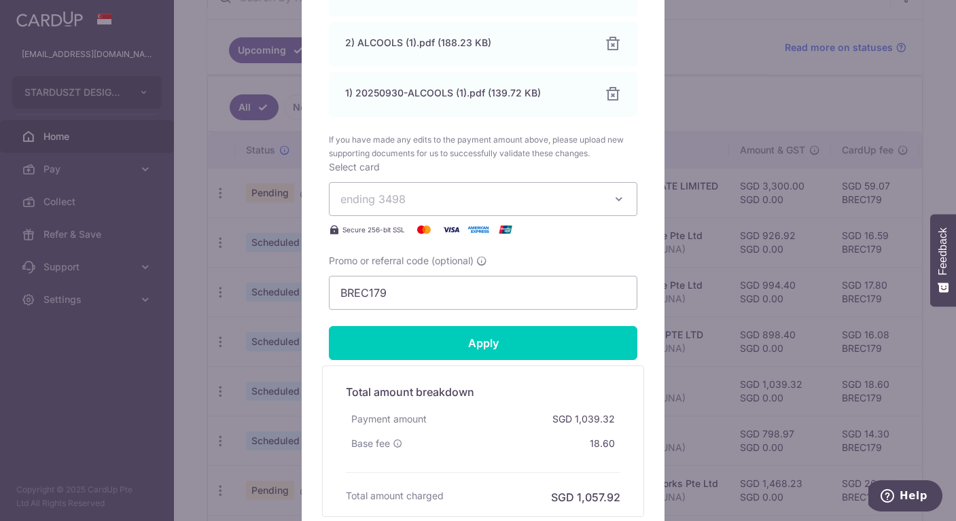
scroll to position [864, 0]
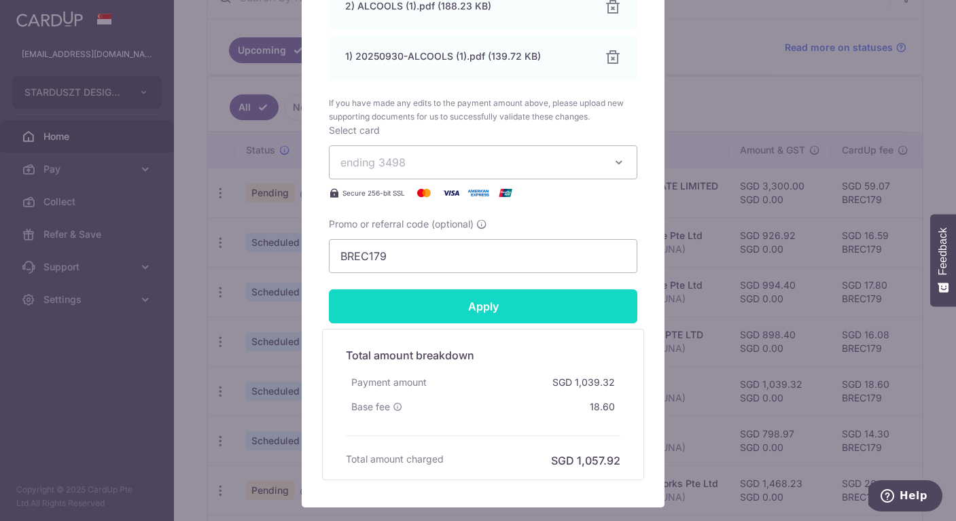
click at [492, 308] on input "Apply" at bounding box center [483, 307] width 309 height 34
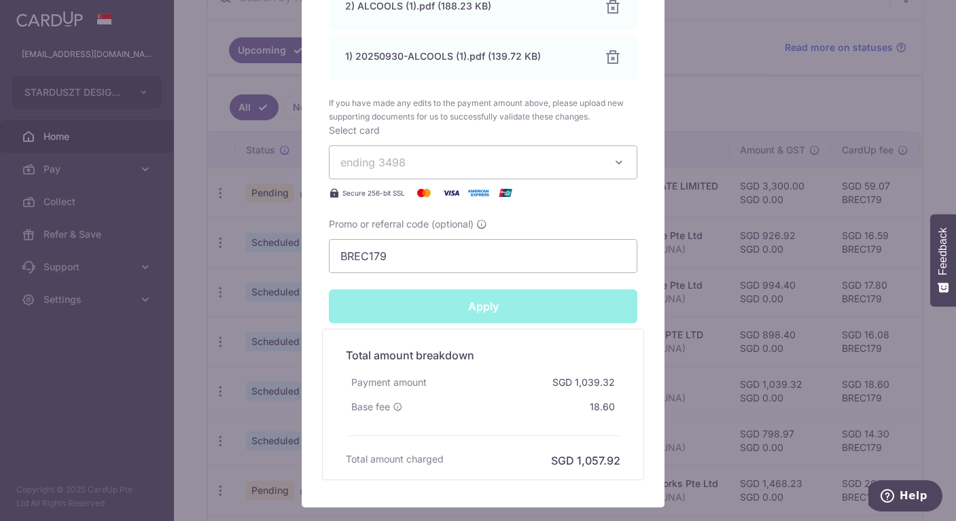
type input "Successfully Applied"
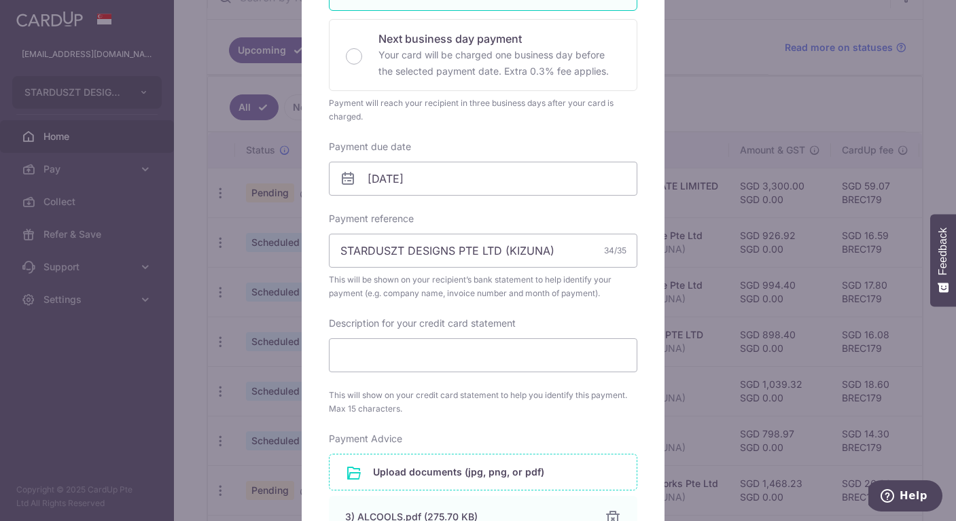
scroll to position [0, 0]
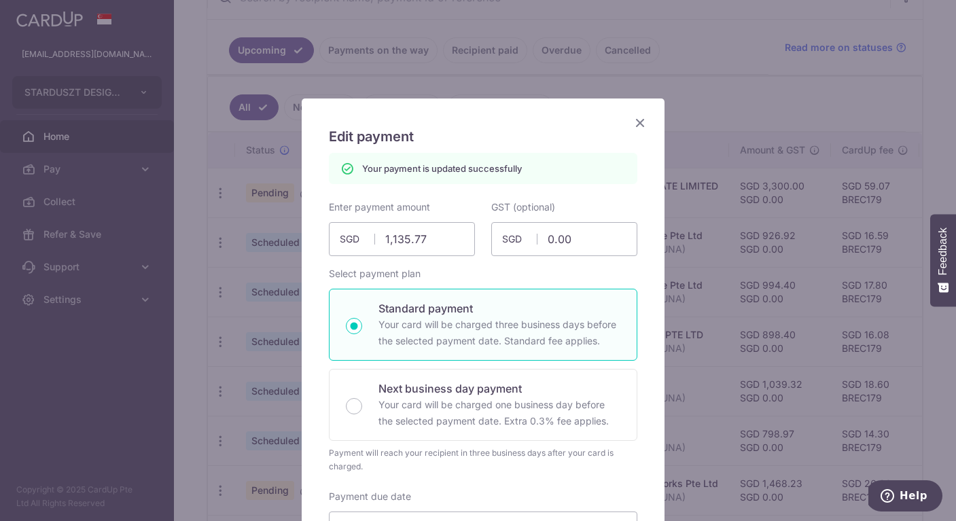
click at [636, 121] on icon "Close" at bounding box center [640, 122] width 16 height 17
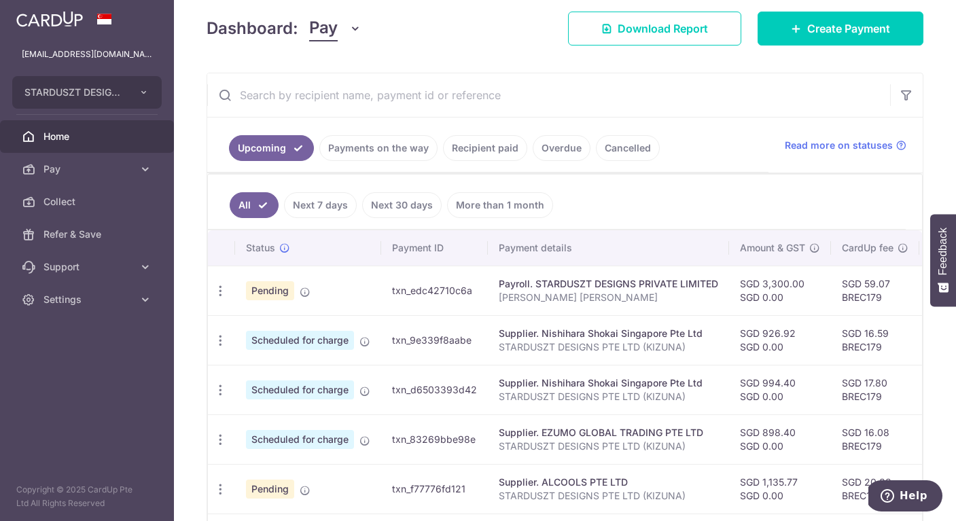
scroll to position [421, 0]
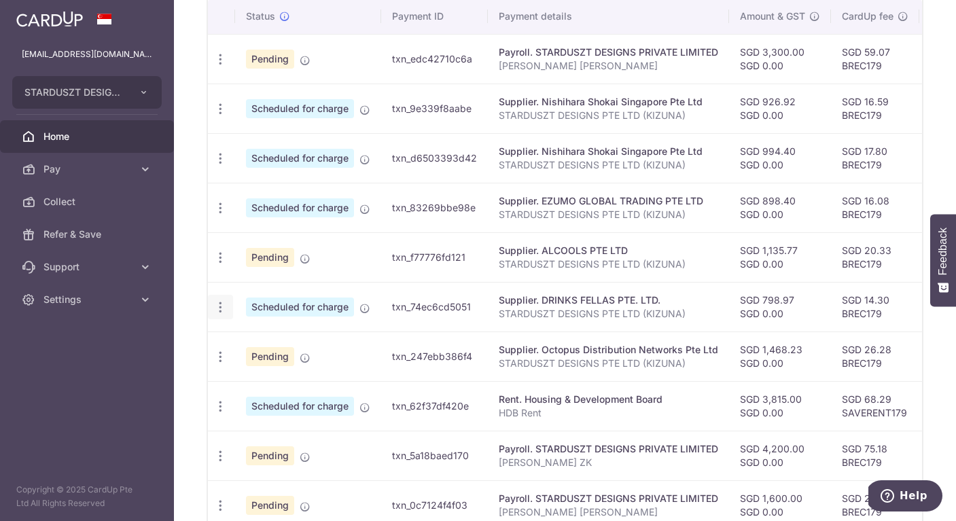
click at [220, 310] on icon "button" at bounding box center [220, 307] width 14 height 14
click at [267, 344] on span "Update payment" at bounding box center [293, 344] width 92 height 16
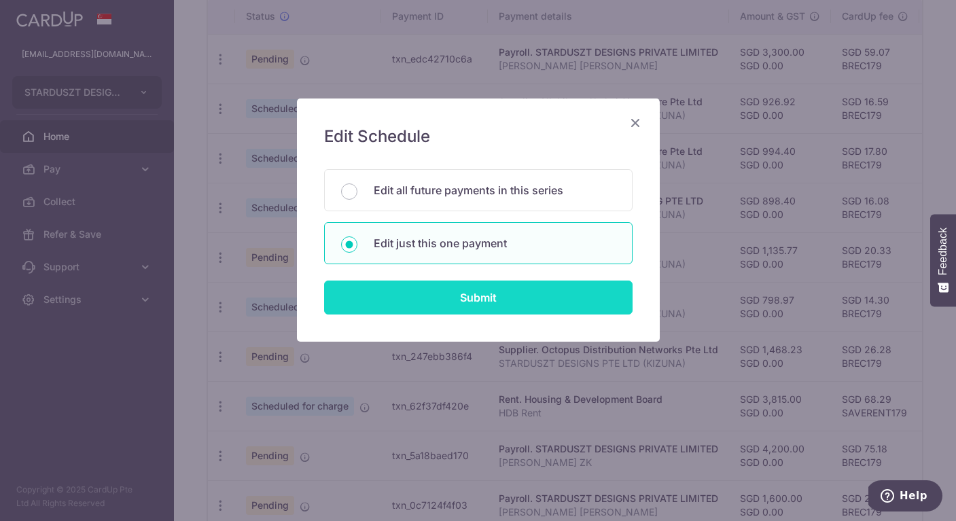
click at [470, 298] on input "Submit" at bounding box center [478, 298] width 309 height 34
radio input "true"
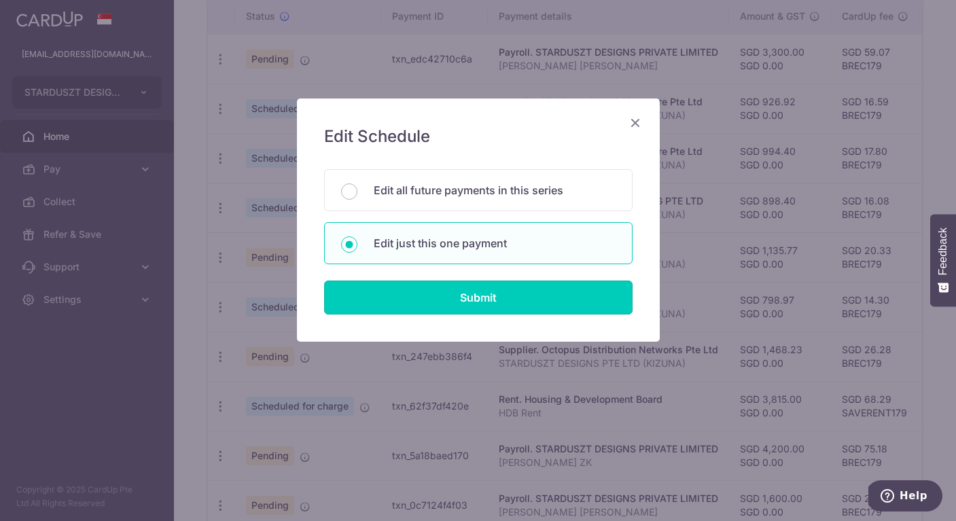
type input "798.97"
type input "0.00"
type input "[DATE]"
type input "STARDUSZT DESIGNS PTE LTD (KIZUNA)"
type input "BREC179"
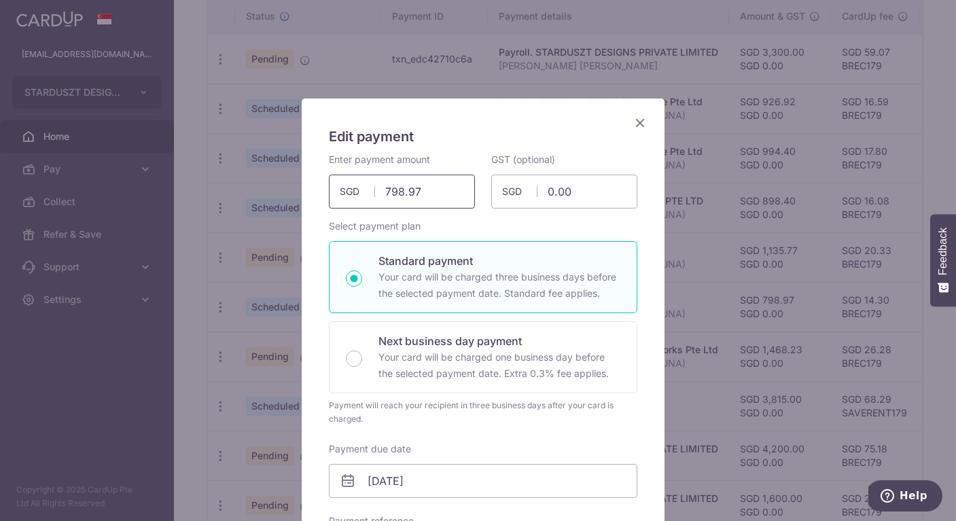
click at [407, 198] on input "798.97" at bounding box center [402, 192] width 146 height 34
paste input "1,524.3"
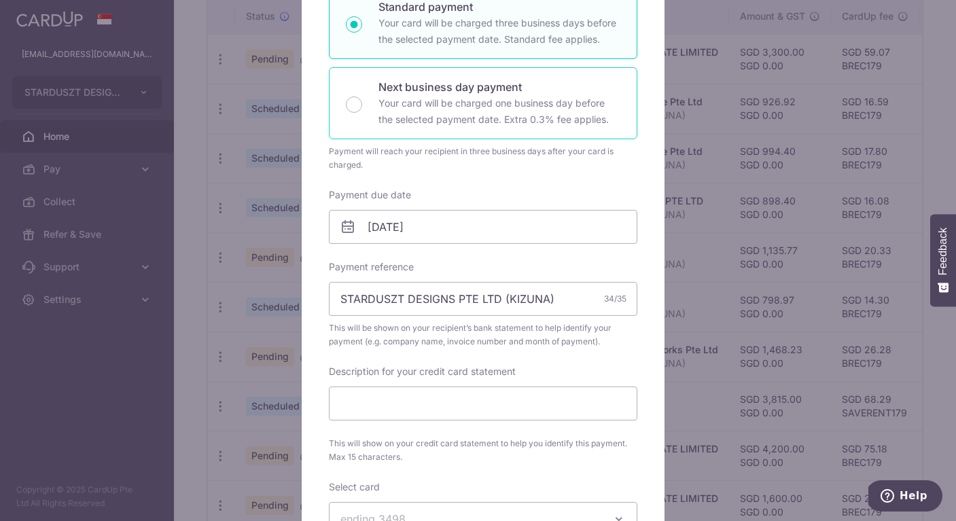
scroll to position [262, 0]
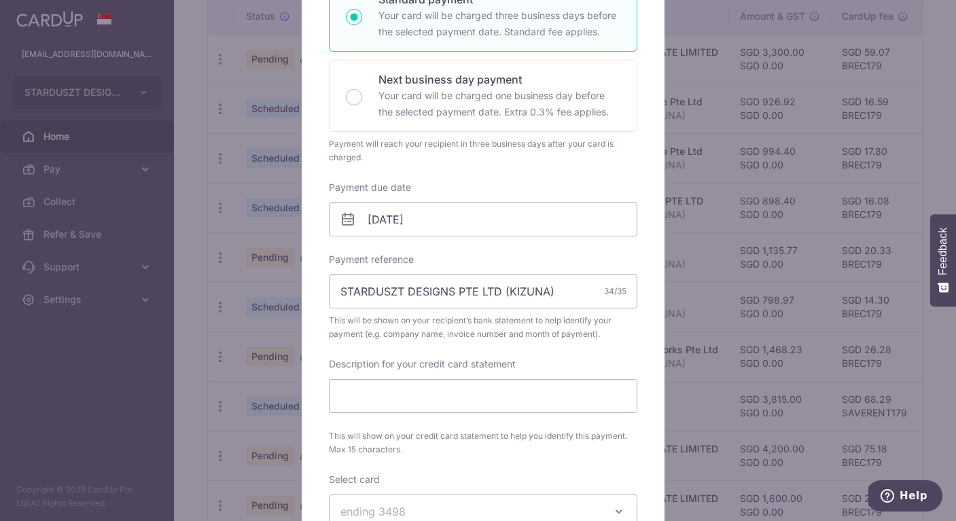
type input "1,524.37"
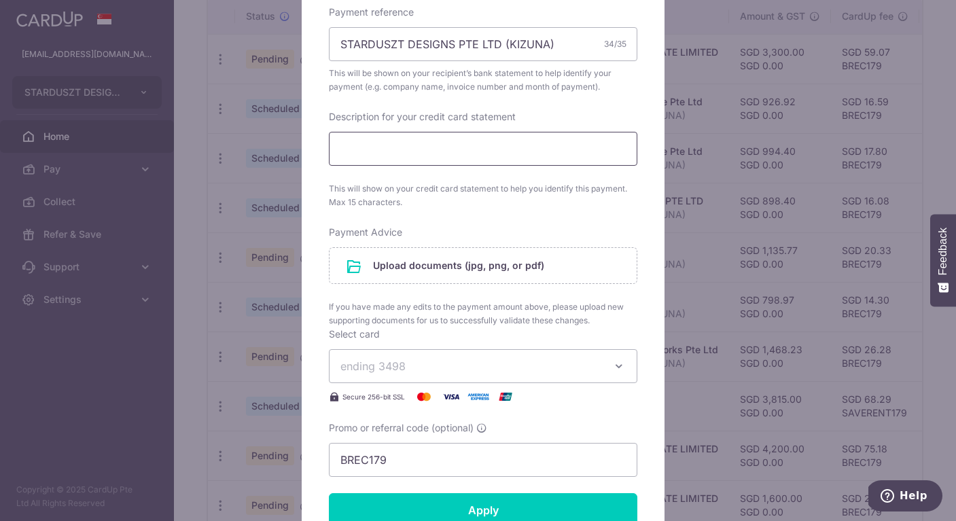
scroll to position [516, 0]
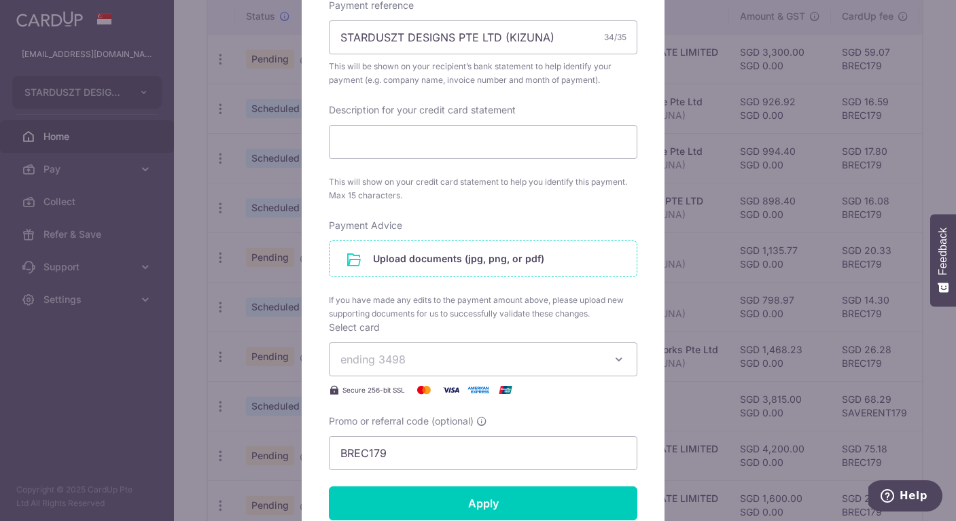
click at [485, 256] on input "file" at bounding box center [483, 258] width 307 height 35
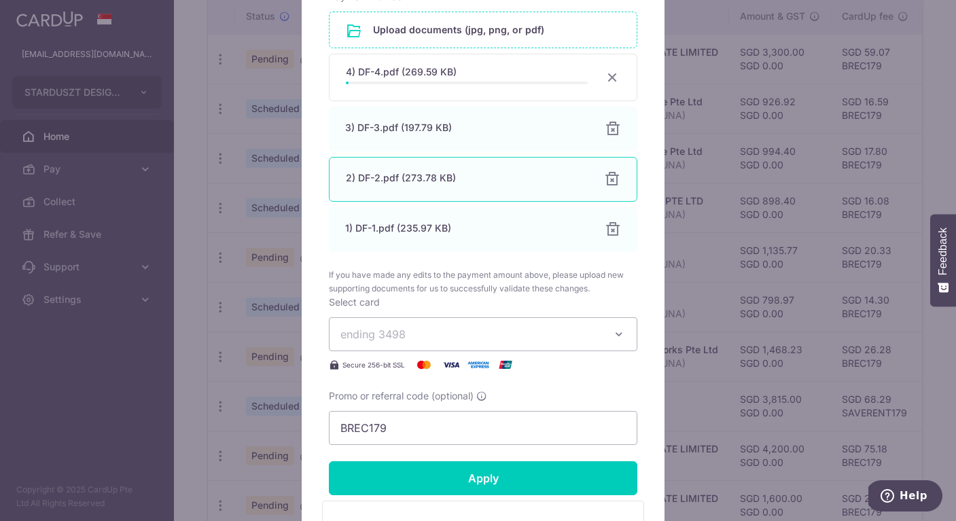
scroll to position [752, 0]
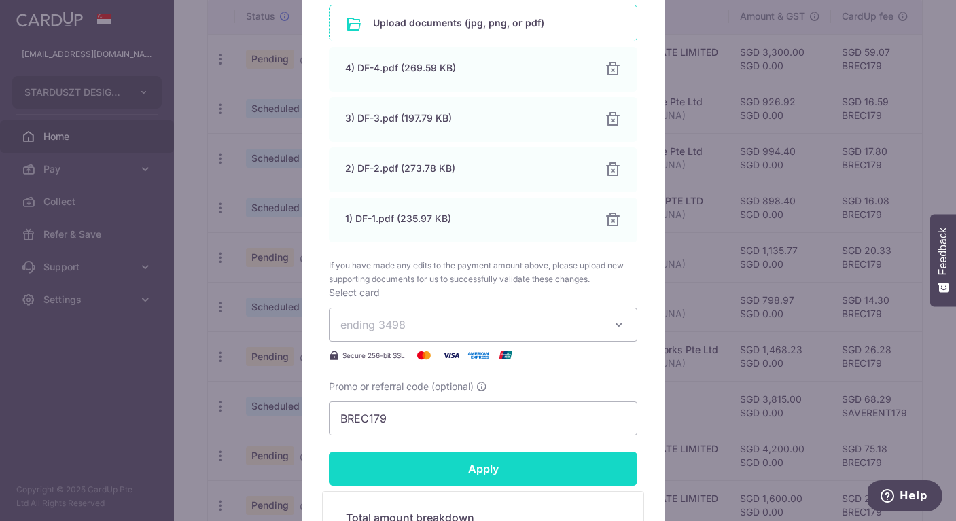
click at [521, 472] on input "Apply" at bounding box center [483, 469] width 309 height 34
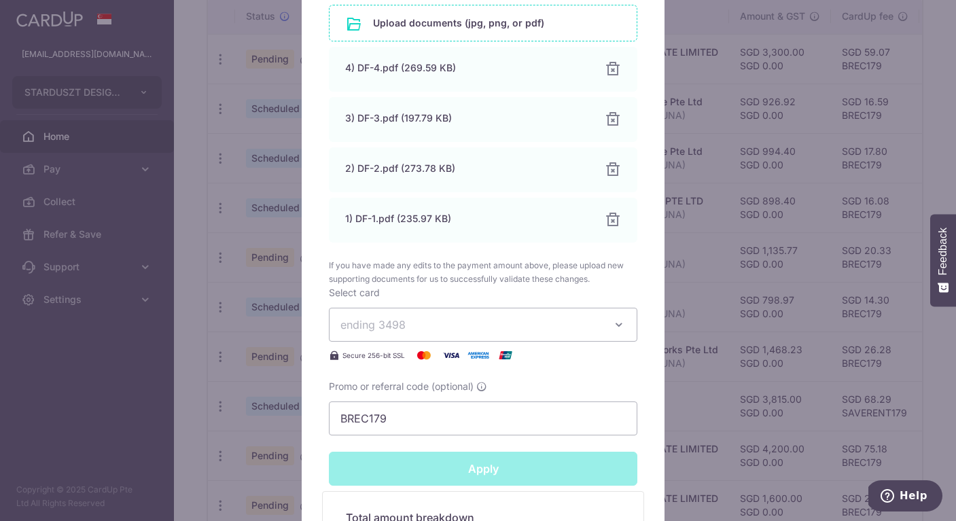
type input "Successfully Applied"
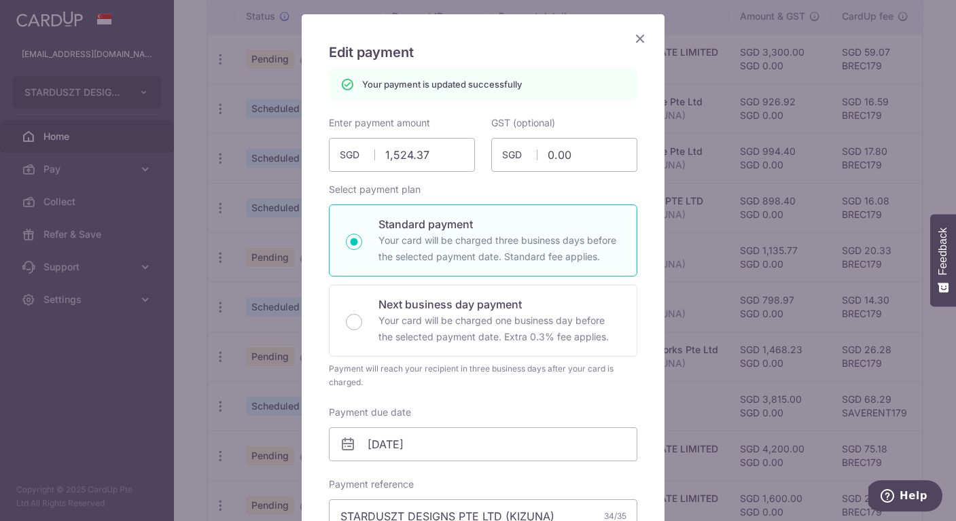
scroll to position [0, 0]
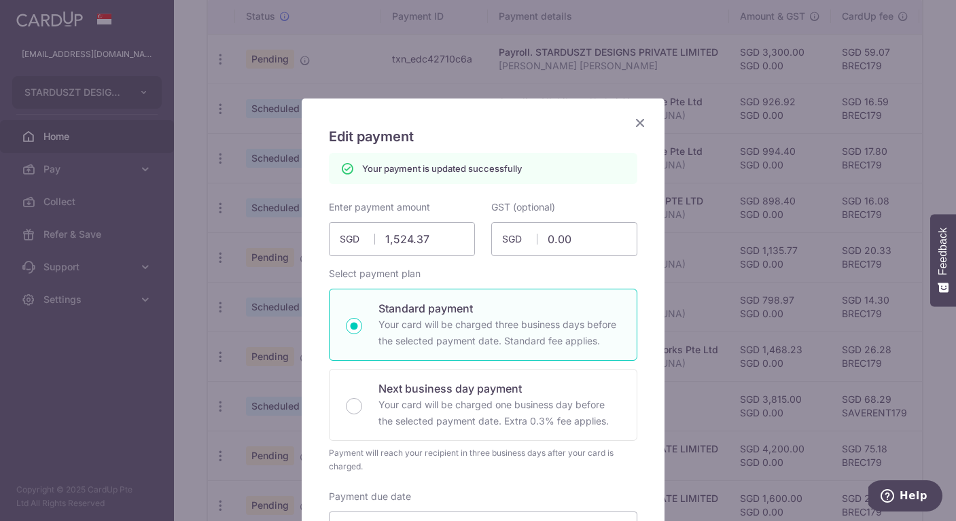
click at [637, 121] on icon "Close" at bounding box center [640, 122] width 16 height 17
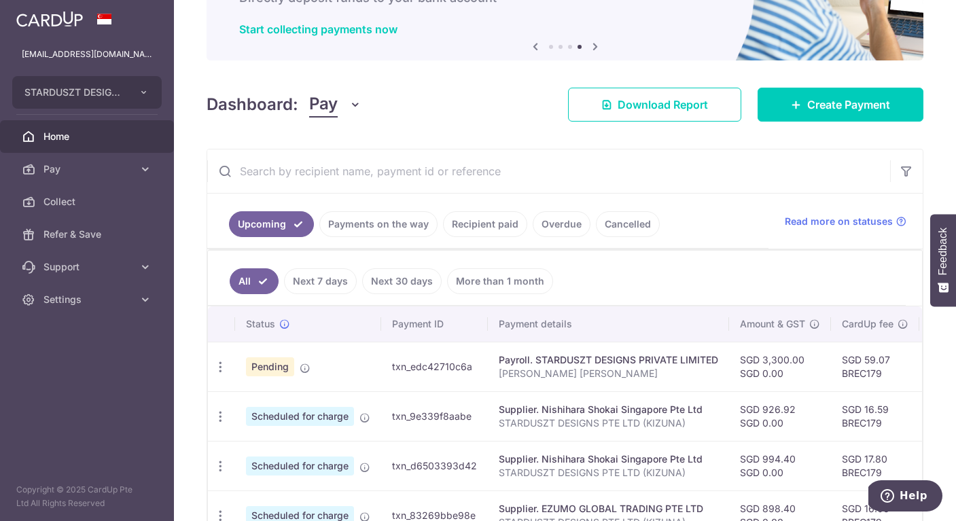
scroll to position [106, 0]
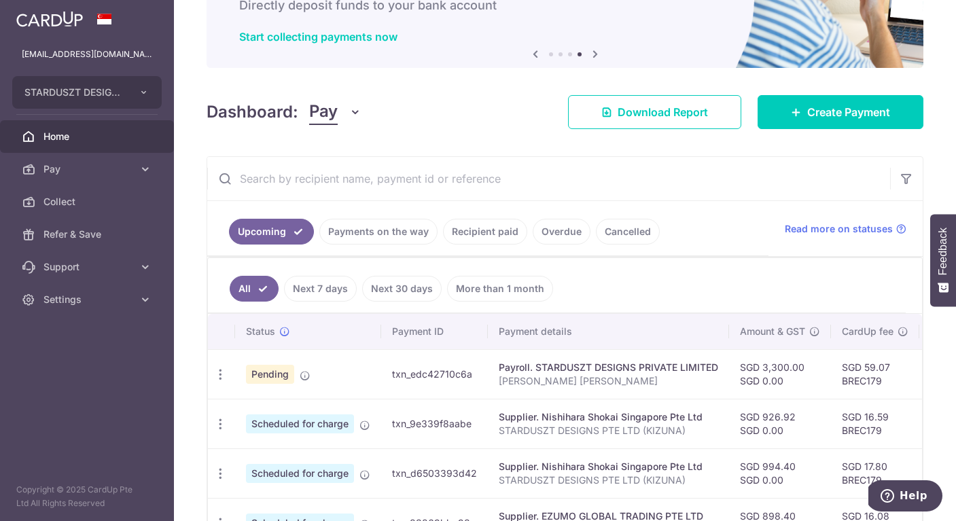
click at [553, 186] on input "text" at bounding box center [548, 179] width 683 height 44
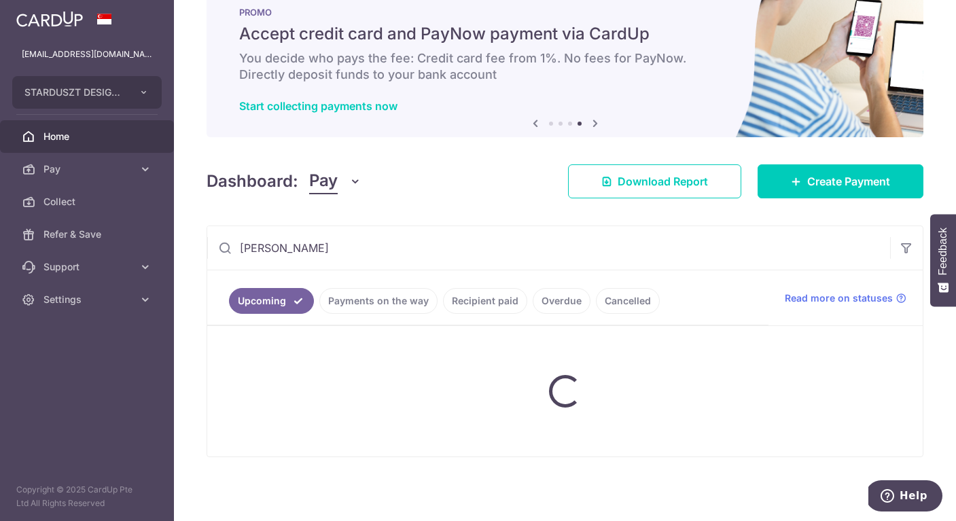
type input "[PERSON_NAME]"
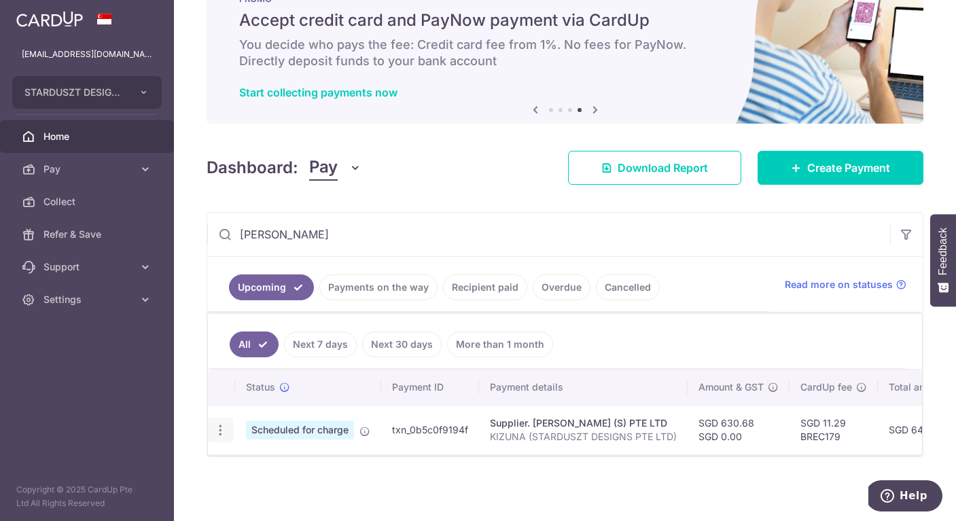
click at [220, 424] on icon "button" at bounding box center [220, 431] width 14 height 14
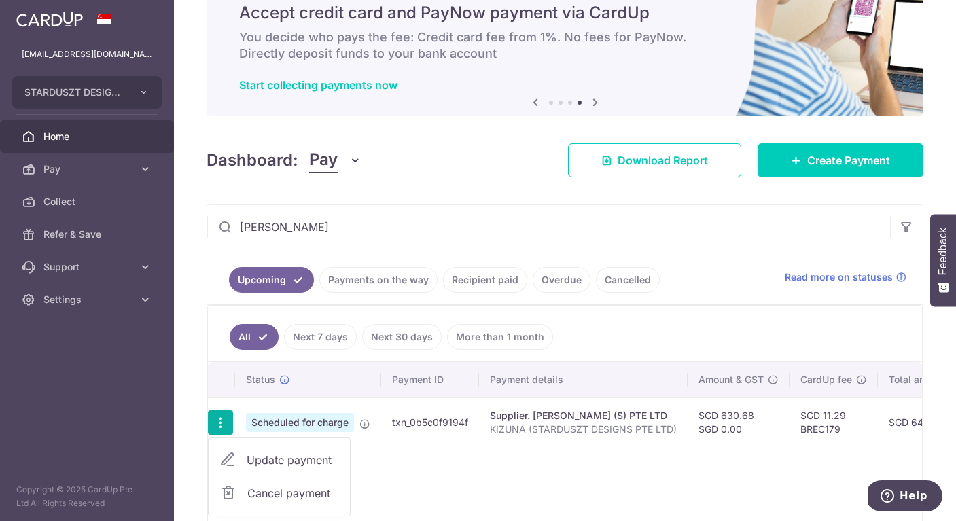
click at [258, 460] on span "Update payment" at bounding box center [293, 460] width 92 height 16
radio input "true"
type input "630.68"
type input "0.00"
type input "[DATE]"
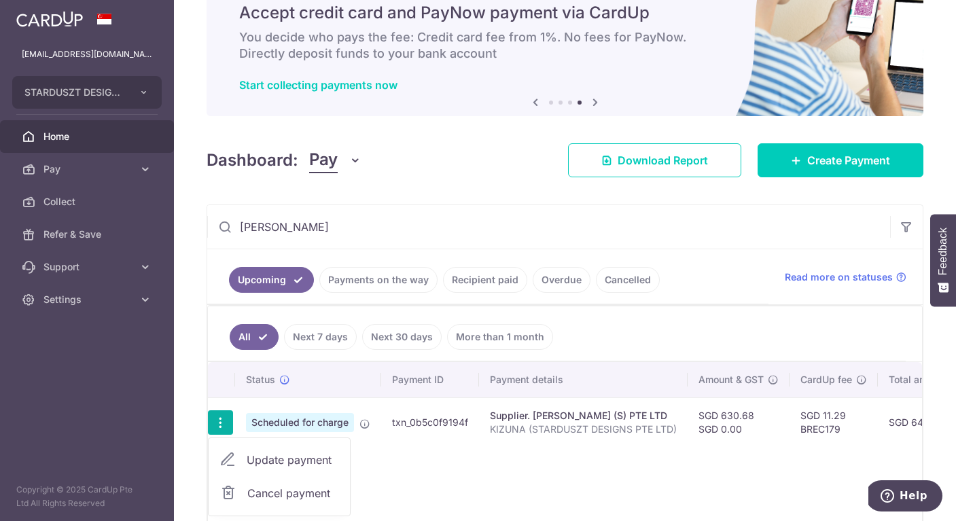
type input "KIZUNA (STARDUSZT DESIGNS PTE LTD)"
type input "MAKOTOYA"
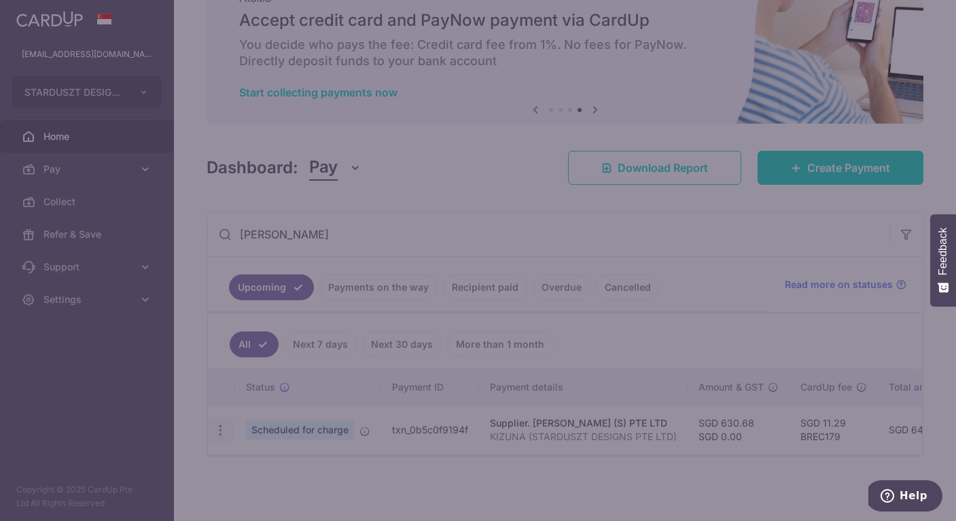
type input "BREC179"
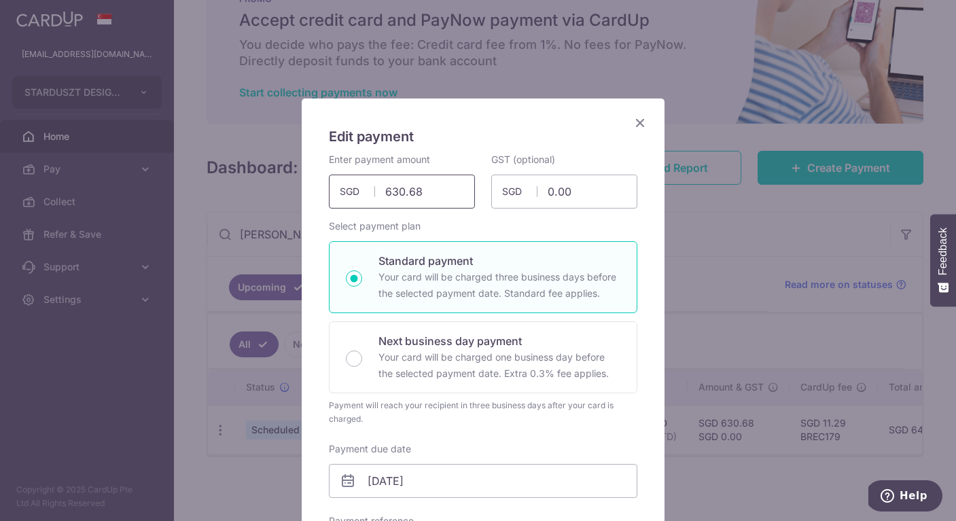
click at [430, 193] on input "630.68" at bounding box center [402, 192] width 146 height 34
paste input "998.33"
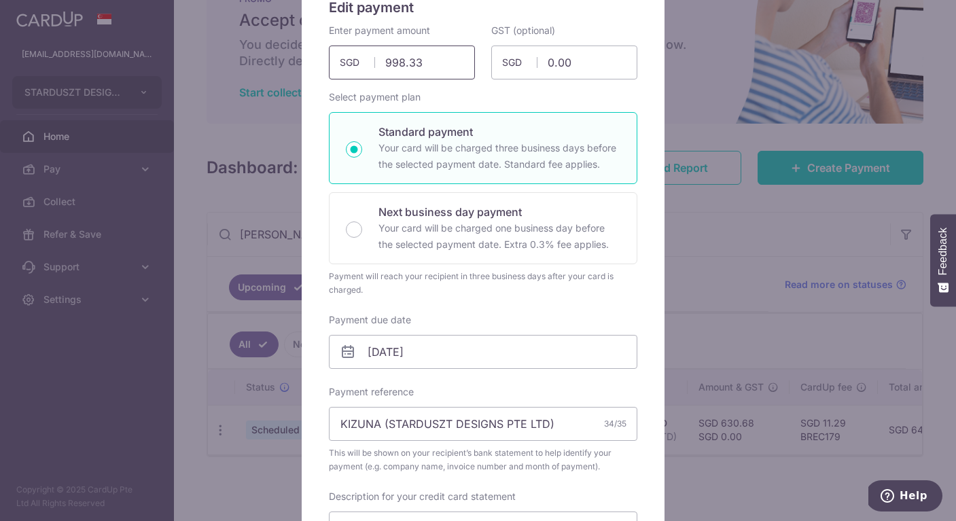
scroll to position [143, 0]
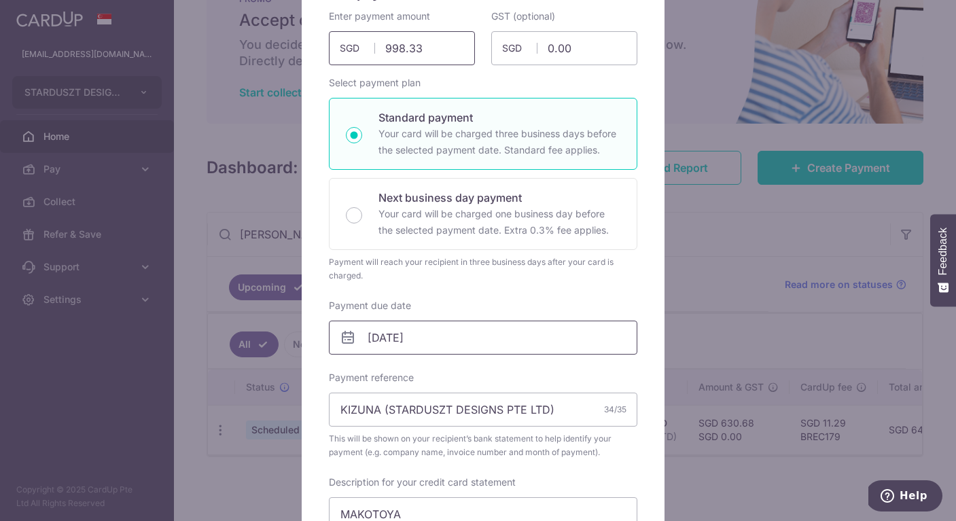
type input "998.33"
click at [474, 326] on input "[DATE]" at bounding box center [483, 338] width 309 height 34
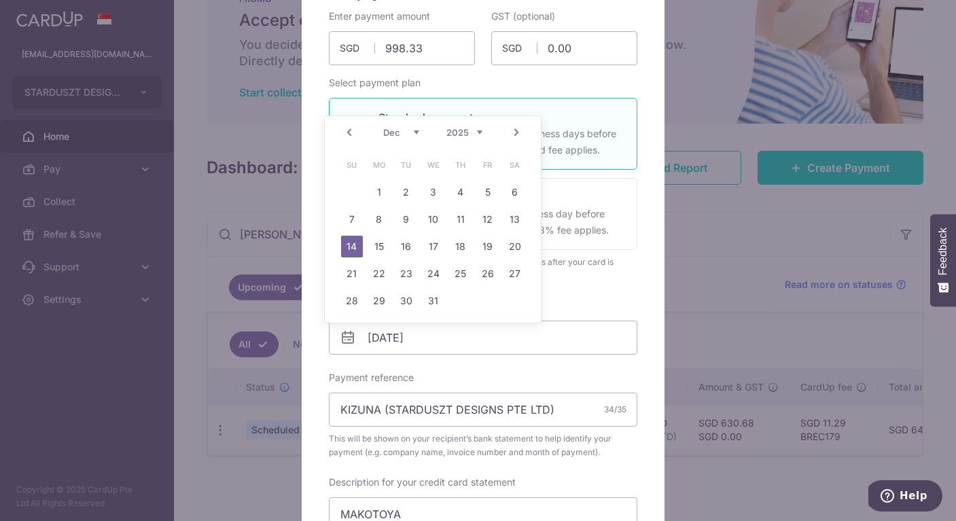
click at [347, 135] on link "Prev" at bounding box center [349, 132] width 16 height 16
click at [353, 135] on link "Prev" at bounding box center [349, 132] width 16 height 16
click at [511, 243] on link "18" at bounding box center [515, 247] width 22 height 22
type input "[DATE]"
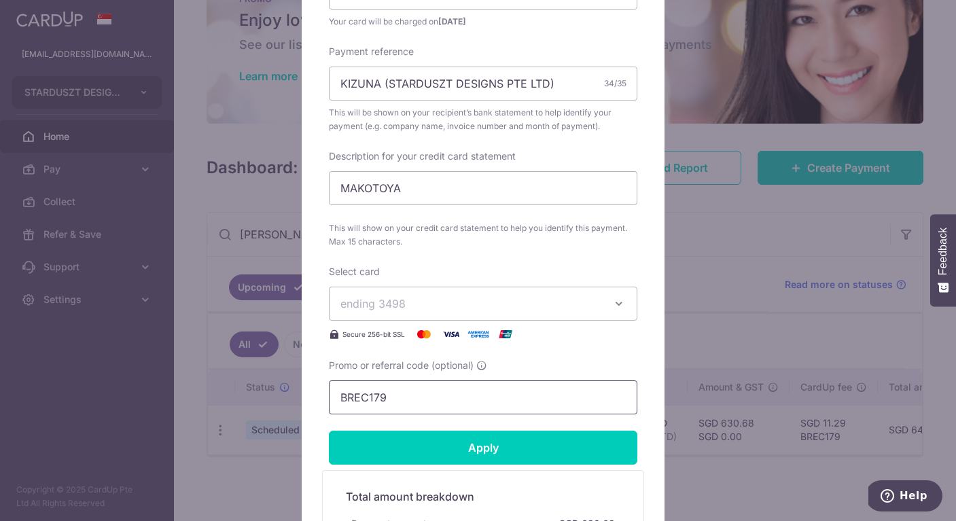
scroll to position [624, 0]
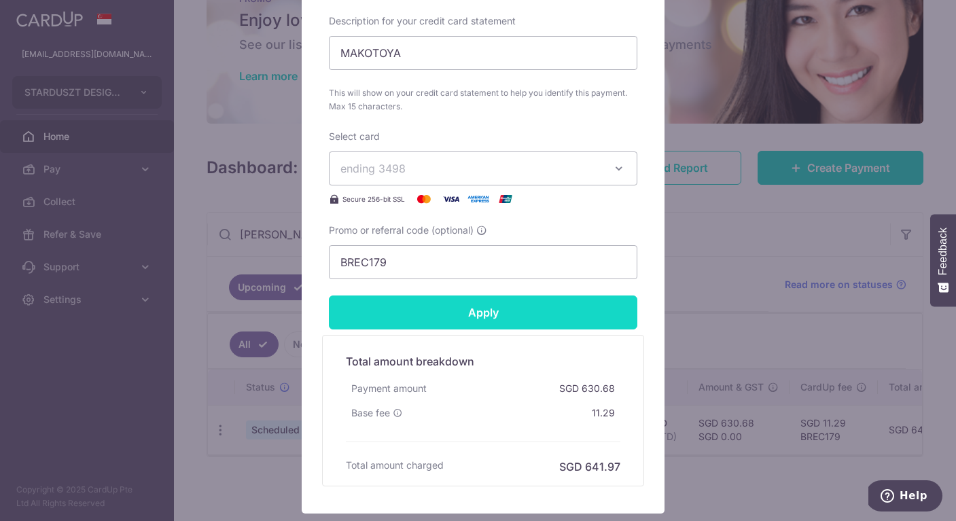
click at [496, 326] on input "Apply" at bounding box center [483, 313] width 309 height 34
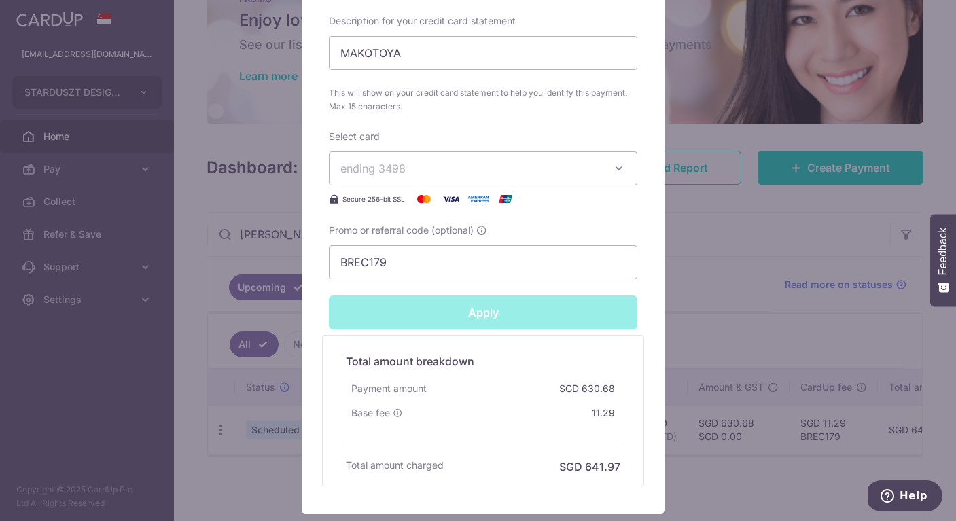
type input "Successfully Applied"
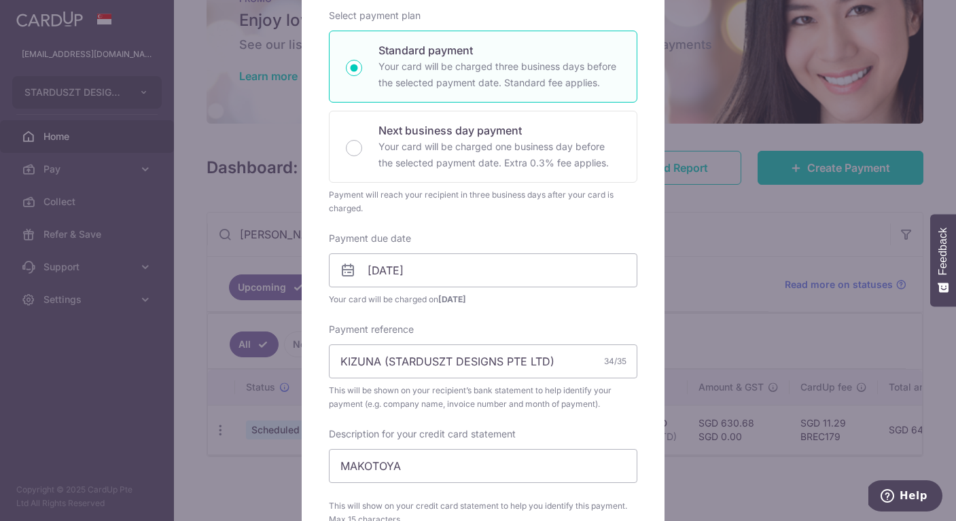
scroll to position [244, 0]
